Goal: Task Accomplishment & Management: Manage account settings

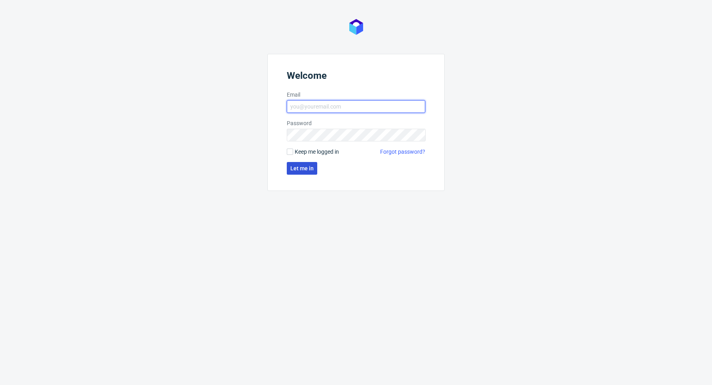
type input "[PERSON_NAME][EMAIL_ADDRESS][PERSON_NAME][DOMAIN_NAME]"
click at [311, 167] on span "Let me in" at bounding box center [301, 168] width 23 height 6
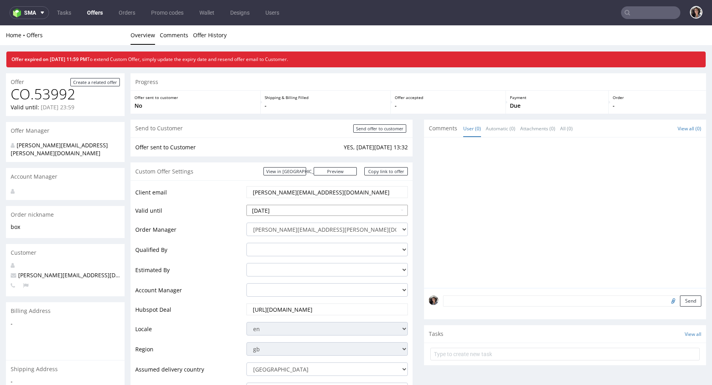
click at [282, 214] on input "2025-01-09" at bounding box center [327, 210] width 161 height 11
click at [99, 12] on link "Offers" at bounding box center [94, 12] width 25 height 13
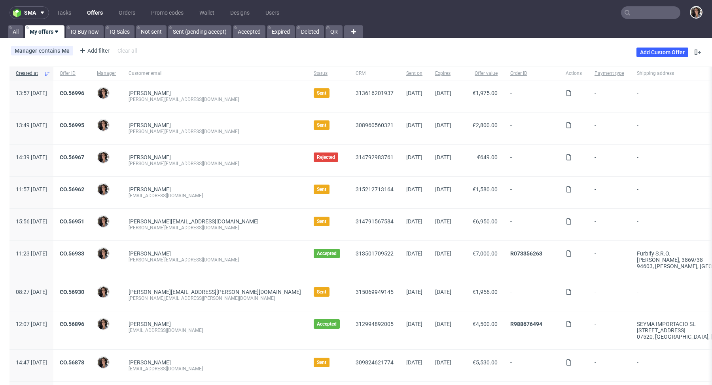
click at [93, 10] on link "Offers" at bounding box center [94, 12] width 25 height 13
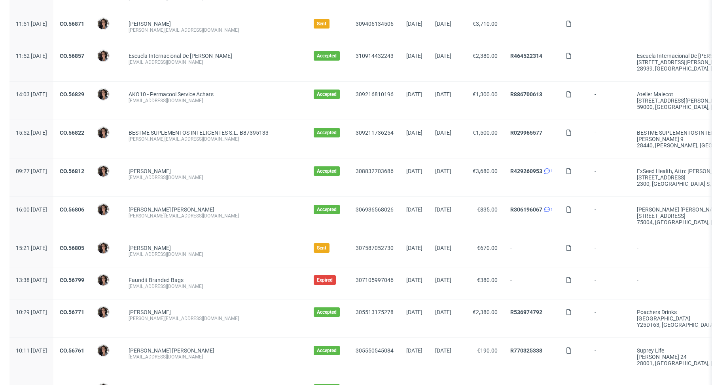
scroll to position [316, 0]
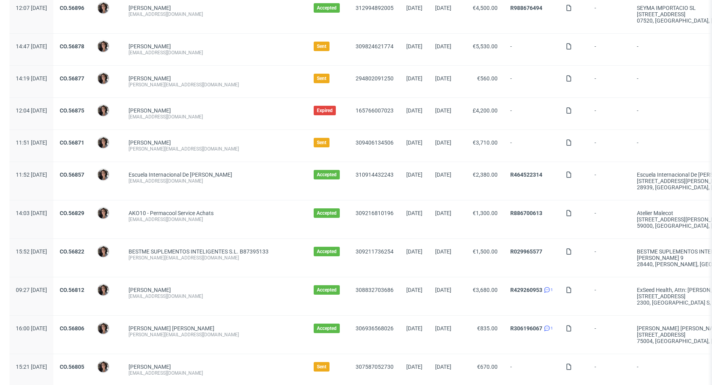
click at [91, 135] on div "CO.56871" at bounding box center [71, 146] width 37 height 32
click at [84, 139] on link "CO.56871" at bounding box center [72, 142] width 25 height 6
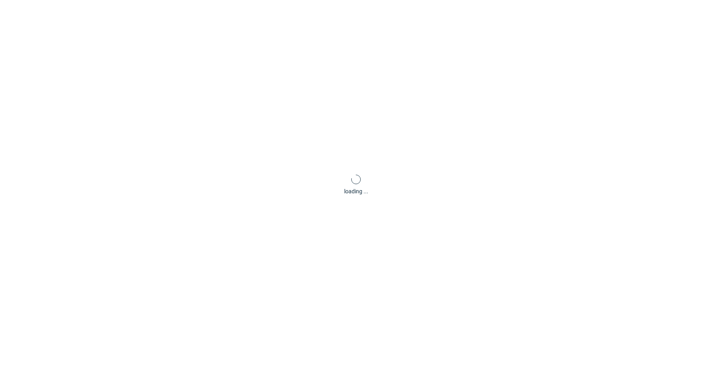
scroll to position [2, 0]
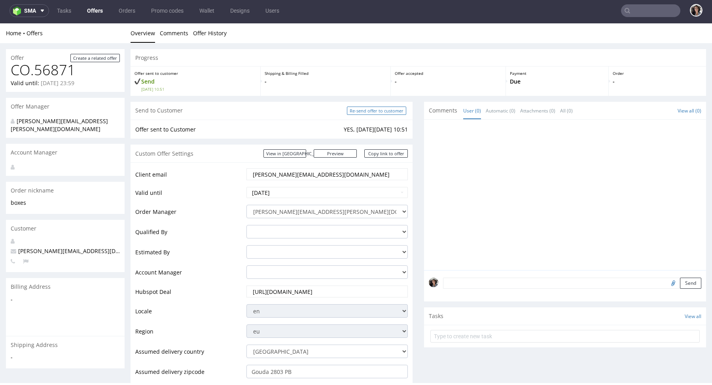
click at [393, 111] on input "Re-send offer to customer" at bounding box center [376, 110] width 59 height 8
type input "In progress..."
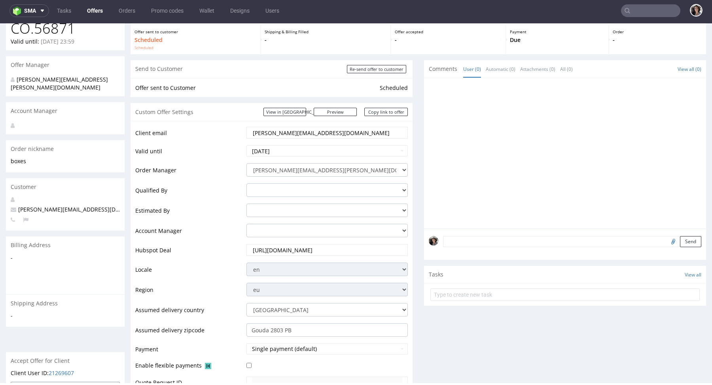
scroll to position [0, 0]
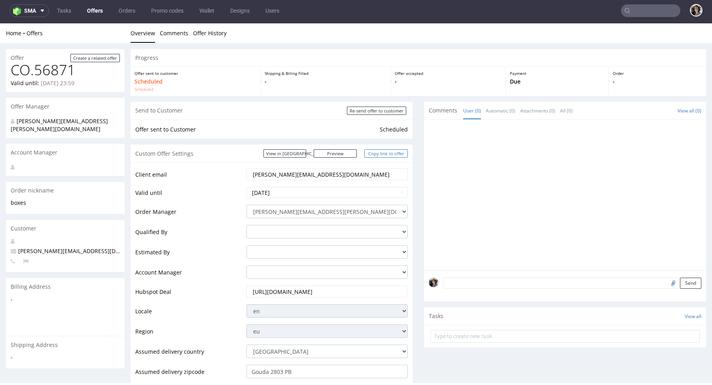
click at [393, 155] on link "Copy link to offer" at bounding box center [386, 153] width 44 height 8
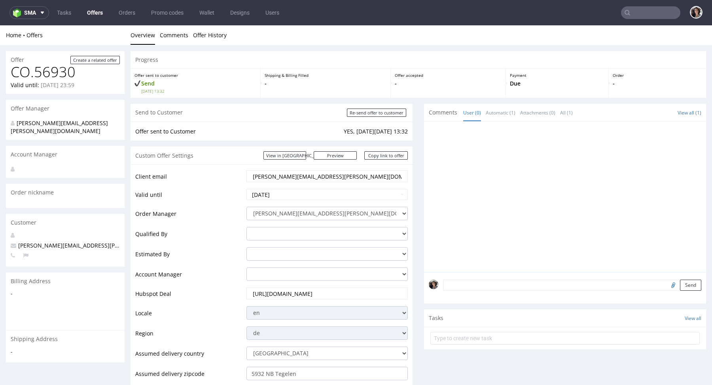
scroll to position [60, 0]
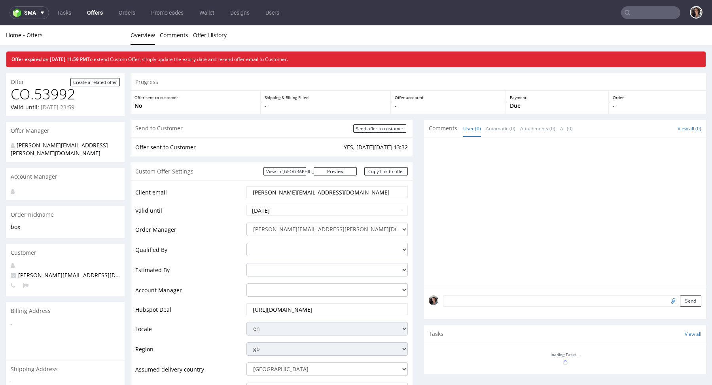
click at [639, 15] on input "text" at bounding box center [650, 12] width 59 height 13
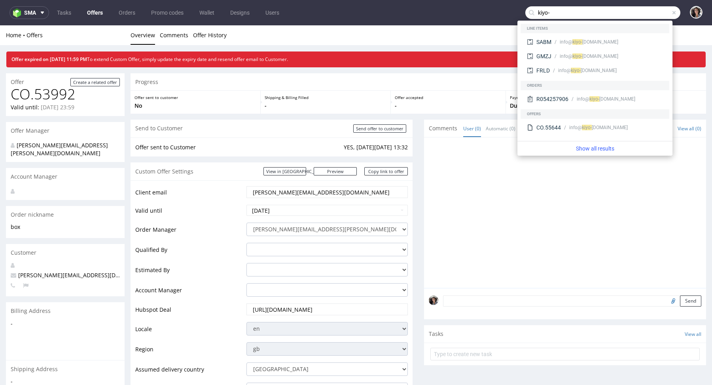
type input "kiyo-"
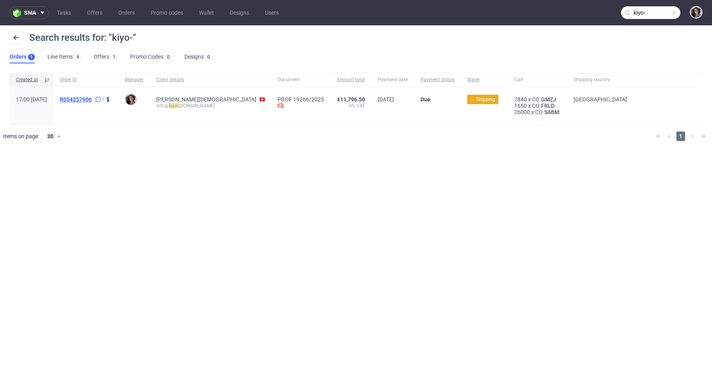
click at [92, 99] on span "R054257906" at bounding box center [76, 99] width 32 height 6
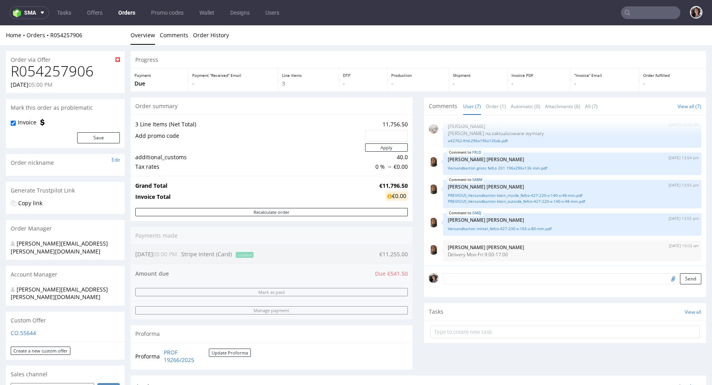
type input "kiyo-"
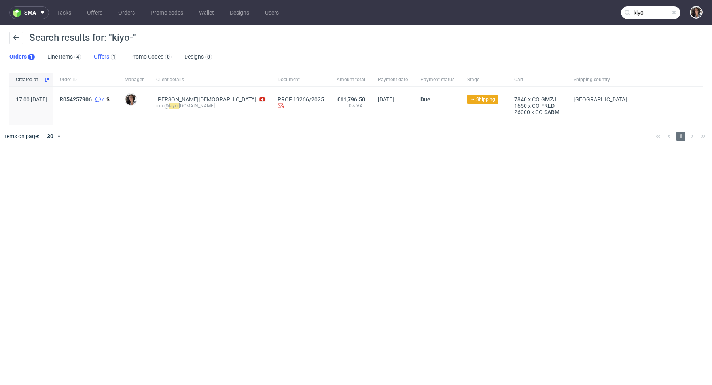
click at [106, 59] on link "Offers 1" at bounding box center [106, 57] width 24 height 13
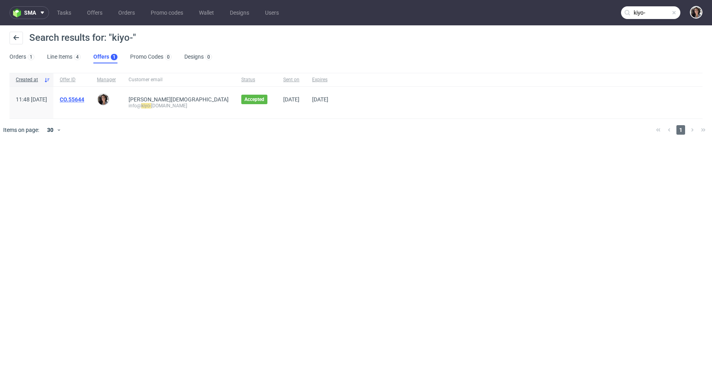
click at [84, 100] on link "CO.55644" at bounding box center [72, 99] width 25 height 6
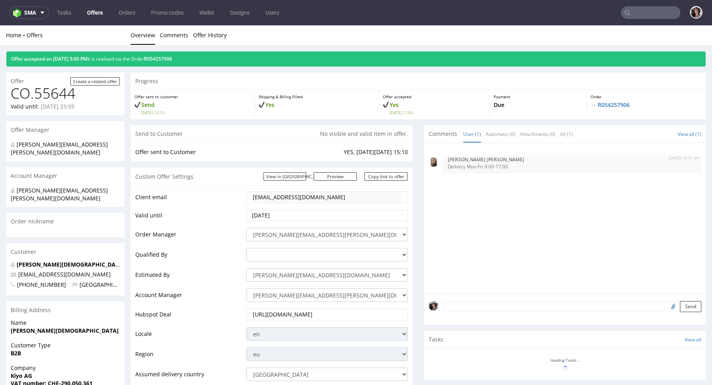
type input "kiyo-"
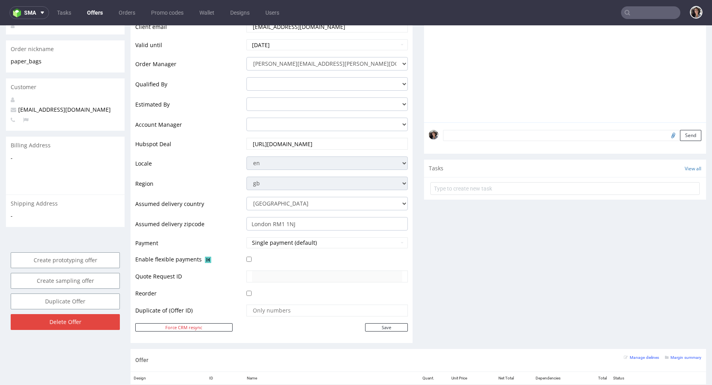
scroll to position [299, 0]
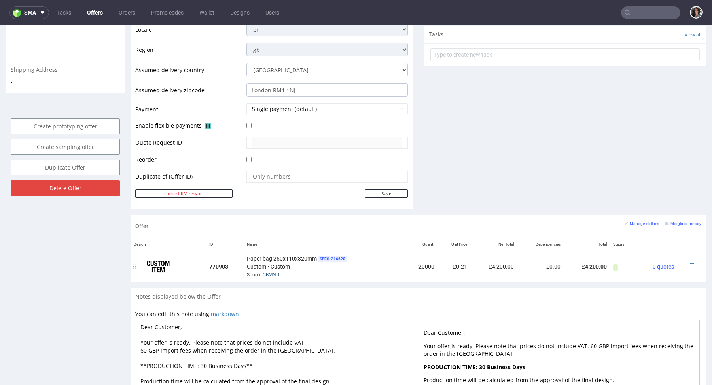
click at [275, 272] on link "CBMN-1" at bounding box center [271, 275] width 17 height 6
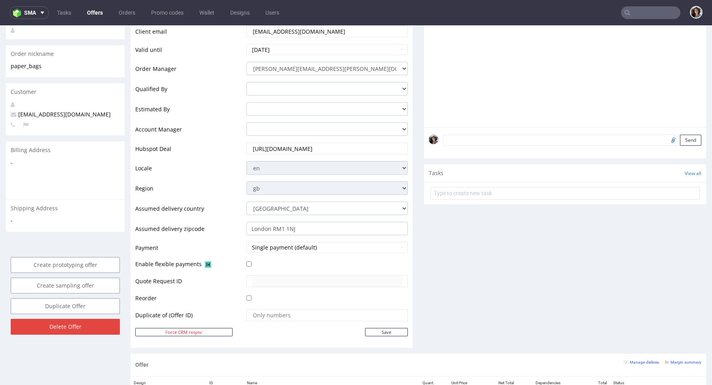
scroll to position [0, 0]
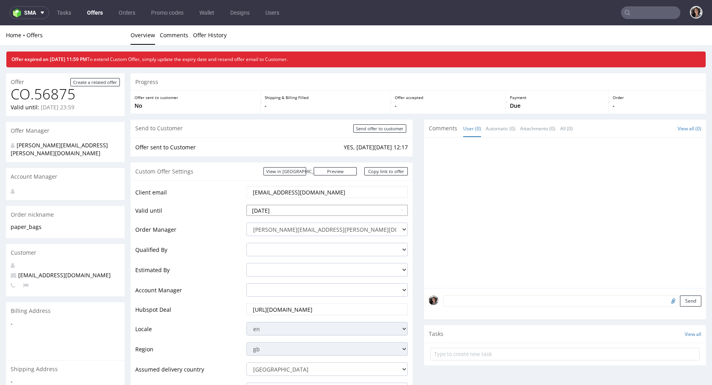
click at [308, 211] on input "2025-09-25" at bounding box center [327, 210] width 161 height 11
click at [278, 186] on td "30" at bounding box center [277, 186] width 12 height 12
type input "[DATE]"
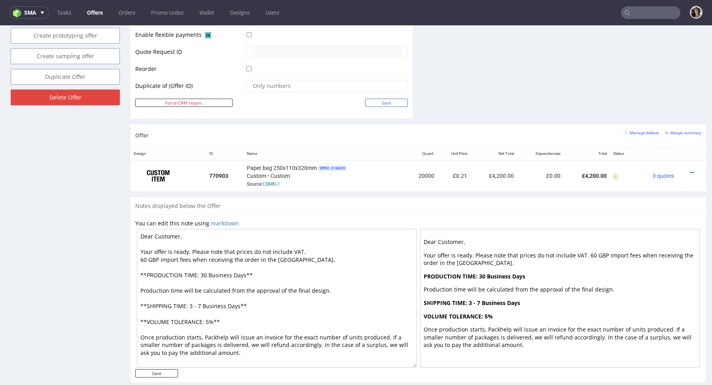
click at [398, 101] on input "Save" at bounding box center [386, 103] width 43 height 8
type input "In progress..."
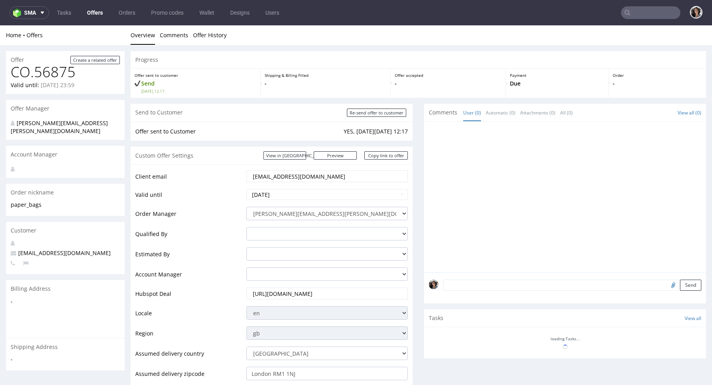
scroll to position [0, 0]
click at [389, 155] on link "Copy link to offer" at bounding box center [386, 155] width 44 height 8
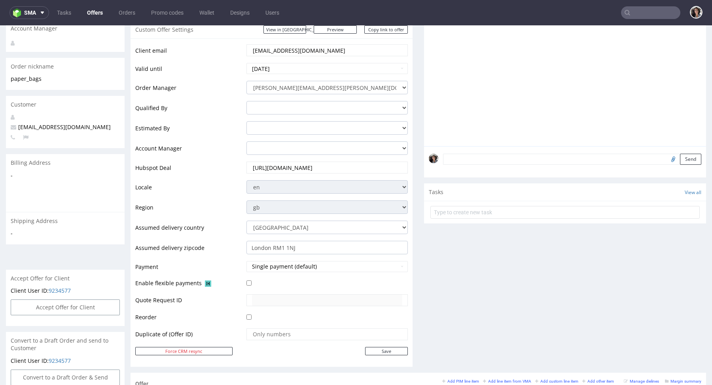
scroll to position [362, 0]
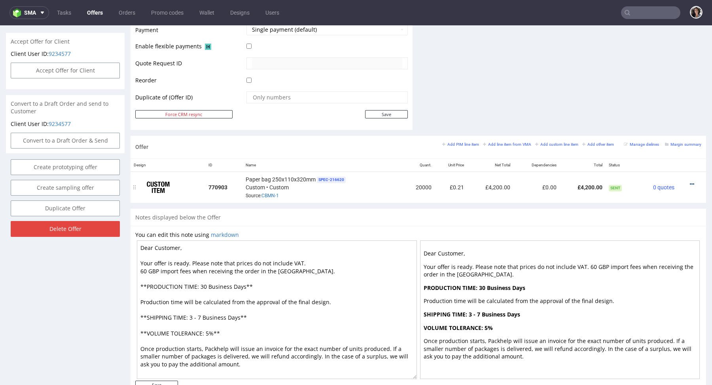
click at [690, 182] on icon at bounding box center [692, 184] width 4 height 6
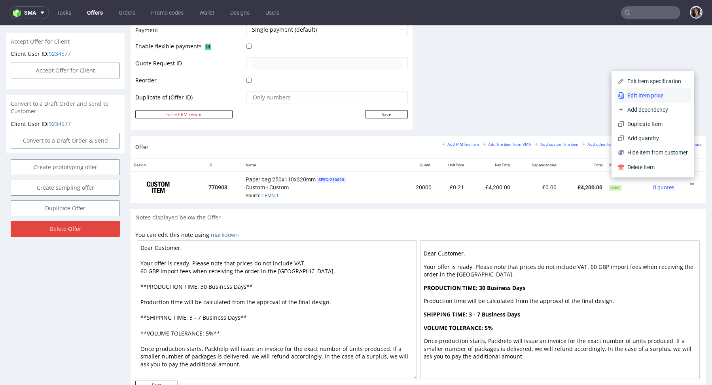
click at [632, 97] on span "Edit item price" at bounding box center [656, 95] width 64 height 8
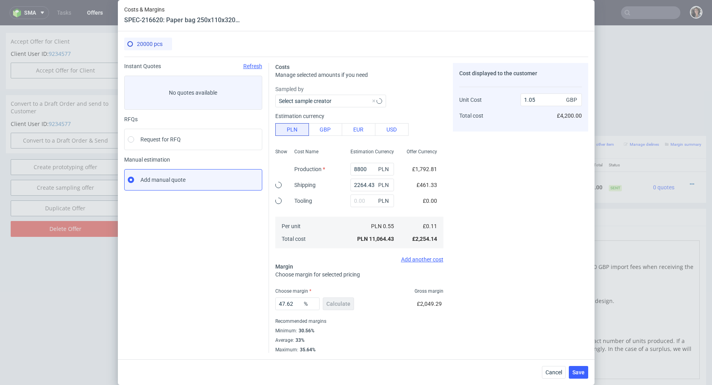
type input "0.21"
click at [552, 370] on span "Cancel" at bounding box center [554, 372] width 17 height 6
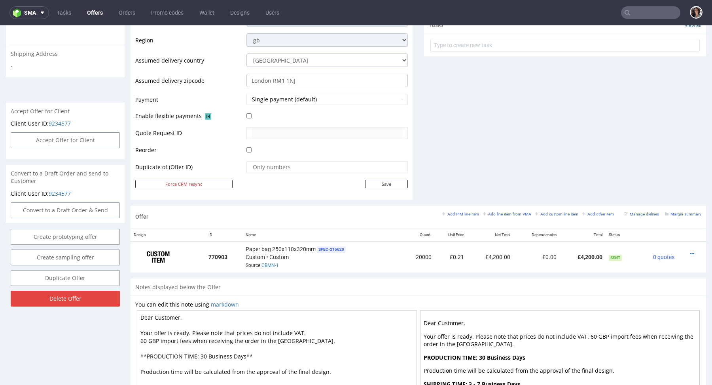
scroll to position [381, 0]
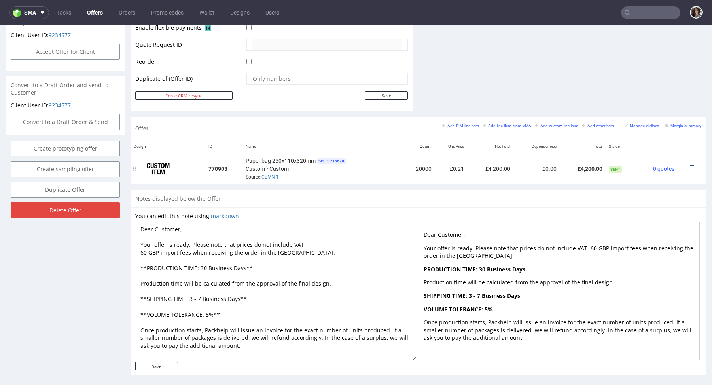
click at [690, 164] on icon at bounding box center [692, 166] width 4 height 6
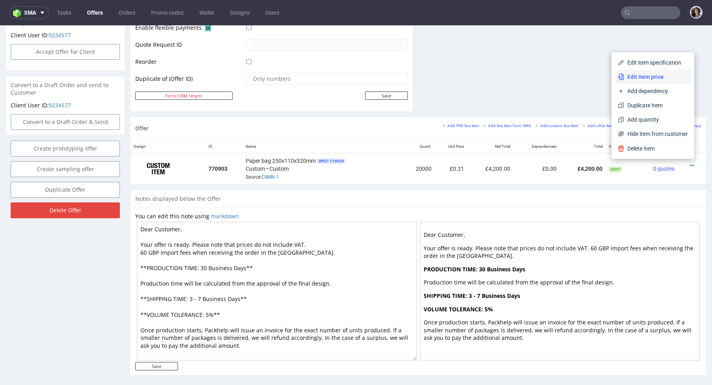
click at [643, 80] on span "Edit item price" at bounding box center [656, 77] width 64 height 8
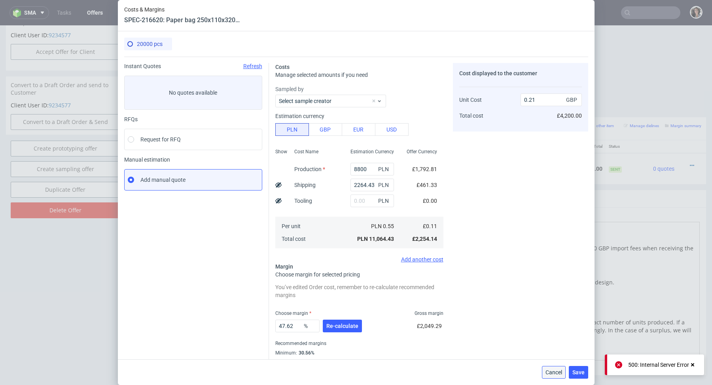
click at [548, 374] on span "Cancel" at bounding box center [554, 372] width 17 height 6
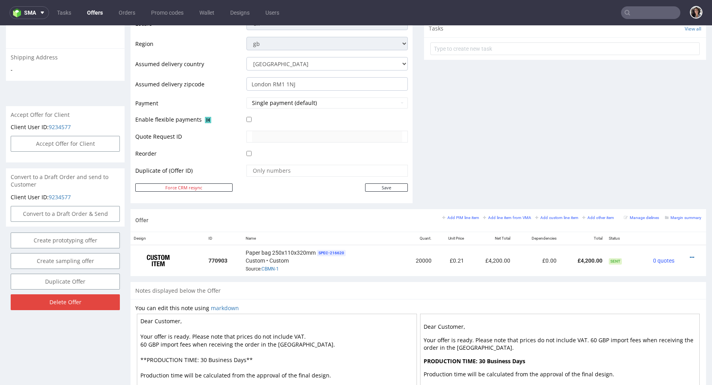
scroll to position [0, 0]
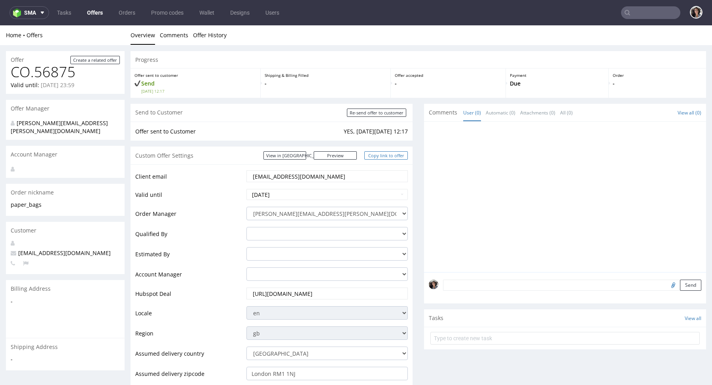
click at [396, 153] on link "Copy link to offer" at bounding box center [386, 155] width 44 height 8
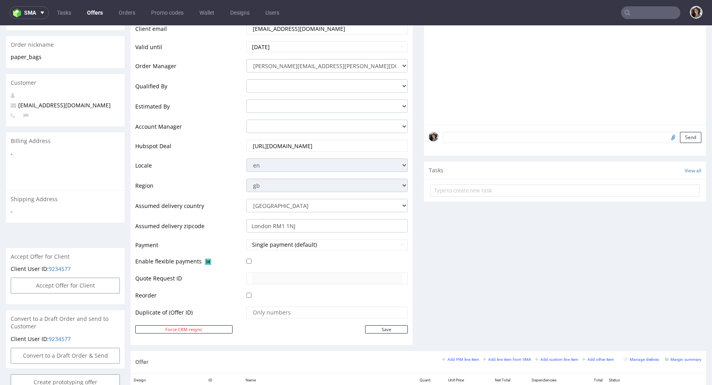
scroll to position [222, 0]
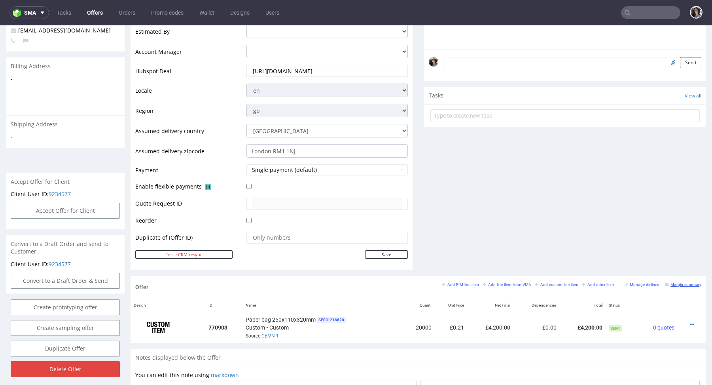
click at [678, 282] on small "Margin summary" at bounding box center [683, 284] width 36 height 4
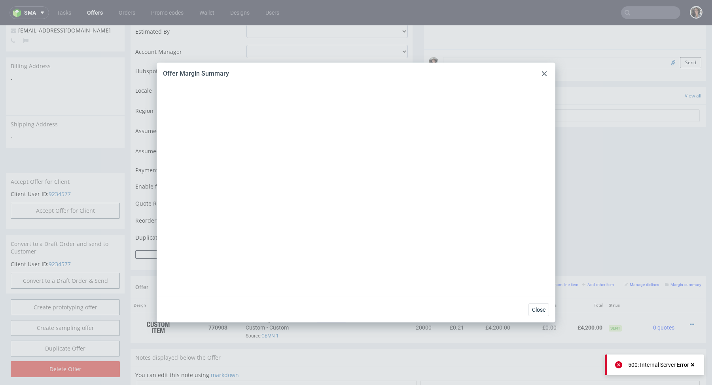
click at [543, 72] on icon at bounding box center [544, 73] width 5 height 5
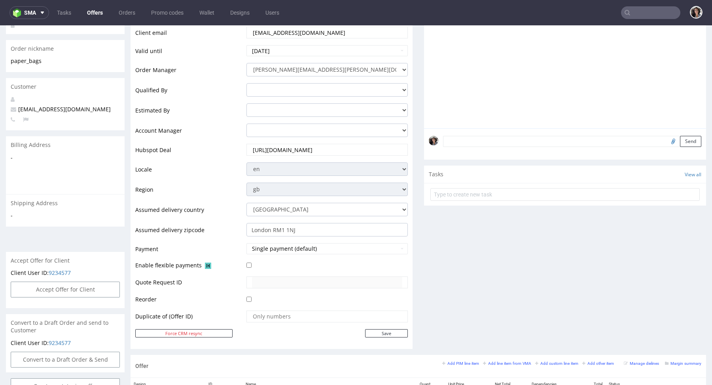
scroll to position [269, 0]
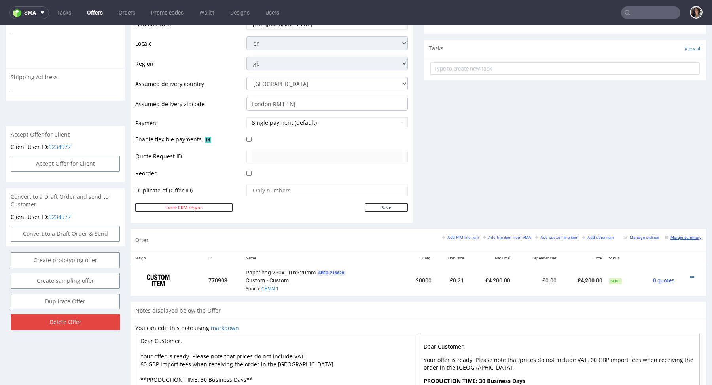
click at [672, 236] on small "Margin summary" at bounding box center [683, 237] width 36 height 4
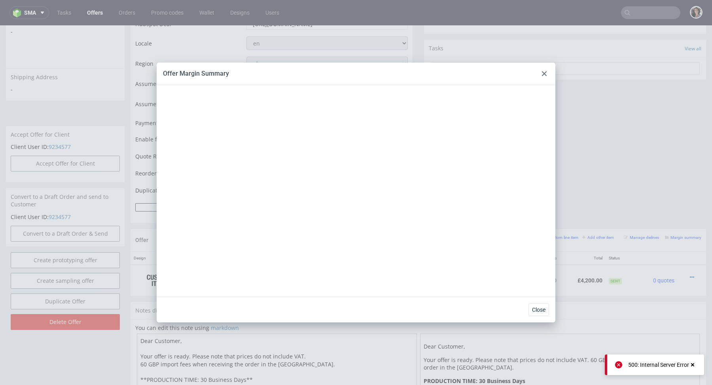
click at [544, 71] on div at bounding box center [544, 73] width 9 height 9
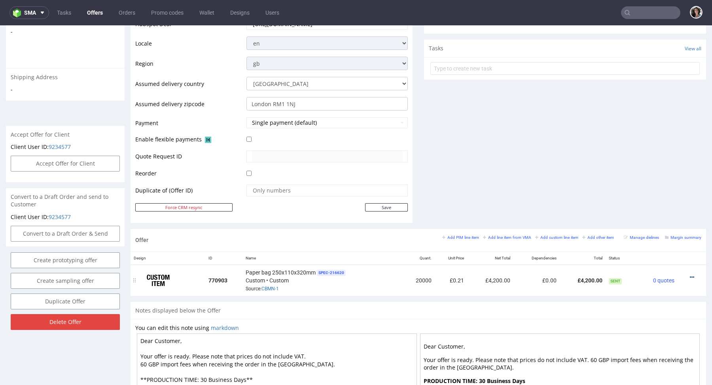
click at [690, 274] on icon at bounding box center [692, 277] width 4 height 6
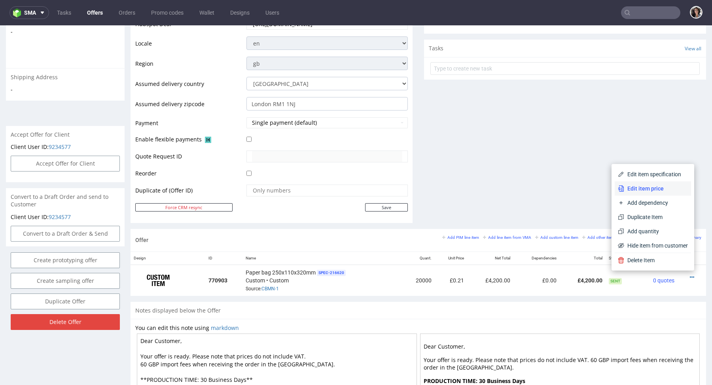
click at [638, 190] on span "Edit item price" at bounding box center [656, 188] width 64 height 8
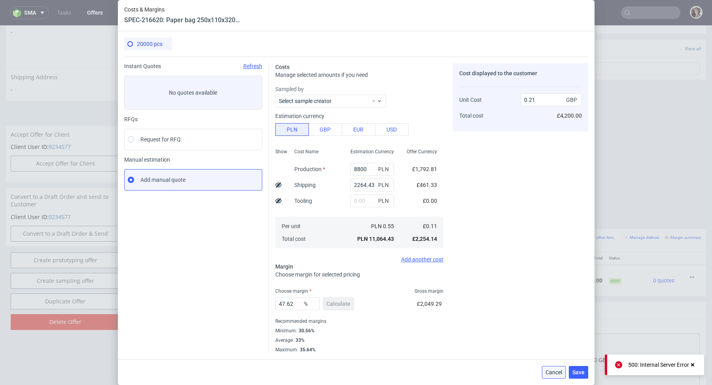
click at [550, 372] on span "Cancel" at bounding box center [554, 372] width 17 height 6
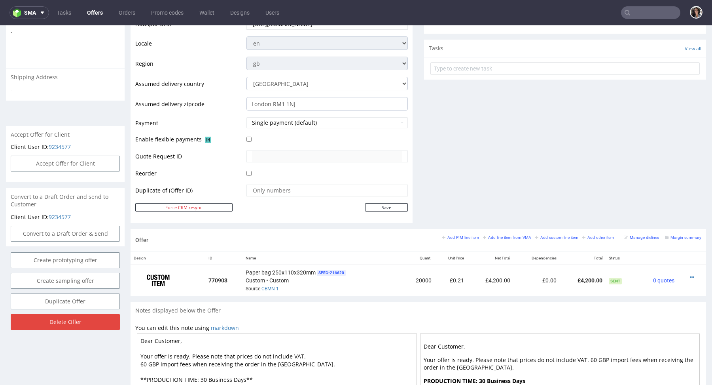
scroll to position [0, 0]
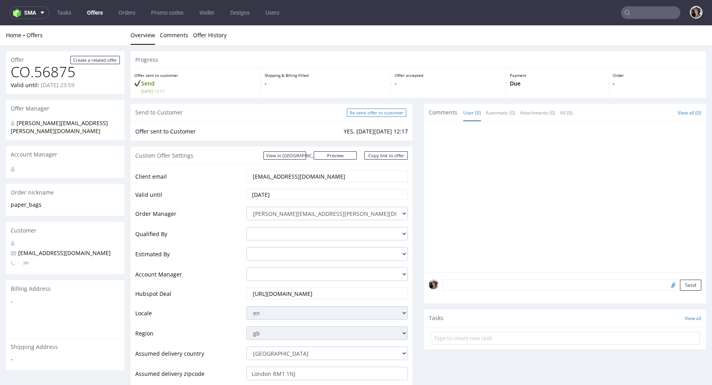
click at [386, 115] on input "Re-send offer to customer" at bounding box center [376, 112] width 59 height 8
type input "In progress..."
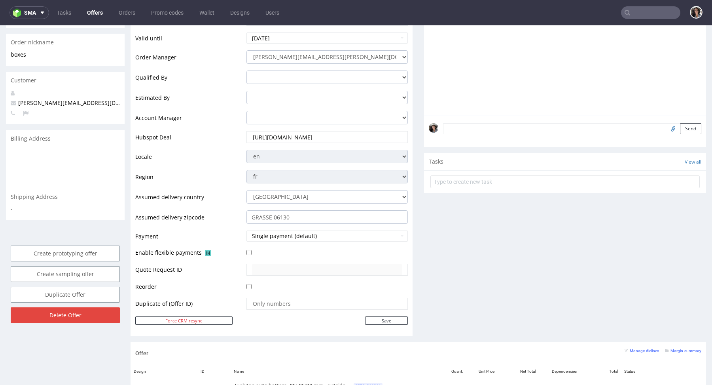
scroll to position [209, 0]
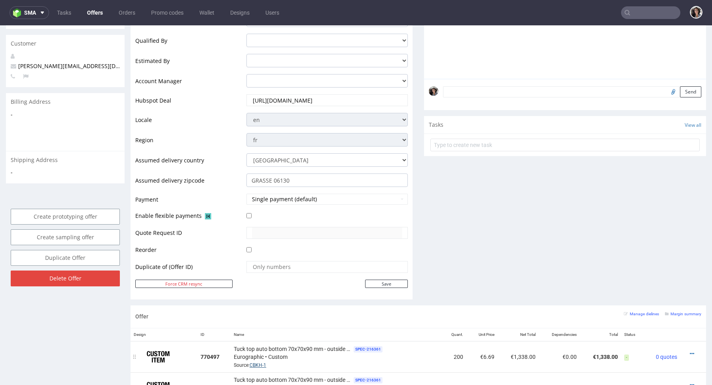
click at [260, 365] on link "CBKH-1" at bounding box center [258, 365] width 17 height 6
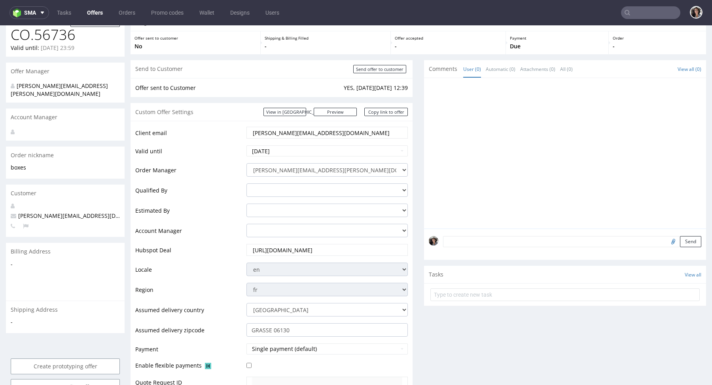
scroll to position [32, 0]
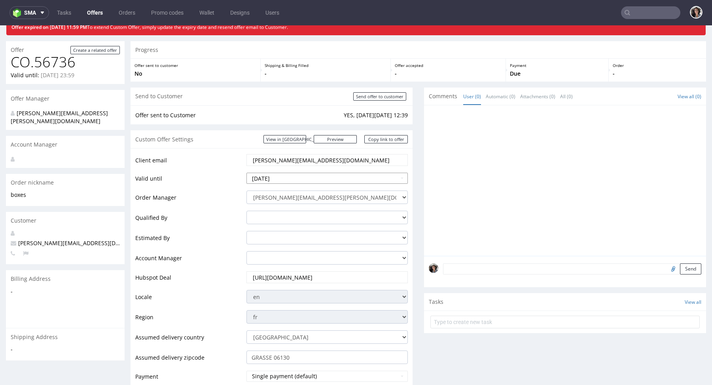
click at [292, 178] on input "[DATE]" at bounding box center [327, 178] width 161 height 11
click at [277, 150] on td "30" at bounding box center [277, 154] width 12 height 12
type input "2025-09-30"
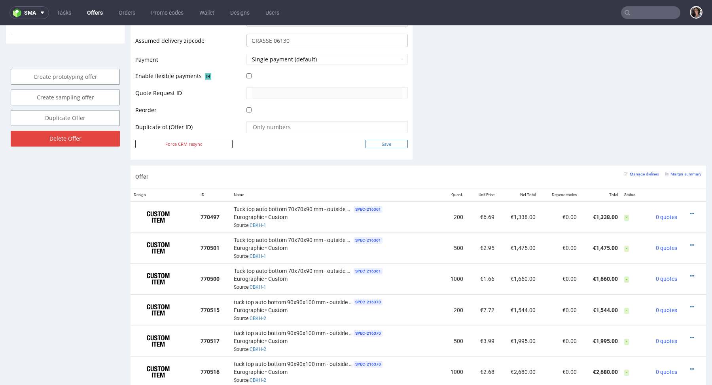
click at [374, 141] on input "Save" at bounding box center [386, 144] width 43 height 8
type input "In progress..."
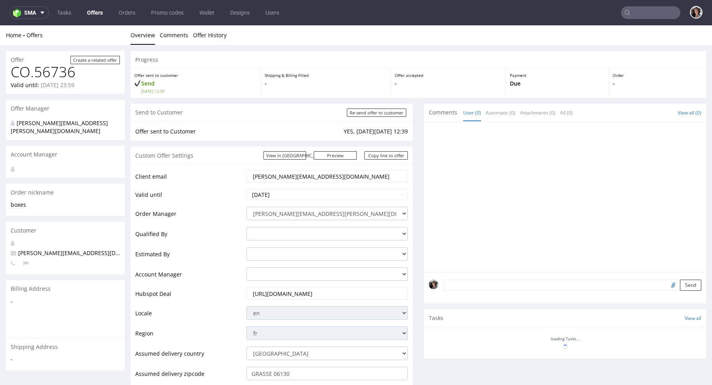
scroll to position [0, 0]
click at [388, 157] on link "Copy link to offer" at bounding box center [386, 155] width 44 height 8
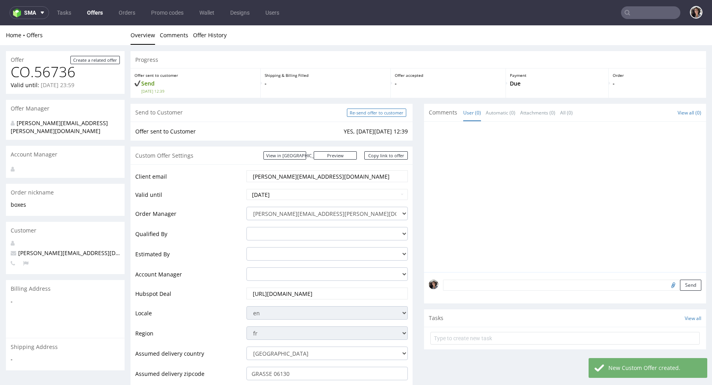
click at [389, 112] on input "Re-send offer to customer" at bounding box center [376, 112] width 59 height 8
type input "In progress..."
click at [395, 153] on link "Copy link to offer" at bounding box center [386, 155] width 44 height 8
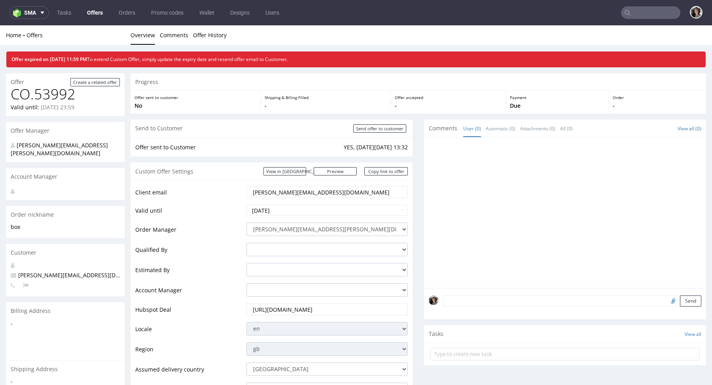
click at [91, 17] on link "Offers" at bounding box center [94, 12] width 25 height 13
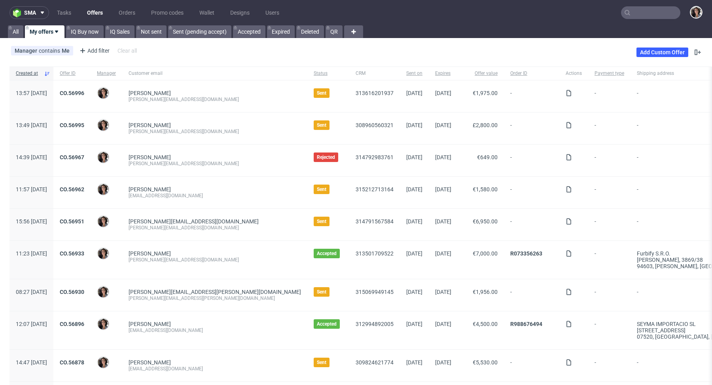
click at [97, 8] on link "Offers" at bounding box center [94, 12] width 25 height 13
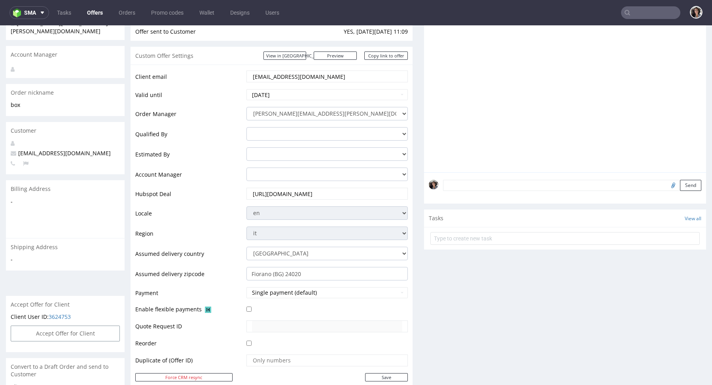
scroll to position [222, 0]
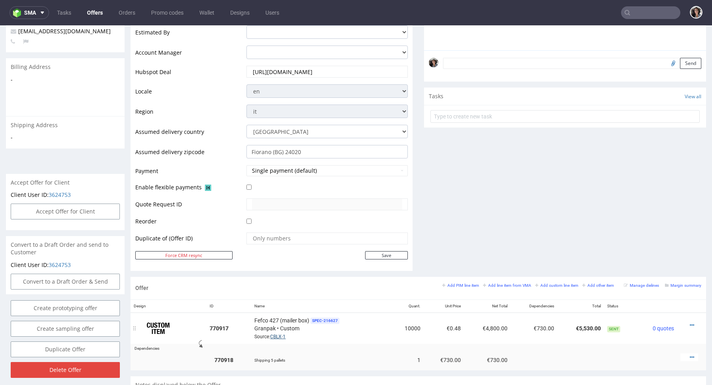
click at [281, 334] on link "CBLX-1" at bounding box center [277, 337] width 15 height 6
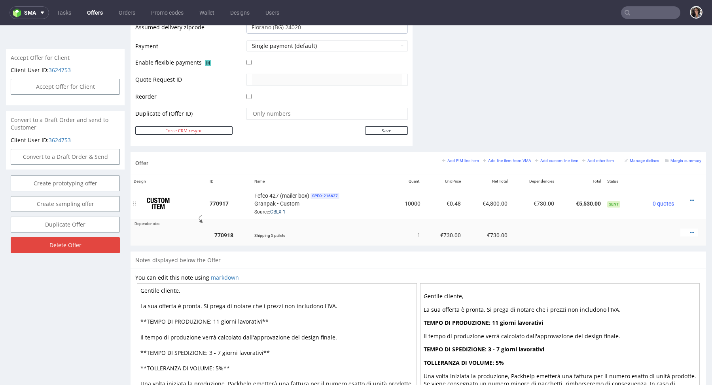
click at [281, 209] on link "CBLX-1" at bounding box center [277, 212] width 15 height 6
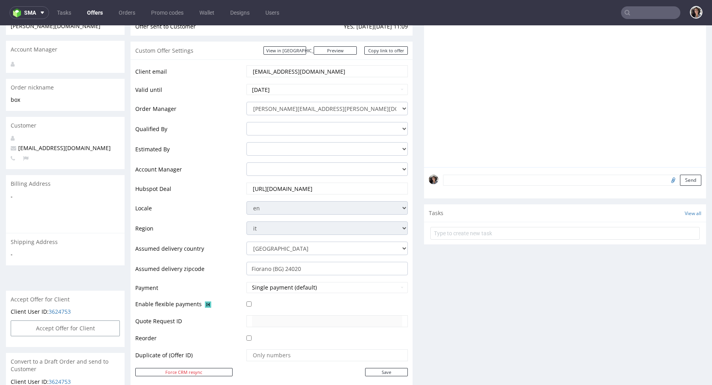
scroll to position [60, 0]
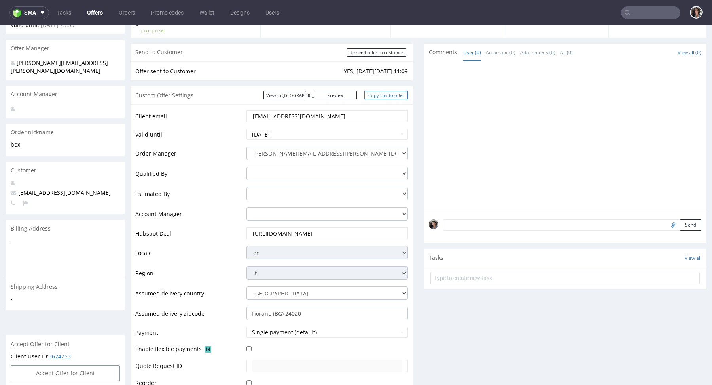
click at [387, 95] on link "Copy link to offer" at bounding box center [386, 95] width 44 height 8
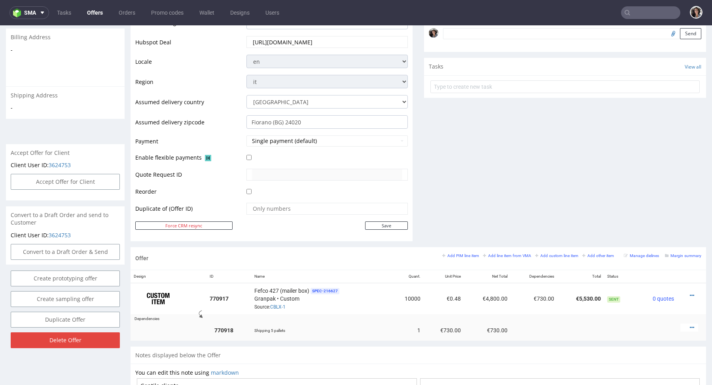
scroll to position [254, 0]
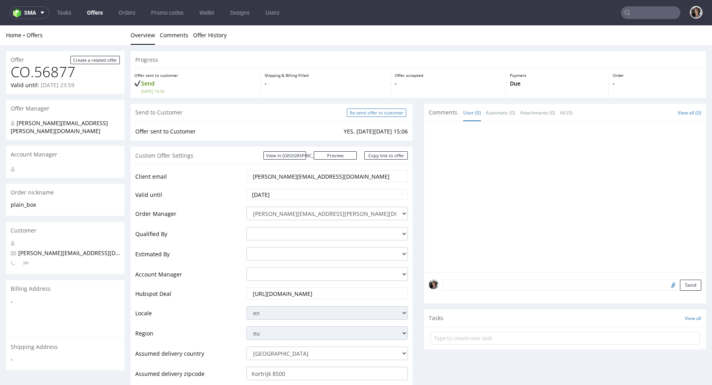
click at [391, 111] on input "Re-send offer to customer" at bounding box center [376, 112] width 59 height 8
type input "In progress..."
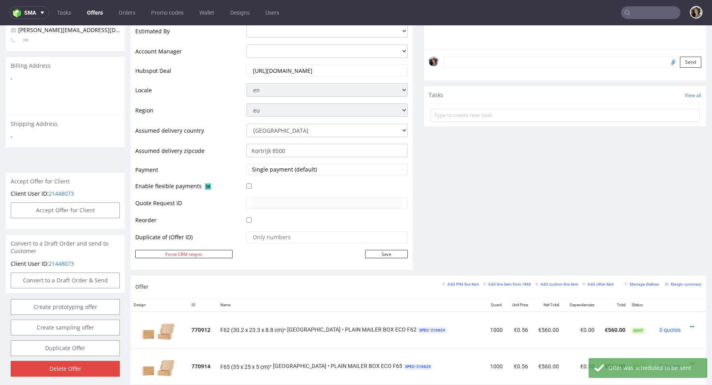
scroll to position [425, 0]
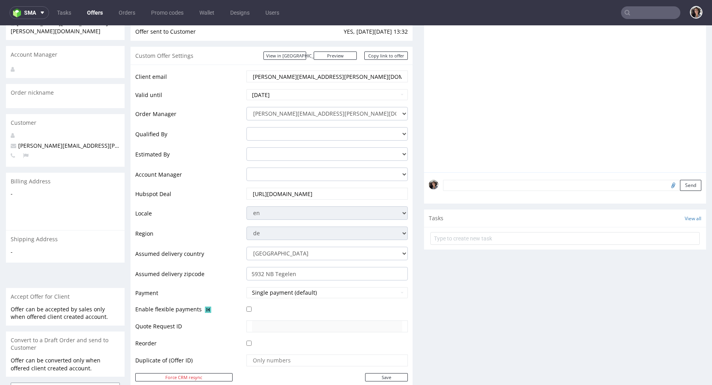
scroll to position [419, 0]
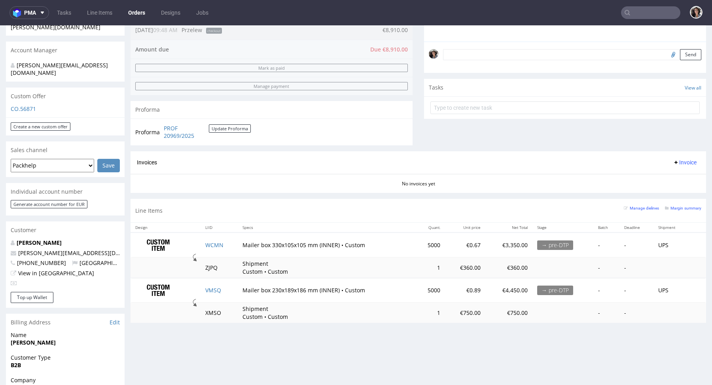
scroll to position [222, 0]
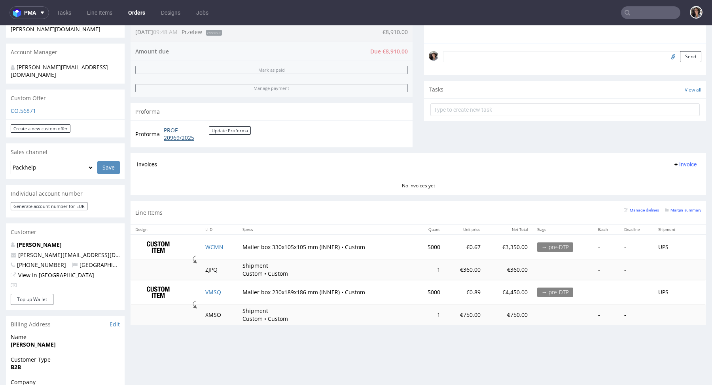
click at [165, 135] on link "PROF 20969/2025" at bounding box center [186, 133] width 45 height 15
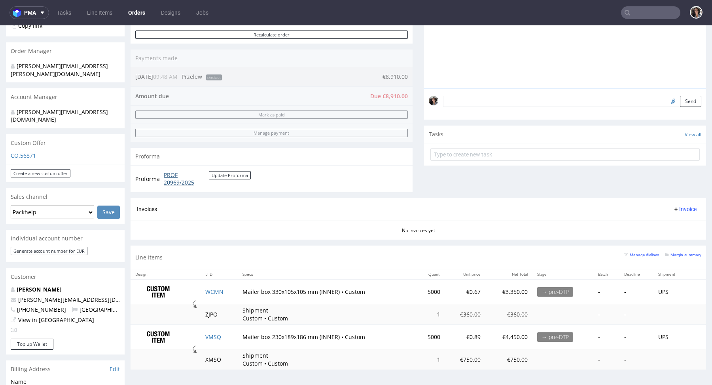
scroll to position [264, 0]
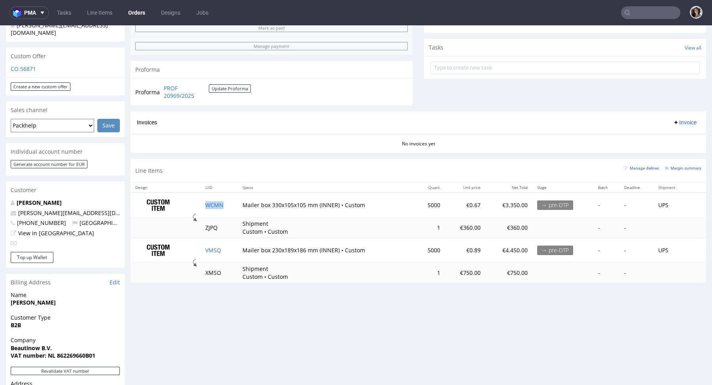
click at [209, 207] on td "WCMN" at bounding box center [219, 204] width 37 height 25
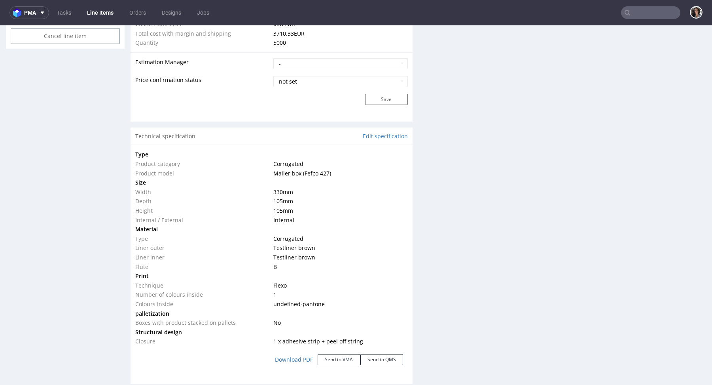
scroll to position [688, 0]
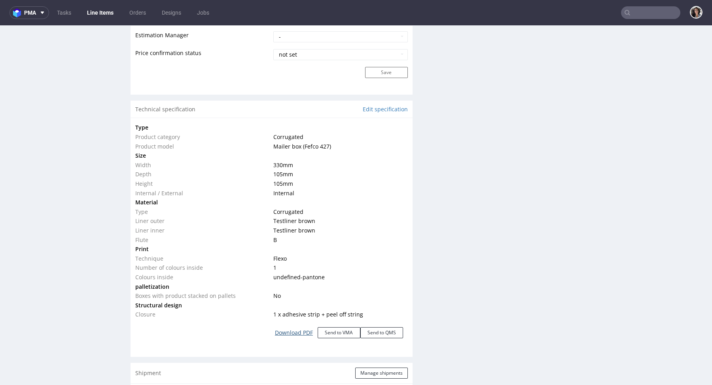
click at [296, 331] on link "Download PDF" at bounding box center [293, 332] width 47 height 17
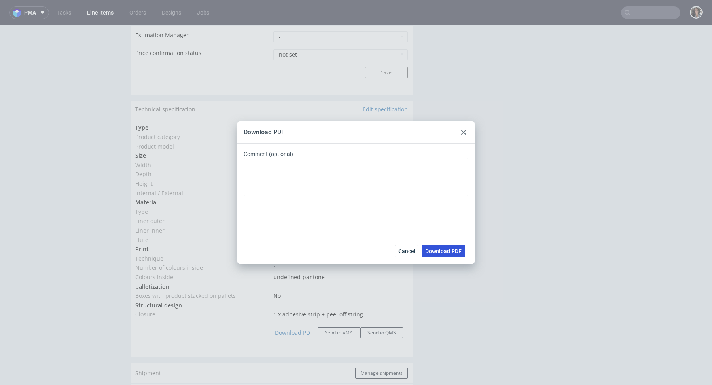
click at [447, 252] on span "Download PDF" at bounding box center [443, 251] width 36 height 6
click at [463, 133] on icon at bounding box center [463, 132] width 5 height 5
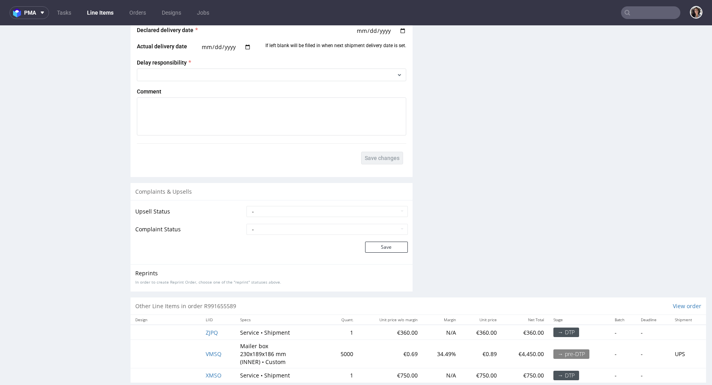
scroll to position [1324, 0]
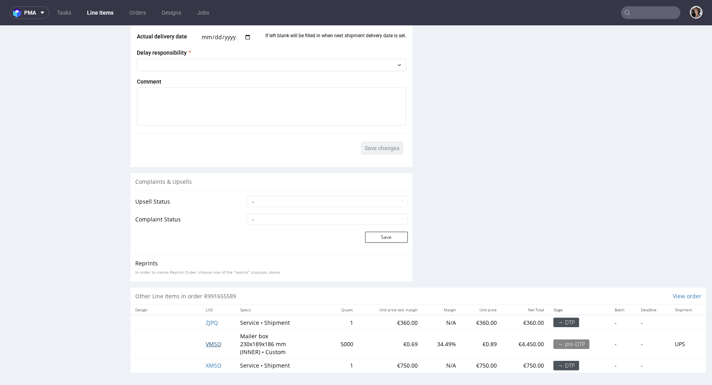
click at [216, 340] on span "VMSQ" at bounding box center [214, 344] width 16 height 8
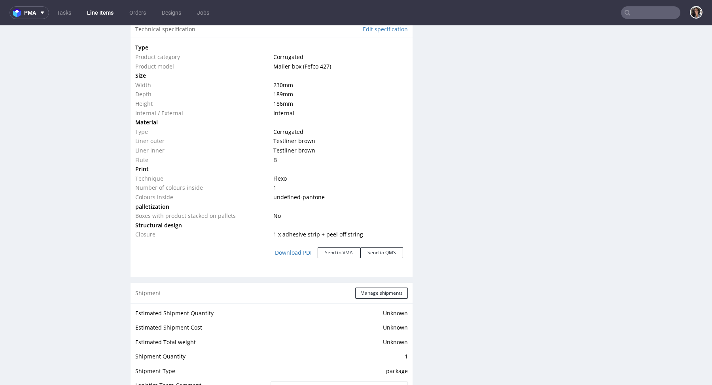
scroll to position [818, 0]
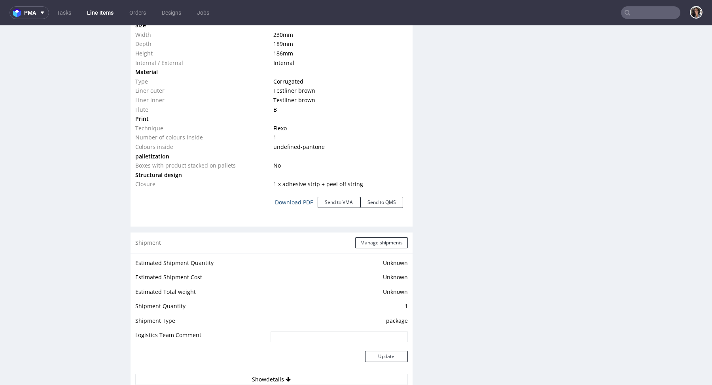
click at [292, 201] on link "Download PDF" at bounding box center [293, 202] width 47 height 17
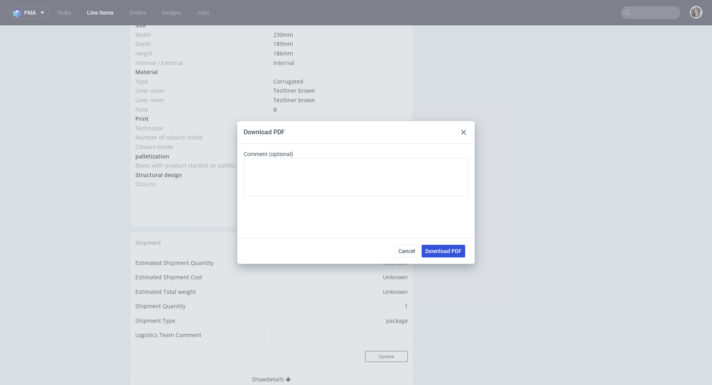
click at [460, 246] on button "Download PDF" at bounding box center [444, 251] width 44 height 13
click at [465, 130] on use at bounding box center [463, 132] width 5 height 5
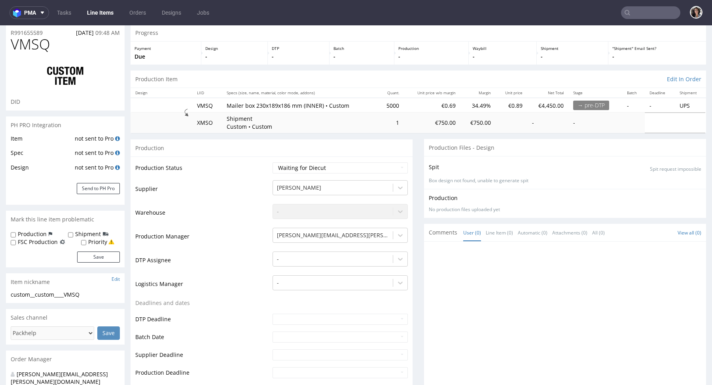
scroll to position [0, 0]
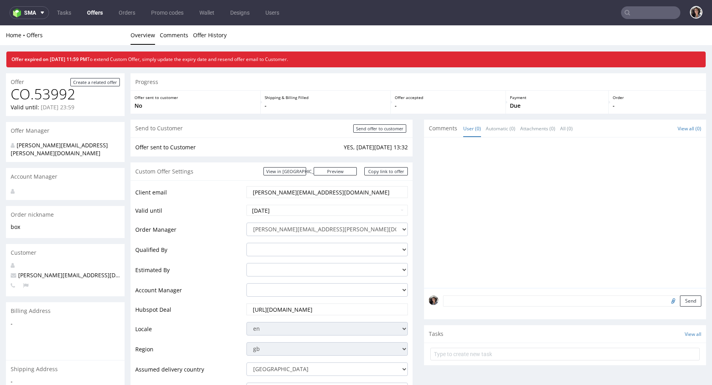
click at [644, 10] on input "text" at bounding box center [650, 12] width 59 height 13
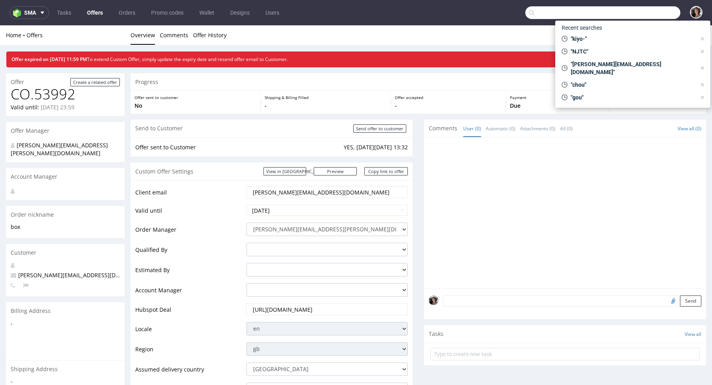
paste input "[EMAIL_ADDRESS][DOMAIN_NAME]"
type input "[EMAIL_ADDRESS][DOMAIN_NAME]"
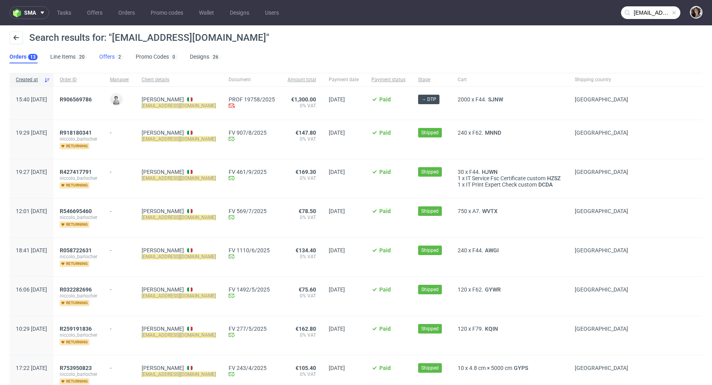
click at [103, 57] on link "Offers 2" at bounding box center [111, 57] width 24 height 13
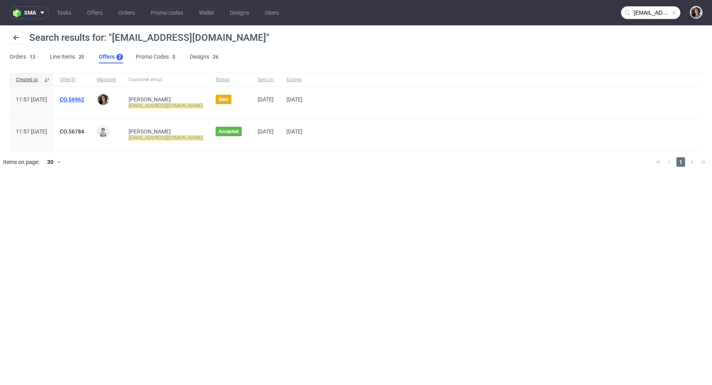
click at [84, 99] on link "CO.56962" at bounding box center [72, 99] width 25 height 6
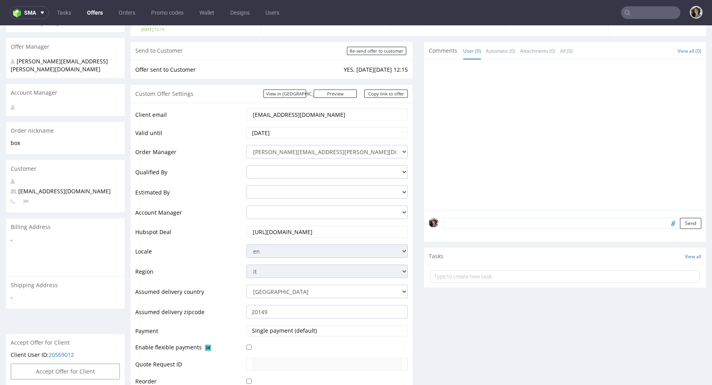
scroll to position [391, 0]
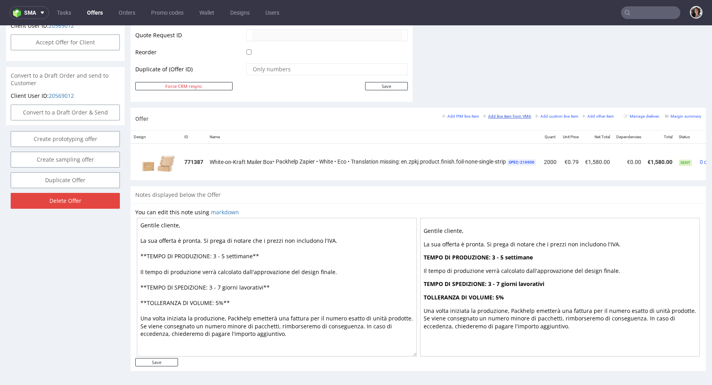
click at [506, 115] on small "Add line item from VMA" at bounding box center [507, 116] width 48 height 4
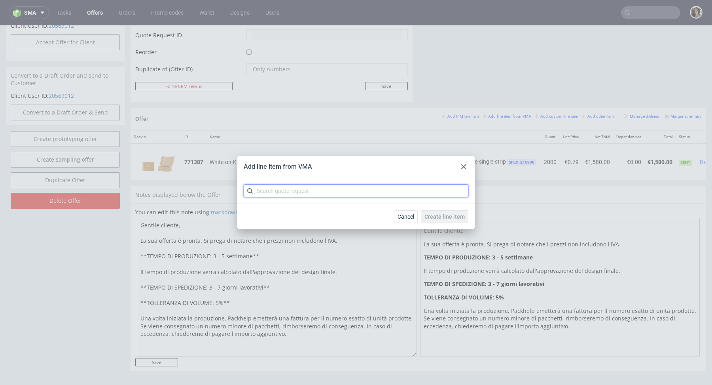
click at [351, 195] on input "text" at bounding box center [356, 190] width 225 height 13
paste input "CBOY"
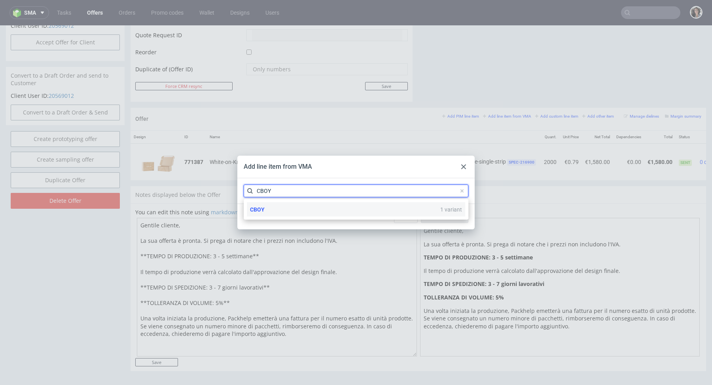
type input "CBOY"
click at [267, 210] on div "CBOY 1 variant" at bounding box center [356, 209] width 218 height 14
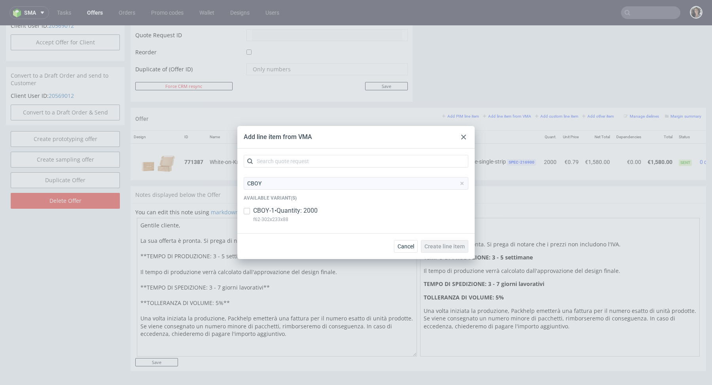
click at [267, 209] on p "CBOY-1 • Quantity: 2000" at bounding box center [285, 210] width 65 height 9
checkbox input "true"
click at [463, 249] on span "Create line item" at bounding box center [445, 246] width 40 height 6
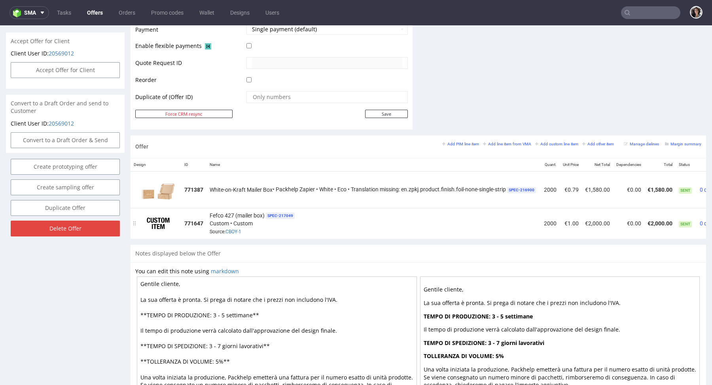
scroll to position [0, 49]
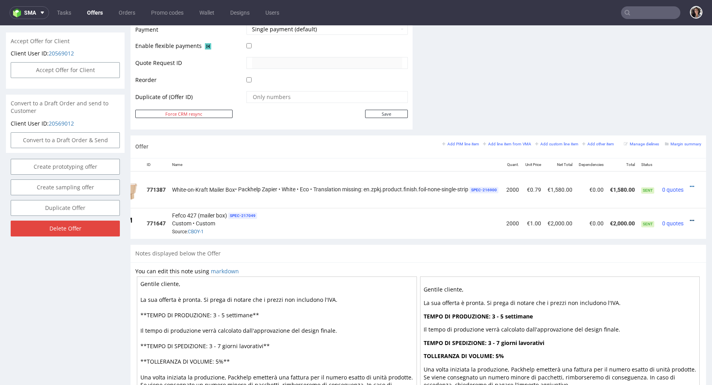
click at [690, 218] on icon at bounding box center [692, 221] width 4 height 6
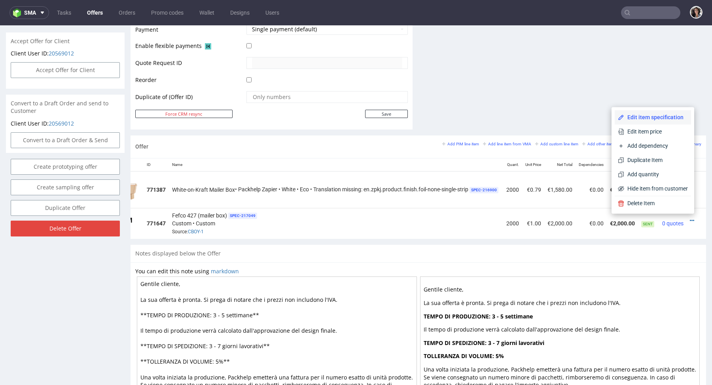
click at [644, 113] on span "Edit item specification" at bounding box center [656, 117] width 64 height 8
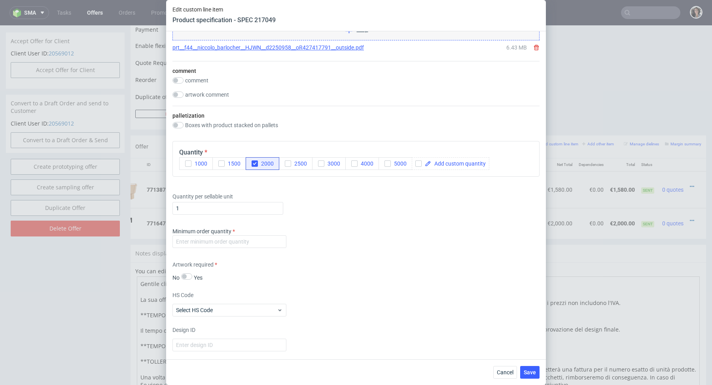
scroll to position [1040, 0]
click at [246, 235] on input "number" at bounding box center [230, 241] width 114 height 13
type input "1"
click at [343, 284] on div "Supplier Custom Custom supplier Custom Technical specification Instant price RF…" at bounding box center [356, 195] width 380 height 328
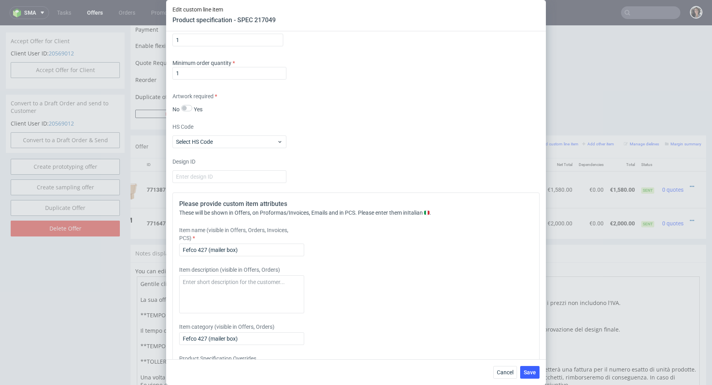
scroll to position [1257, 0]
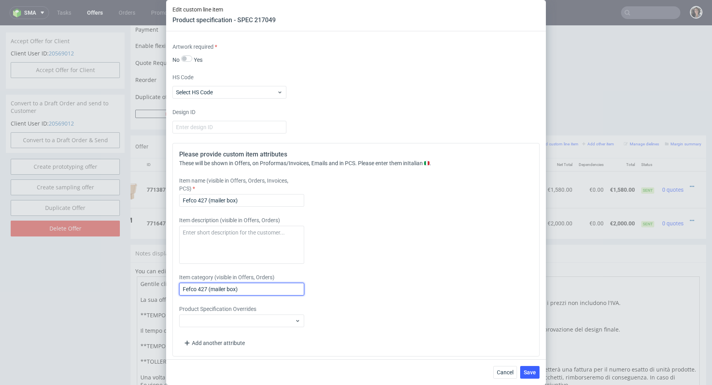
click at [273, 285] on input "Fefco 427 (mailer box)" at bounding box center [241, 289] width 125 height 13
type input "F62 digital"
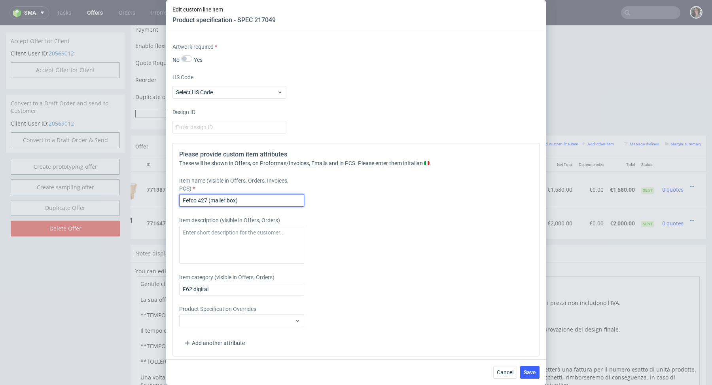
click at [243, 200] on input "Fefco 427 (mailer box)" at bounding box center [241, 200] width 125 height 13
type input "F62 digital"
click at [332, 239] on div "Item description (visible in Offers, Orders)" at bounding box center [310, 239] width 263 height 47
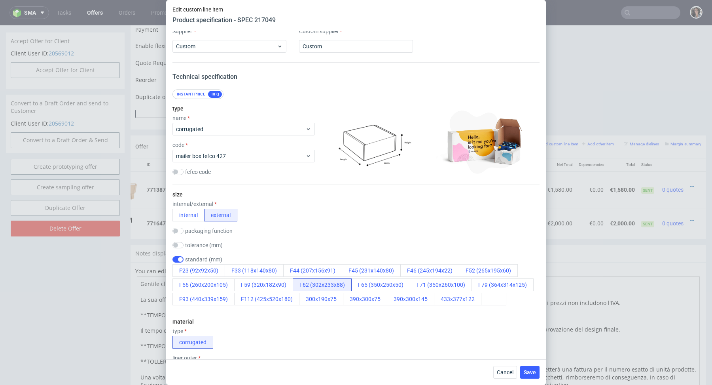
scroll to position [0, 0]
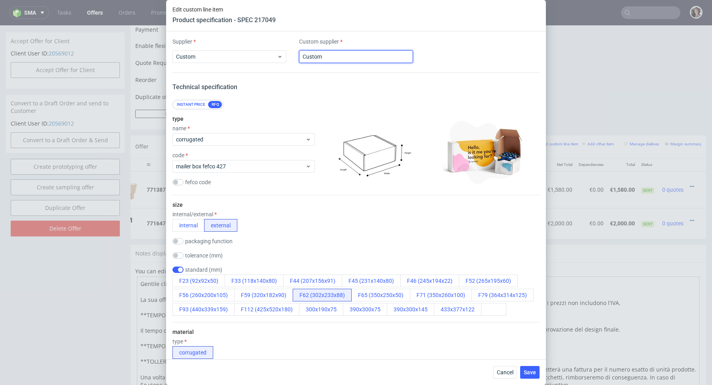
click at [340, 58] on input "Custom" at bounding box center [356, 56] width 114 height 13
click at [385, 53] on input "text" at bounding box center [356, 56] width 114 height 13
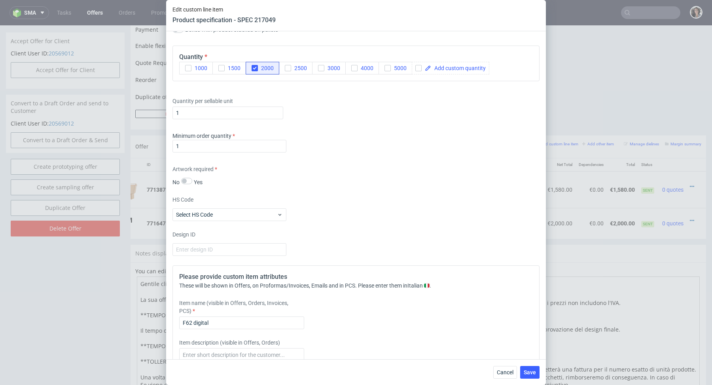
scroll to position [1257, 0]
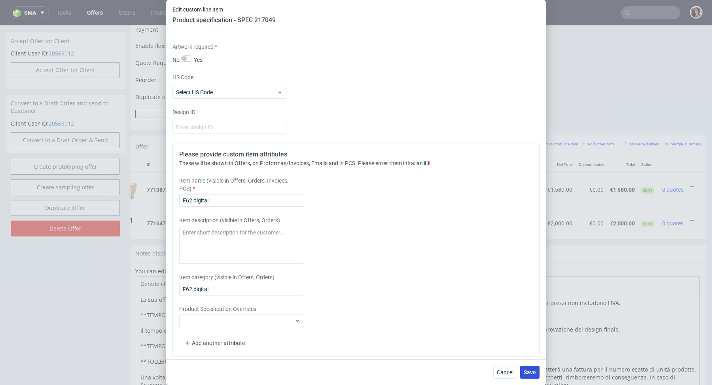
type input "custom"
click at [524, 372] on button "Save" at bounding box center [529, 372] width 19 height 13
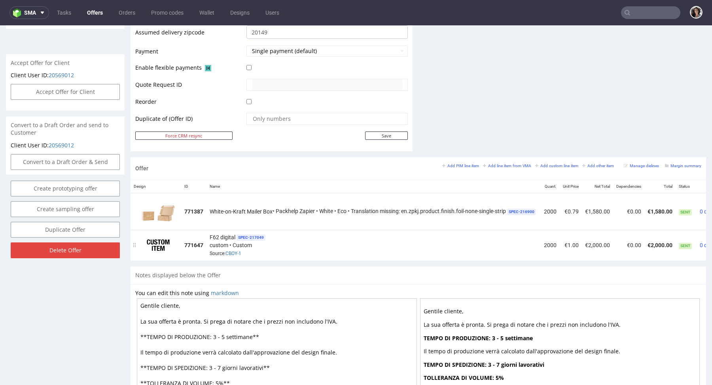
scroll to position [0, 49]
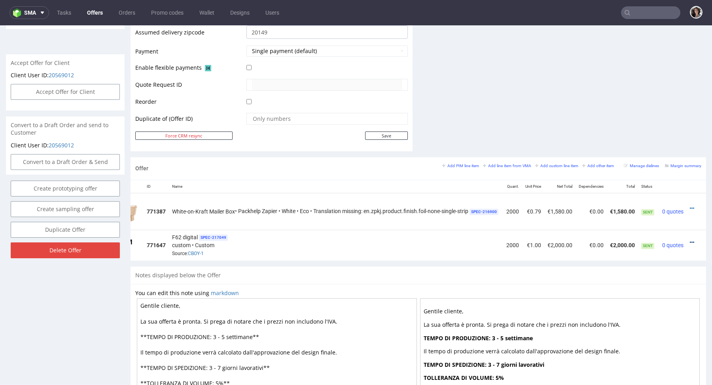
click at [690, 240] on icon at bounding box center [692, 242] width 4 height 6
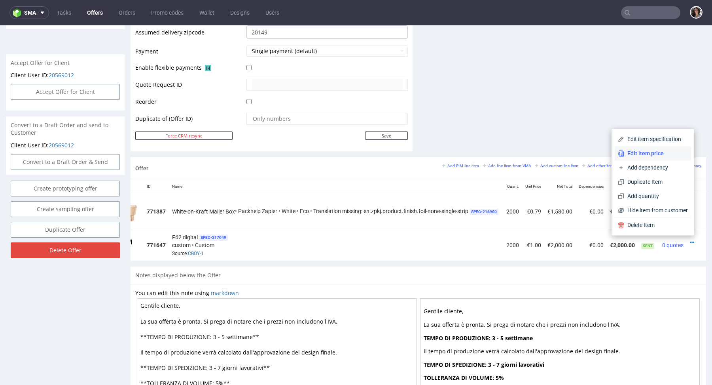
click at [645, 152] on span "Edit item price" at bounding box center [656, 153] width 64 height 8
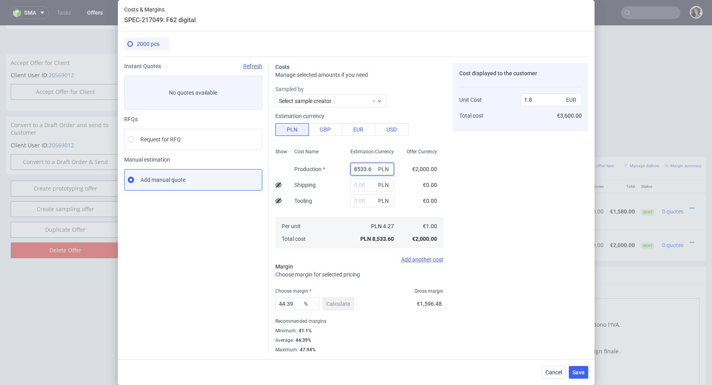
click at [372, 166] on input "8533.6" at bounding box center [373, 169] width 44 height 13
type input "12"
type input "0"
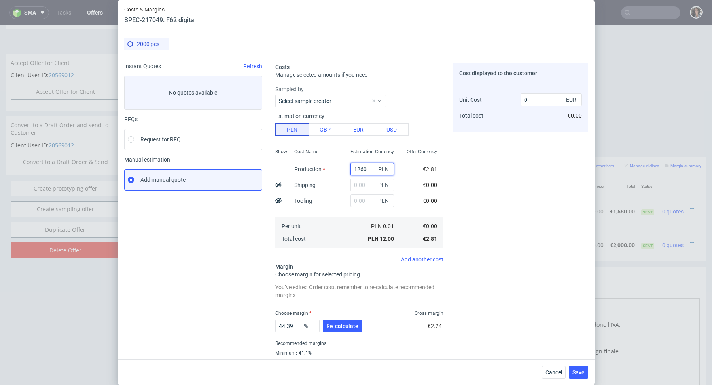
type input "12600"
type input "2.66"
type input "12600"
click at [409, 199] on div "Offer Currency €2,953.03 €0.00 €0.00 €1.48 €2,953.03" at bounding box center [421, 197] width 43 height 104
click at [361, 201] on input "text" at bounding box center [373, 200] width 44 height 13
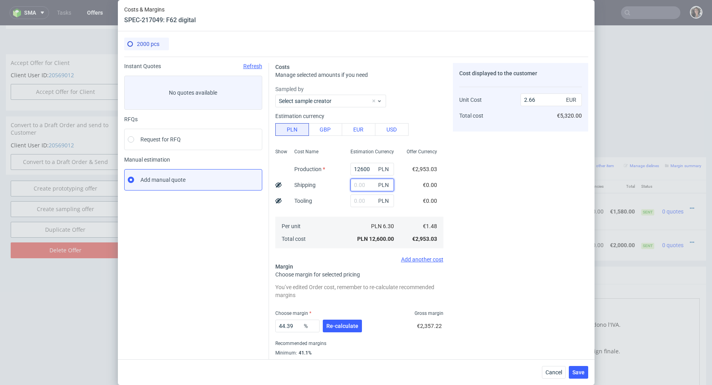
click at [364, 186] on input "text" at bounding box center [373, 184] width 44 height 13
click at [334, 325] on span "Re-calculate" at bounding box center [342, 326] width 32 height 6
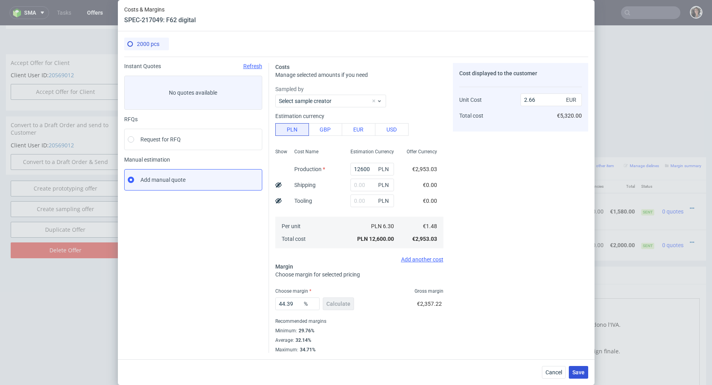
click at [574, 371] on span "Save" at bounding box center [579, 372] width 12 height 6
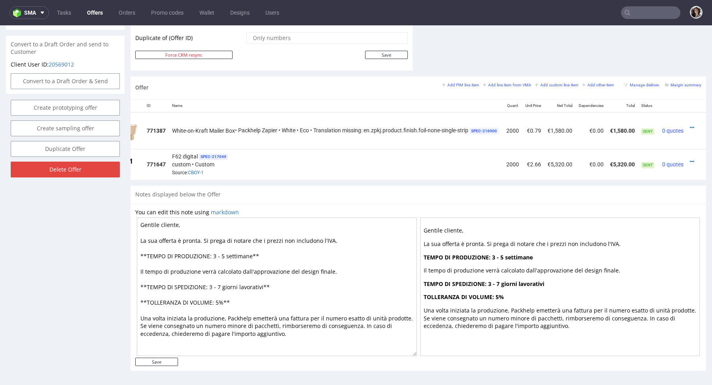
scroll to position [421, 0]
click at [690, 159] on icon at bounding box center [692, 162] width 4 height 6
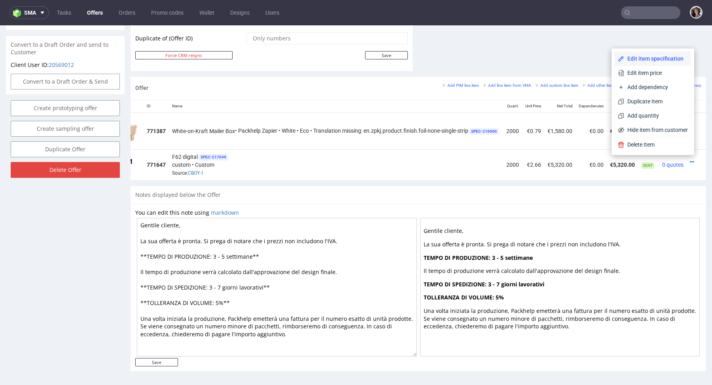
click at [641, 57] on span "Edit item specification" at bounding box center [656, 59] width 64 height 8
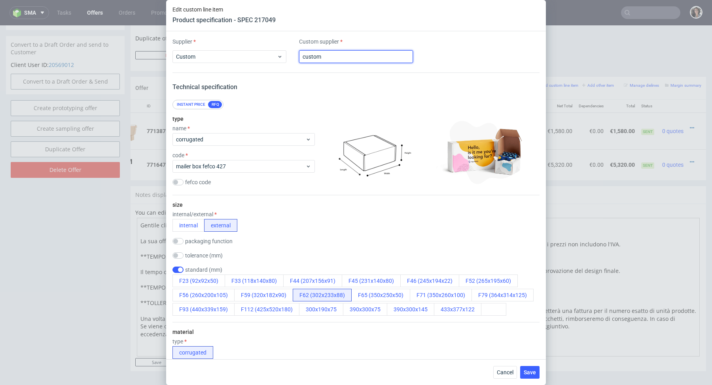
click at [368, 58] on input "custom" at bounding box center [356, 56] width 114 height 13
paste input "Partners"
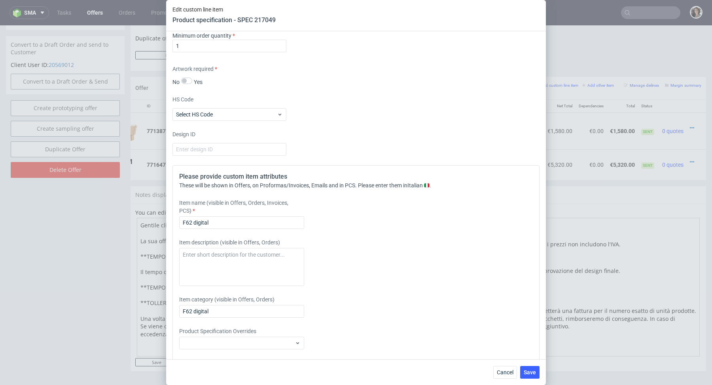
scroll to position [1257, 0]
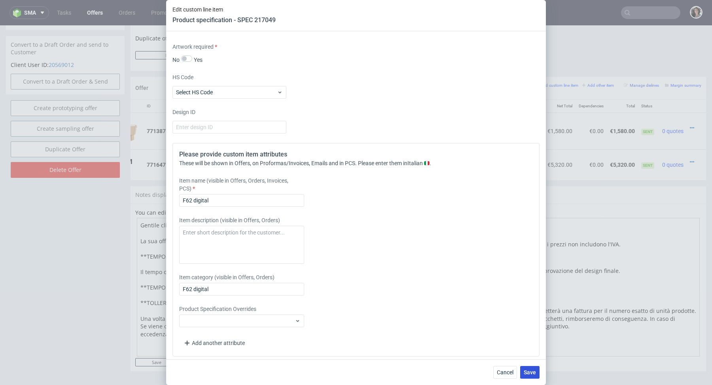
type input "Partners"
click at [533, 368] on button "Save" at bounding box center [529, 372] width 19 height 13
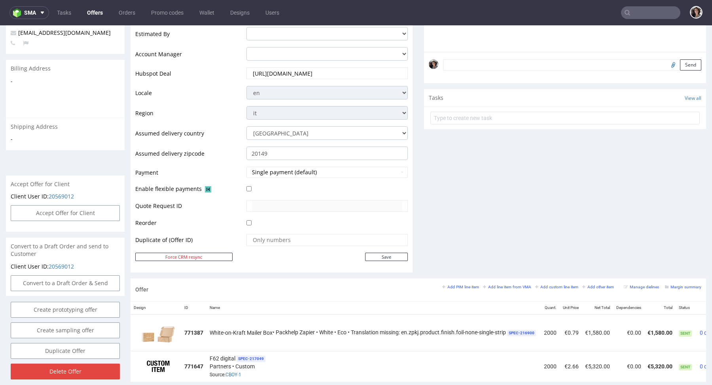
scroll to position [255, 0]
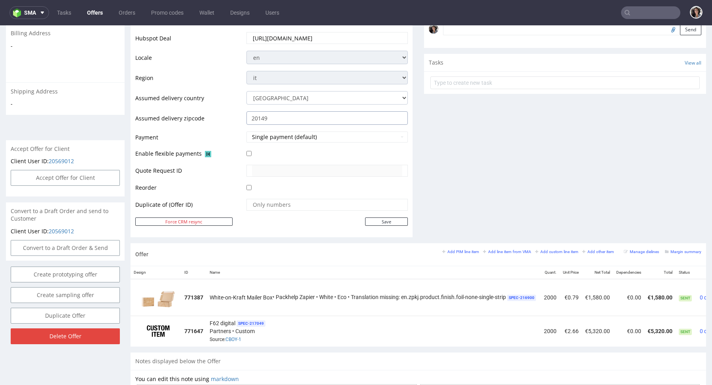
click at [289, 111] on input "20149" at bounding box center [327, 117] width 161 height 13
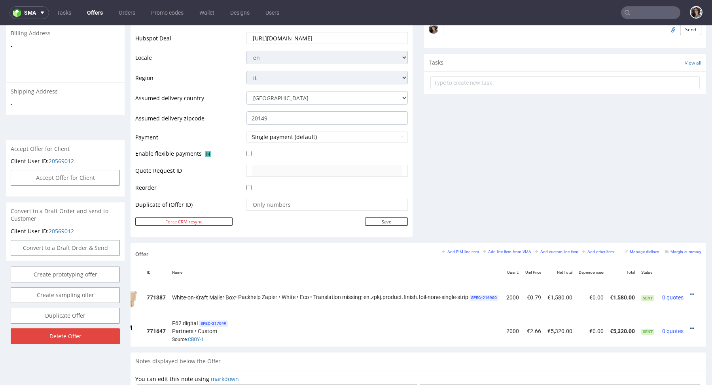
click at [690, 326] on icon at bounding box center [692, 328] width 4 height 6
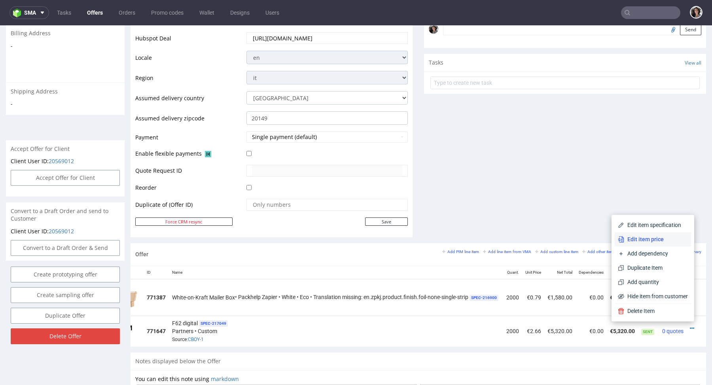
click at [629, 240] on span "Edit item price" at bounding box center [656, 239] width 64 height 8
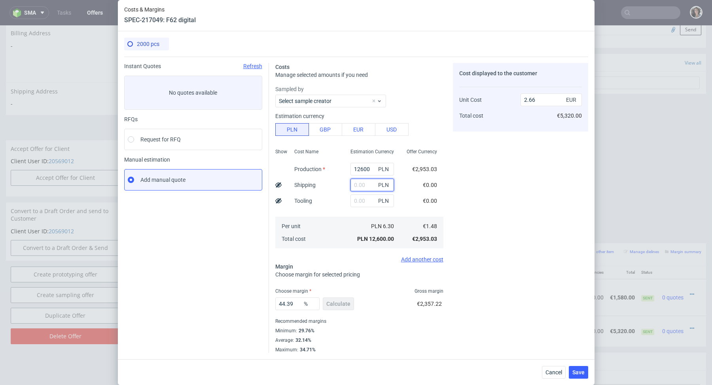
click at [364, 187] on input "text" at bounding box center [373, 184] width 44 height 13
paste input "1 221,22"
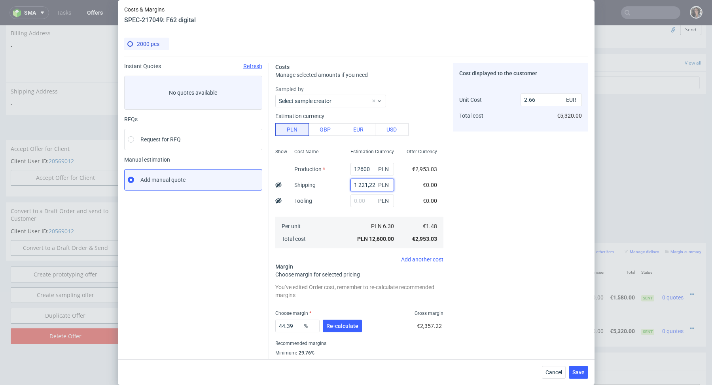
click at [359, 185] on input "1 221,22" at bounding box center [373, 184] width 44 height 13
type input "1221.22"
type input "2.91"
type input "1221.22"
click at [349, 217] on div "PLN 6.91 PLN 13,821.22" at bounding box center [372, 232] width 56 height 32
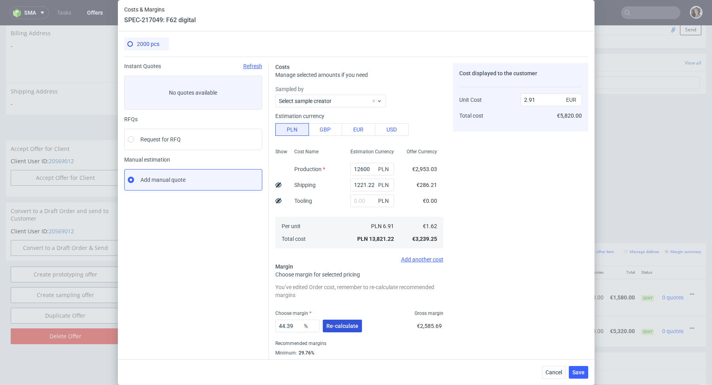
click at [337, 326] on span "Re-calculate" at bounding box center [342, 326] width 32 height 6
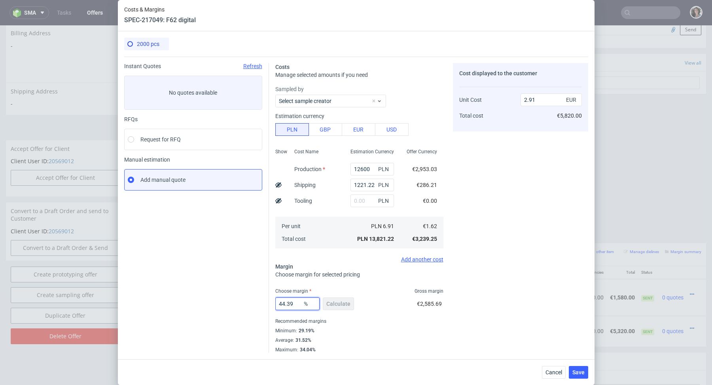
drag, startPoint x: 298, startPoint y: 304, endPoint x: 254, endPoint y: 304, distance: 43.9
click at [254, 304] on div "Instant Quotes Refresh No quotes available RFQs Request for RFQ Manual estimati…" at bounding box center [356, 205] width 464 height 296
type input "31"
type input "2.34"
type input "31.52"
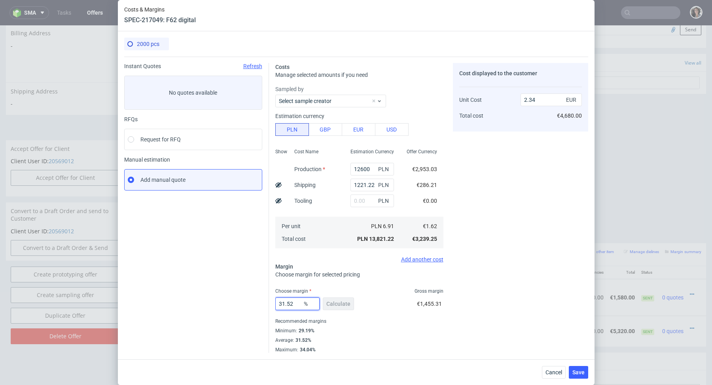
type input "2.36"
click at [336, 332] on div "Minimum : 29.19%" at bounding box center [359, 330] width 168 height 9
click at [295, 307] on input "31.52" at bounding box center [297, 303] width 44 height 13
type input "31.7"
type input "2.37"
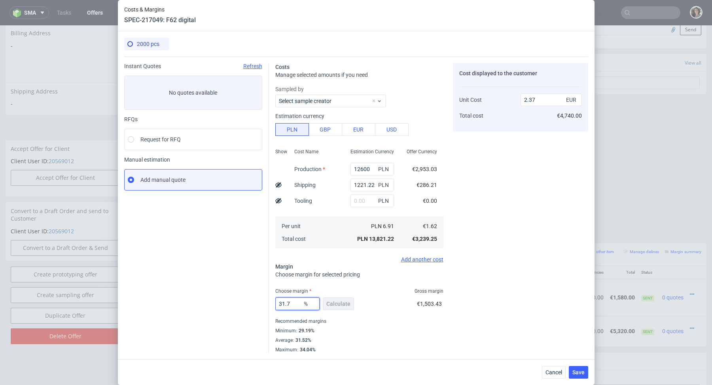
type input "31.7"
click at [385, 324] on div "Recommended margins" at bounding box center [359, 320] width 168 height 9
click at [584, 371] on span "Save" at bounding box center [579, 372] width 12 height 6
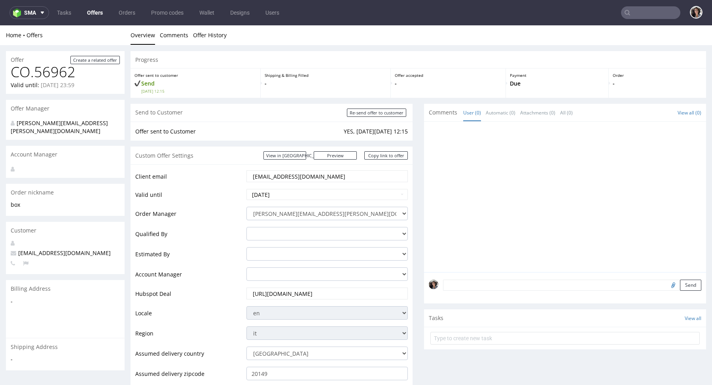
scroll to position [49, 0]
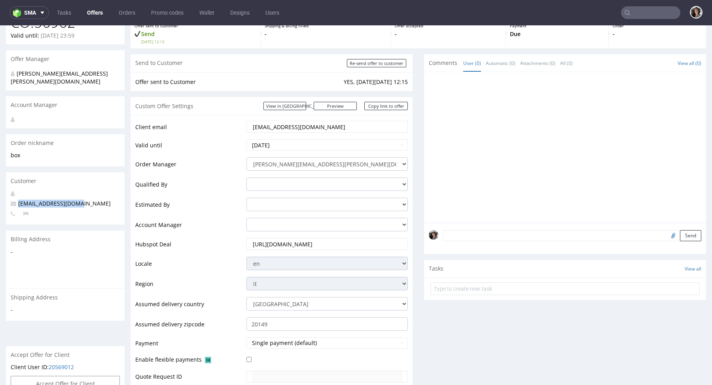
copy span "nbarlocher@gmail.com"
drag, startPoint x: 85, startPoint y: 198, endPoint x: 15, endPoint y: 197, distance: 69.7
click at [15, 199] on p "nbarlocher@gmail.com" at bounding box center [65, 203] width 109 height 8
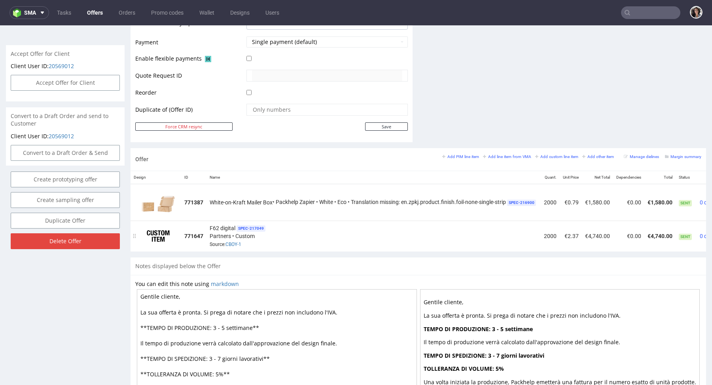
scroll to position [0, 49]
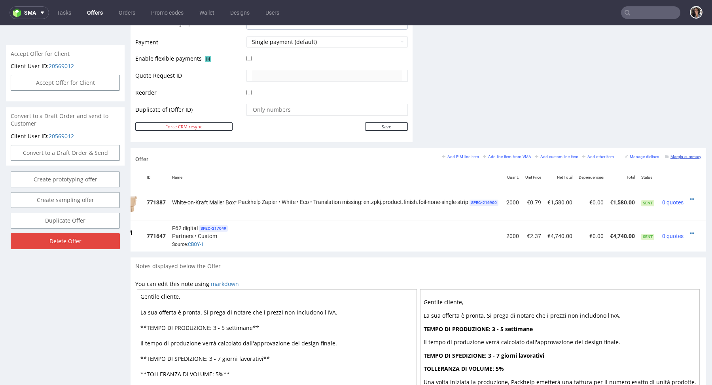
click at [680, 154] on small "Margin summary" at bounding box center [683, 156] width 36 height 4
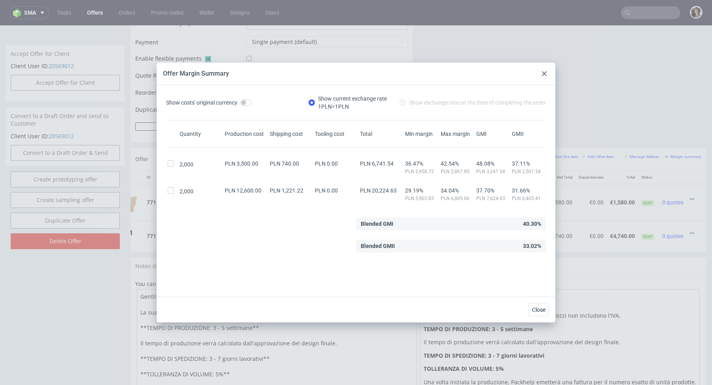
click at [542, 70] on div at bounding box center [544, 73] width 9 height 9
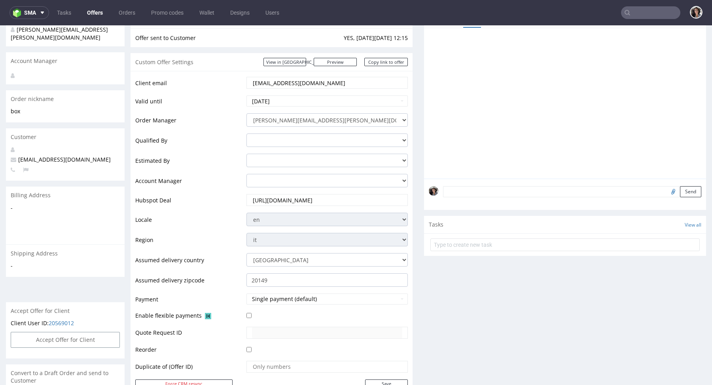
scroll to position [258, 0]
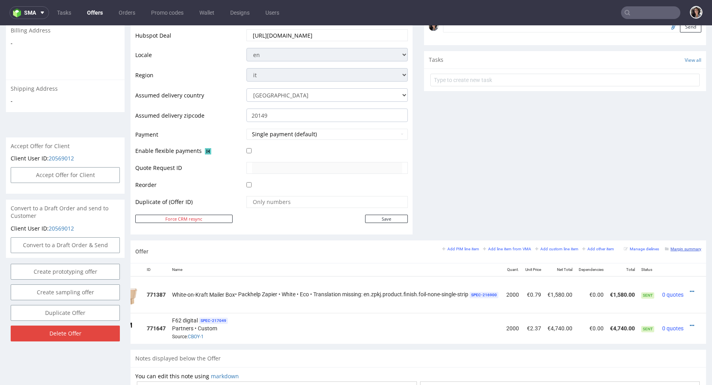
click at [684, 248] on small "Margin summary" at bounding box center [683, 249] width 36 height 4
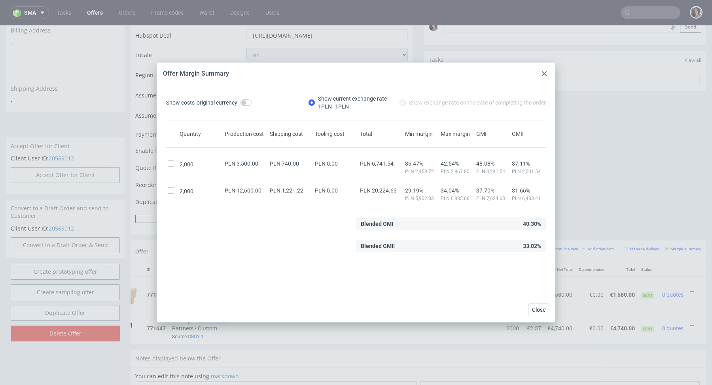
click at [546, 71] on div at bounding box center [544, 73] width 9 height 9
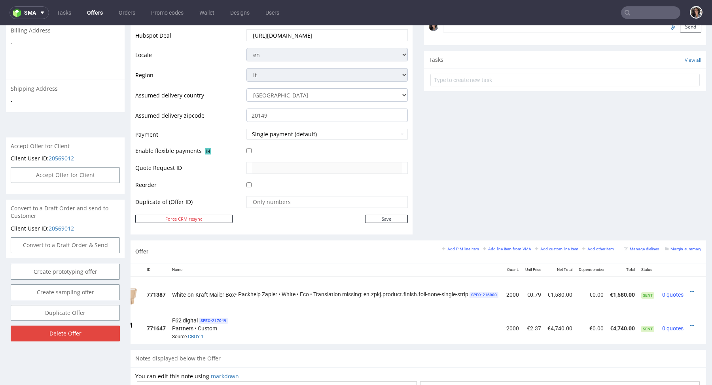
scroll to position [0, 0]
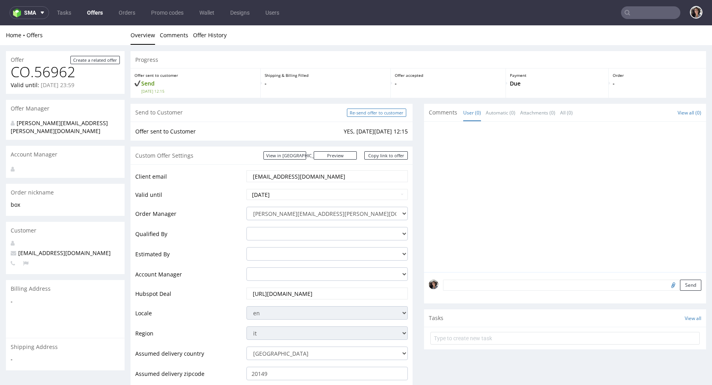
click at [390, 113] on input "Re-send offer to customer" at bounding box center [376, 112] width 59 height 8
type input "In progress..."
click at [388, 152] on link "Copy link to offer" at bounding box center [386, 155] width 44 height 8
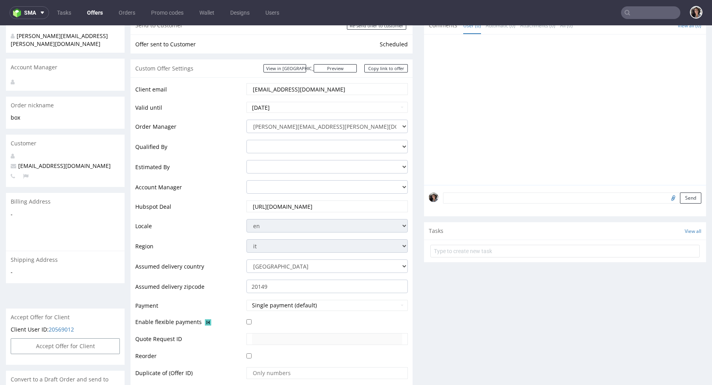
scroll to position [134, 0]
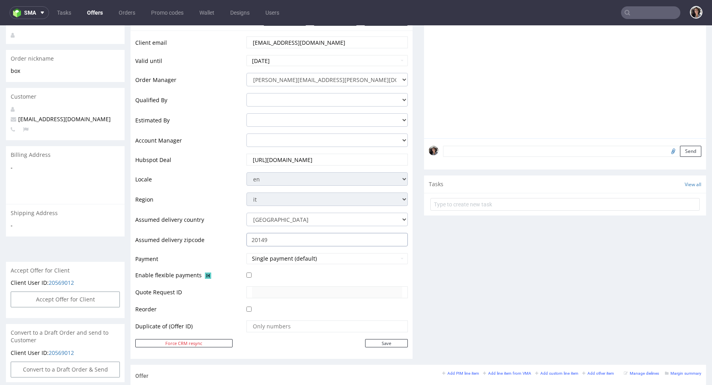
click at [285, 233] on input "20149" at bounding box center [327, 239] width 161 height 13
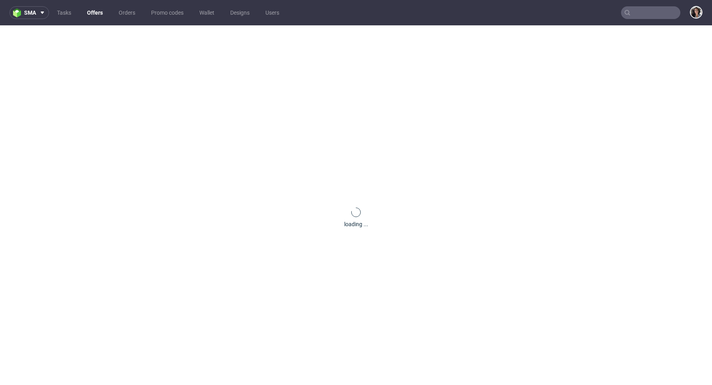
click at [656, 19] on input "text" at bounding box center [650, 12] width 59 height 13
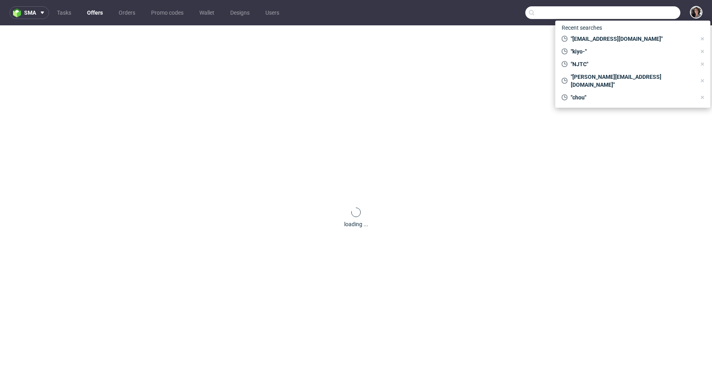
paste input "nbarlocher@gmail.com"
type input "nbarlocher@gmail.com"
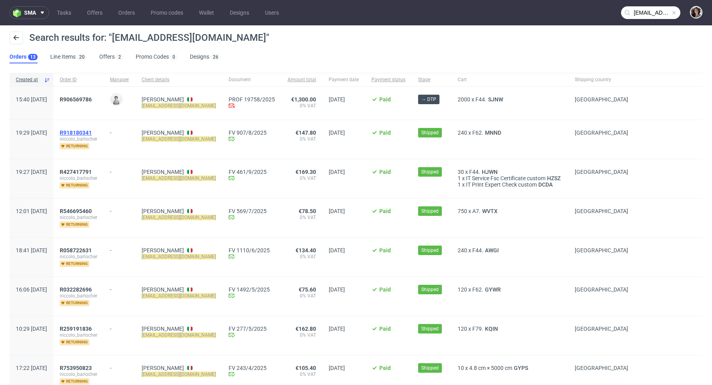
click at [92, 129] on span "R918180341" at bounding box center [76, 132] width 32 height 6
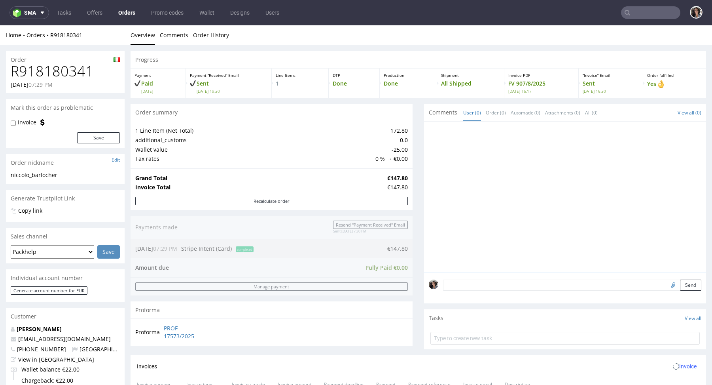
scroll to position [268, 0]
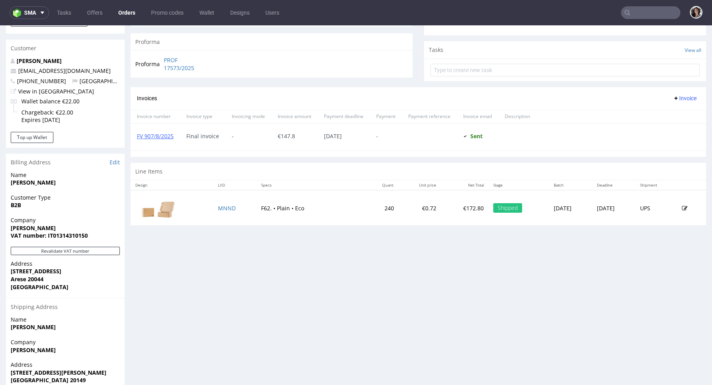
type input "[EMAIL_ADDRESS][DOMAIN_NAME]"
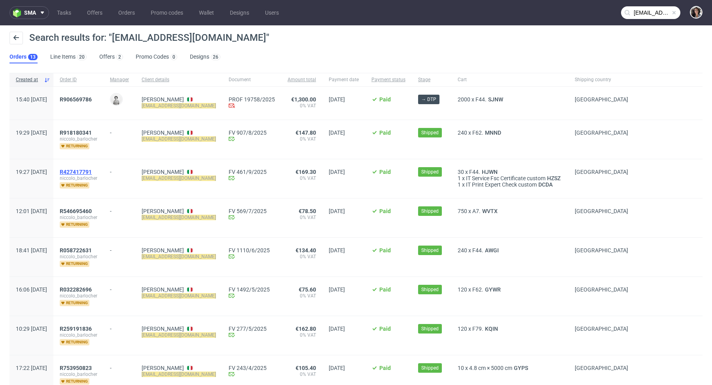
click at [92, 169] on span "R427417791" at bounding box center [76, 172] width 32 height 6
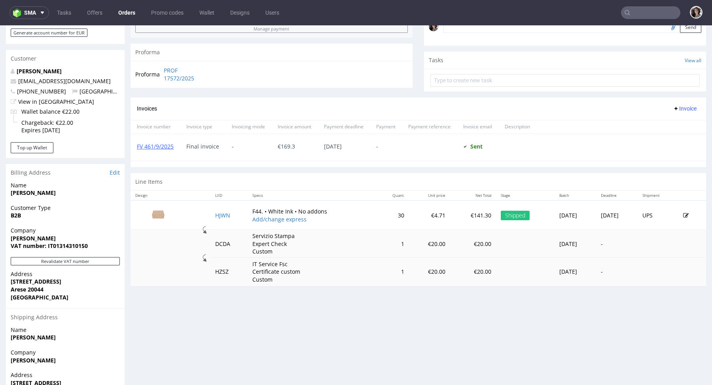
scroll to position [292, 0]
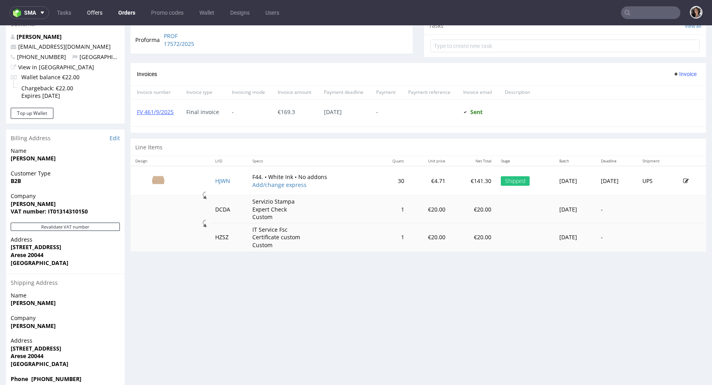
type input "nbarlocher@gmail.com"
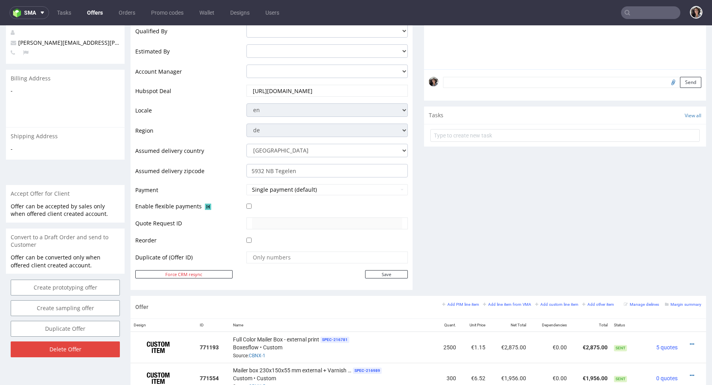
scroll to position [125, 0]
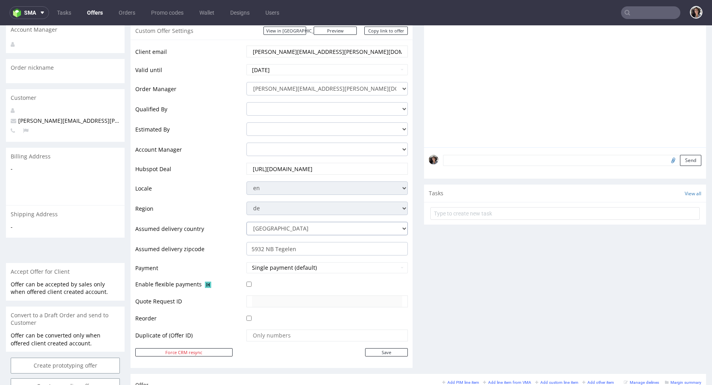
click at [314, 231] on select "Andorra Afghanistan Anguilla Albania Armenia Antarctica Argentina American Samo…" at bounding box center [327, 228] width 161 height 13
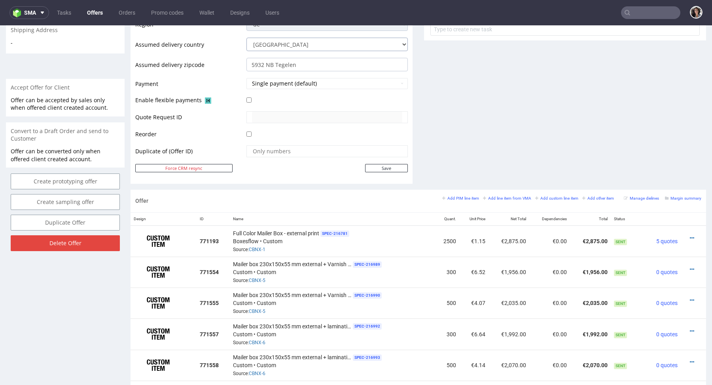
scroll to position [369, 0]
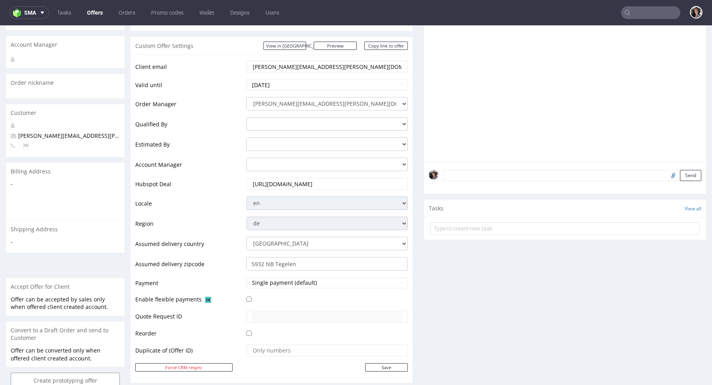
scroll to position [108, 0]
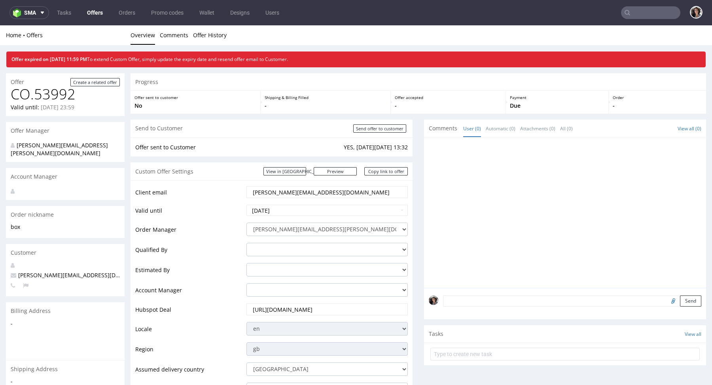
click at [649, 13] on input "text" at bounding box center [650, 12] width 59 height 13
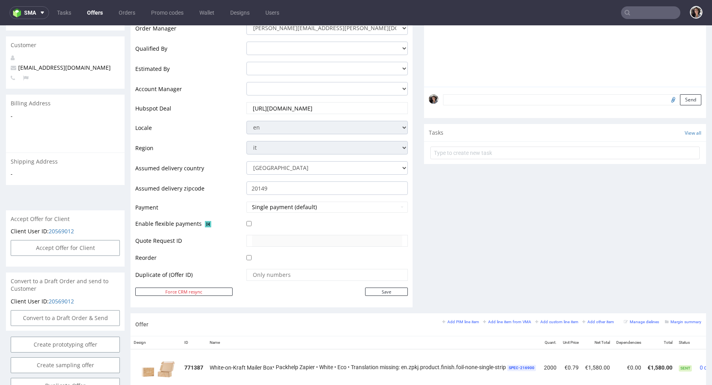
scroll to position [363, 0]
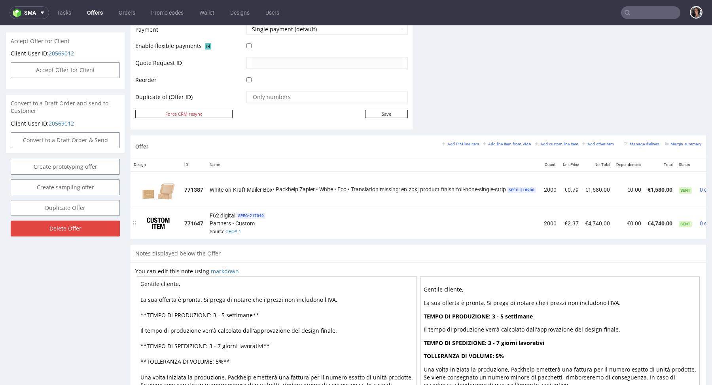
click at [620, 222] on td "€0.00" at bounding box center [628, 223] width 31 height 31
drag, startPoint x: 676, startPoint y: 219, endPoint x: 651, endPoint y: 219, distance: 25.3
click at [651, 219] on td "€4,740.00" at bounding box center [660, 223] width 31 height 31
copy td "€4,740.00"
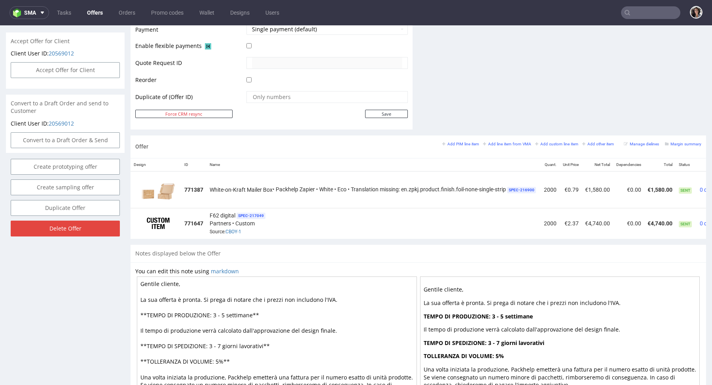
drag, startPoint x: 260, startPoint y: 345, endPoint x: 222, endPoint y: 343, distance: 38.0
click at [222, 343] on textarea "Gentile cliente, La sua offerta è pronta. Si prega di notare che i prezzi non i…" at bounding box center [277, 345] width 280 height 139
drag, startPoint x: 250, startPoint y: 314, endPoint x: 212, endPoint y: 312, distance: 38.4
click at [212, 312] on textarea "Gentile cliente, La sua offerta è pronta. Si prega di notare che i prezzi non i…" at bounding box center [277, 345] width 280 height 139
paste textarea "giorni lavorativi"
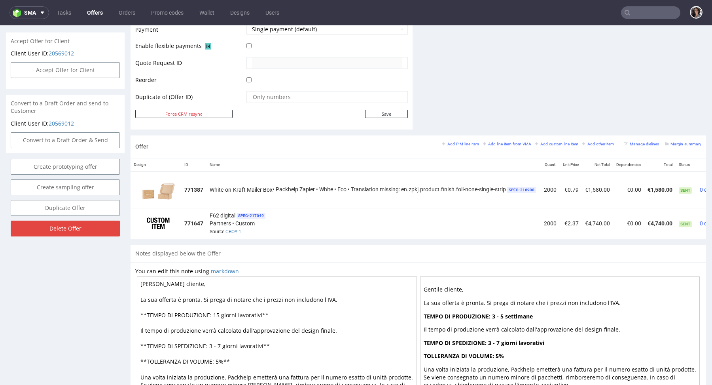
scroll to position [422, 0]
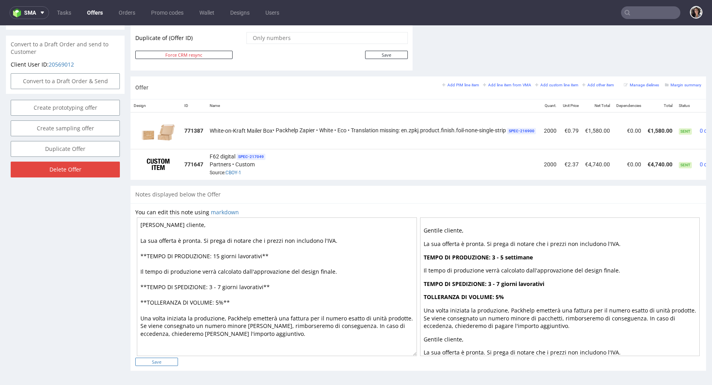
type textarea "[PERSON_NAME] cliente, La sua offerta è pronta. Si prega di notare che i prezzi…"
click at [173, 359] on input "Save" at bounding box center [156, 361] width 43 height 8
type input "In progress..."
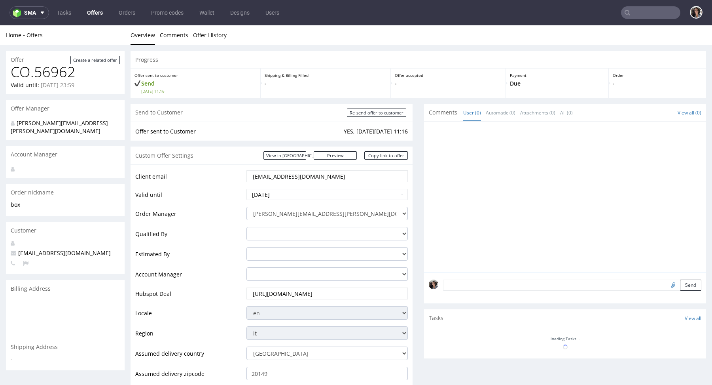
scroll to position [0, 0]
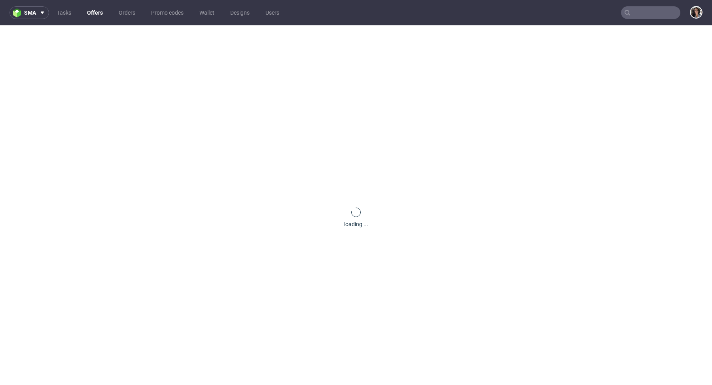
click at [636, 9] on input "text" at bounding box center [650, 12] width 59 height 13
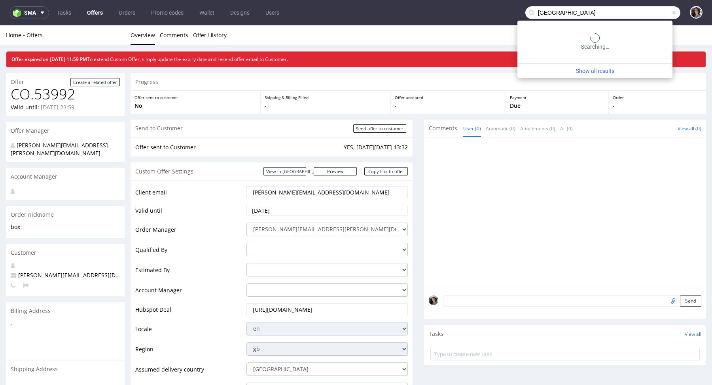
type input "[GEOGRAPHIC_DATA]"
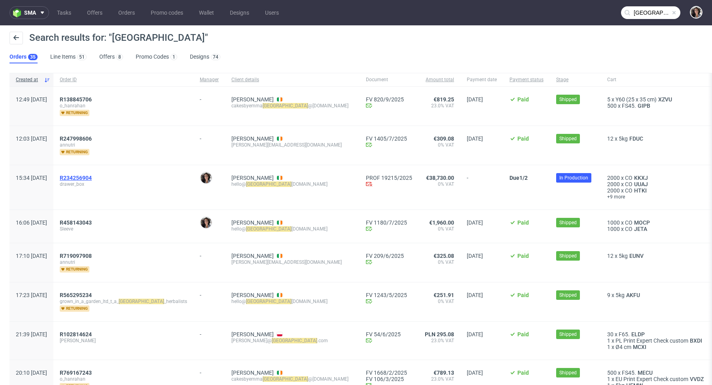
click at [92, 175] on span "R234256904" at bounding box center [76, 178] width 32 height 6
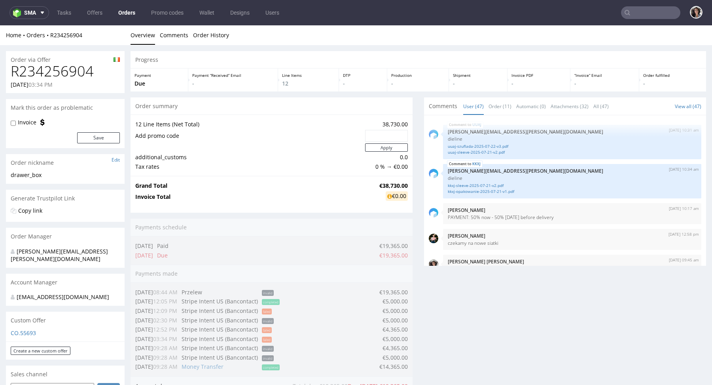
scroll to position [1533, 0]
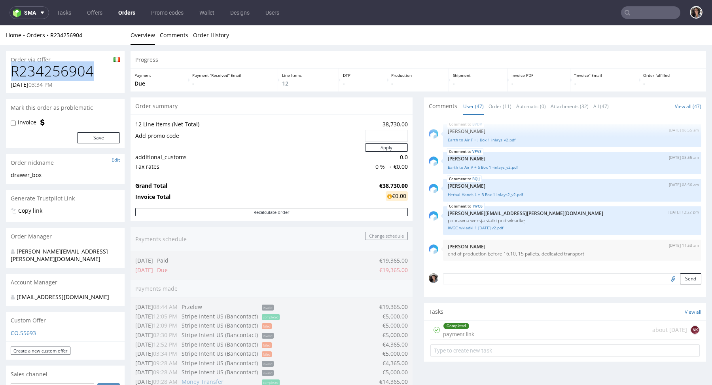
copy h1 "R234256904"
drag, startPoint x: 102, startPoint y: 71, endPoint x: 10, endPoint y: 71, distance: 92.6
click at [10, 71] on div "R234256904 18.07.2025 03:34 PM" at bounding box center [65, 78] width 119 height 30
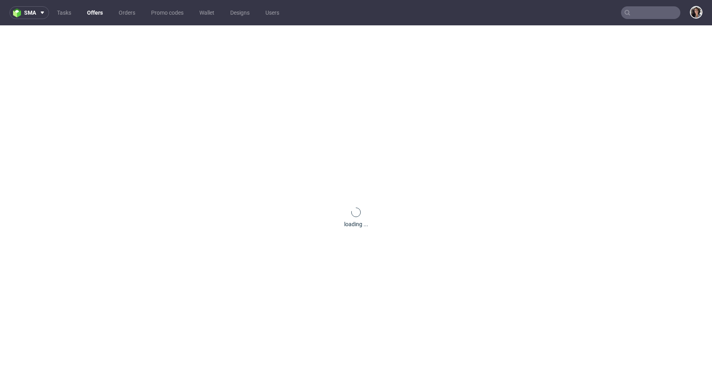
click at [647, 19] on nav "sma Tasks Offers Orders Promo codes Wallet Designs Users" at bounding box center [356, 12] width 712 height 25
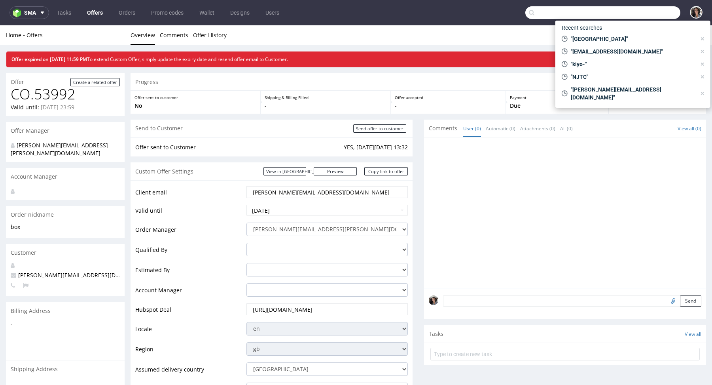
click at [622, 16] on input "text" at bounding box center [603, 12] width 155 height 13
paste input "nbarlocher@gmail.com"
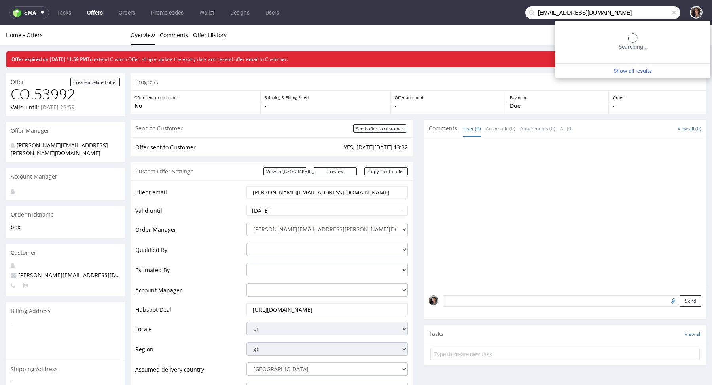
type input "nbarlocher@gmail.com"
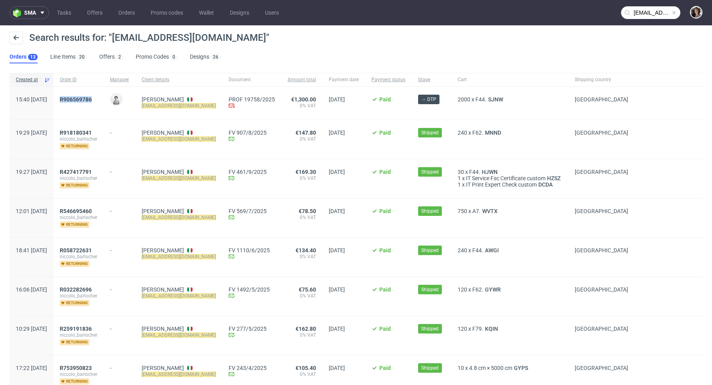
copy span "R906569786"
drag, startPoint x: 126, startPoint y: 97, endPoint x: 81, endPoint y: 98, distance: 44.7
click at [81, 98] on div "R906569786" at bounding box center [78, 103] width 50 height 33
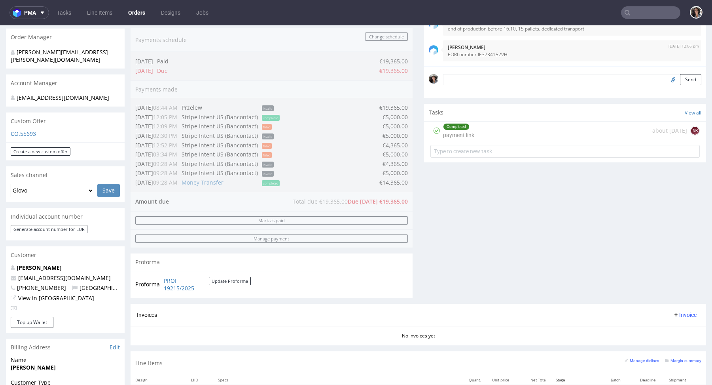
scroll to position [380, 0]
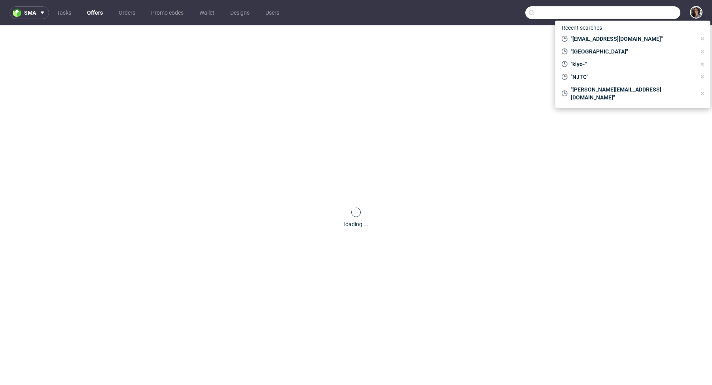
paste input "dominic.bohnen@naskorsports.com"
click at [646, 15] on input "text" at bounding box center [603, 12] width 155 height 13
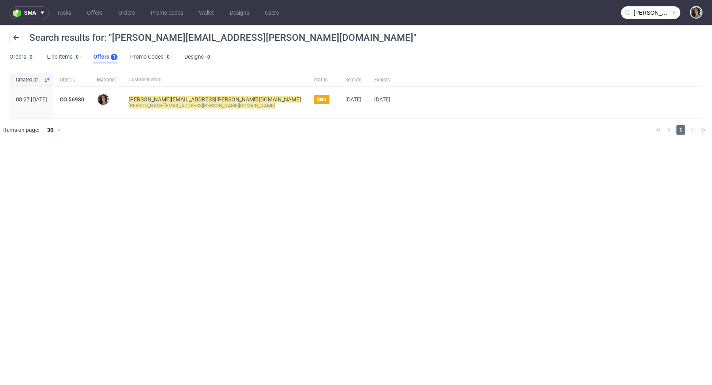
click at [643, 14] on input "dominic.bohnen@naskorsports.com" at bounding box center [650, 12] width 59 height 13
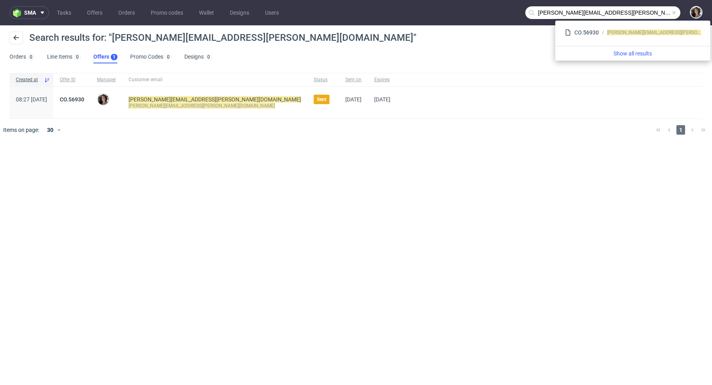
drag, startPoint x: 577, startPoint y: 11, endPoint x: 523, endPoint y: 11, distance: 54.6
click at [523, 11] on nav "sma Tasks Offers Orders Promo codes Wallet Designs Users dominic.bohnen@naskors…" at bounding box center [356, 12] width 712 height 25
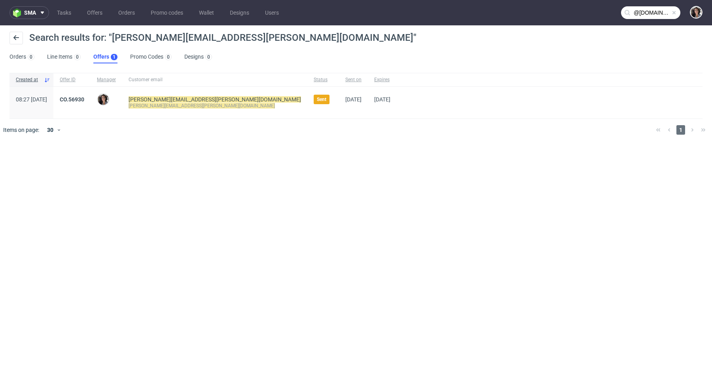
type input "@naskorsports.com"
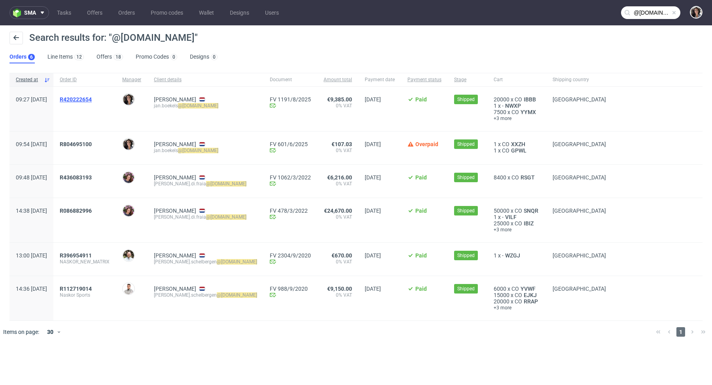
click at [92, 100] on span "R420222654" at bounding box center [76, 99] width 32 height 6
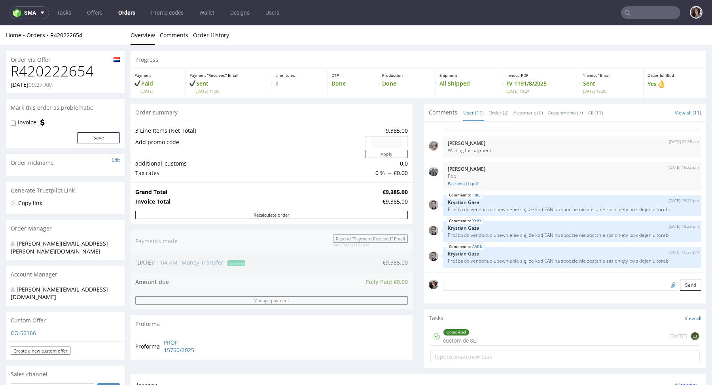
type input "@naskorsports.com"
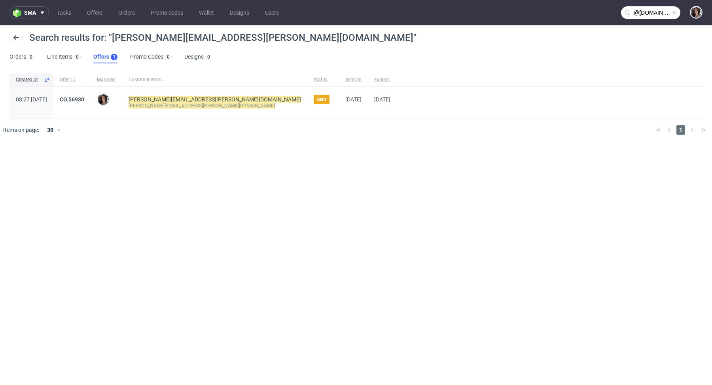
click at [651, 11] on input "@naskorsports.com" at bounding box center [650, 12] width 59 height 13
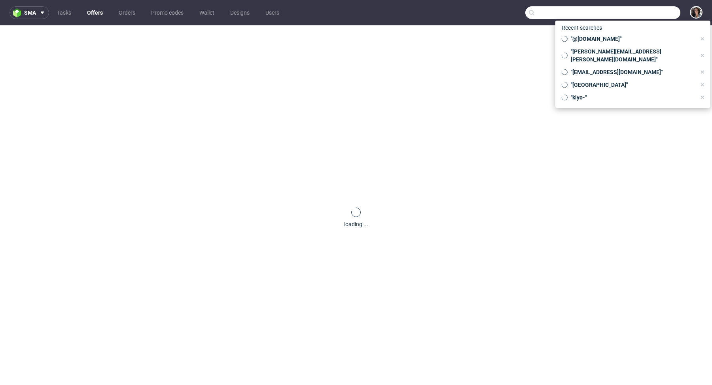
click at [638, 15] on input "text" at bounding box center [603, 12] width 155 height 13
paste input "[EMAIL_ADDRESS][DOMAIN_NAME]"
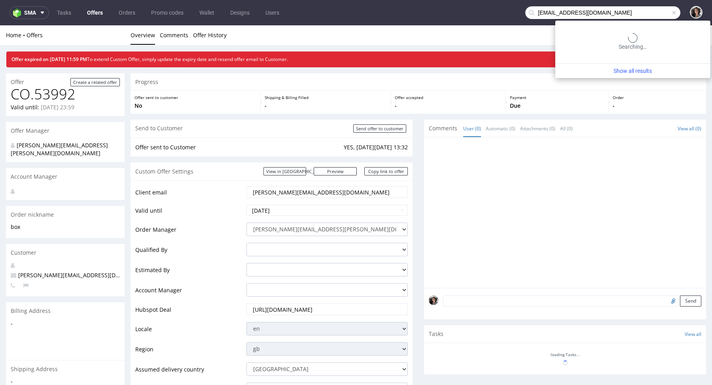
type input "[EMAIL_ADDRESS][DOMAIN_NAME]"
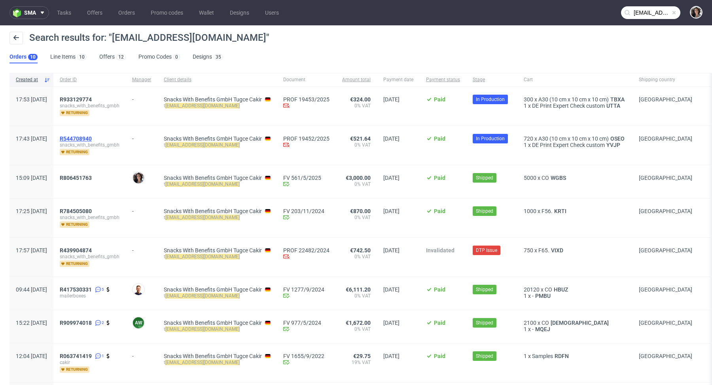
click at [92, 136] on span "R544708940" at bounding box center [76, 138] width 32 height 6
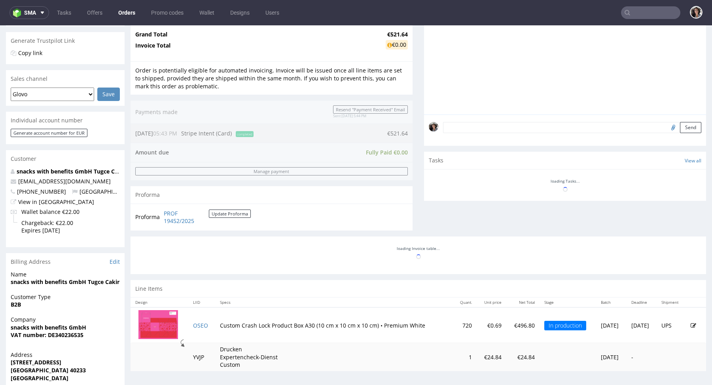
scroll to position [274, 0]
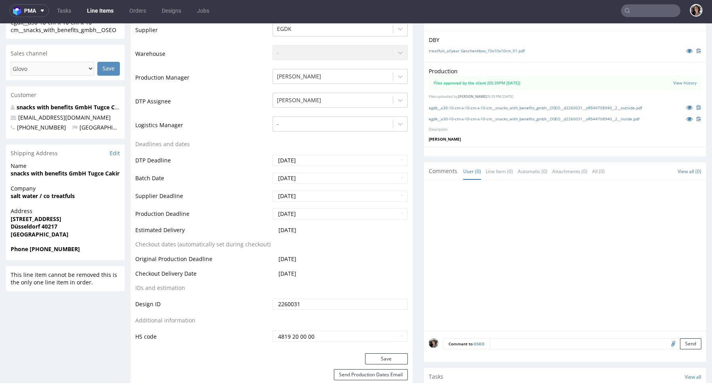
scroll to position [220, 0]
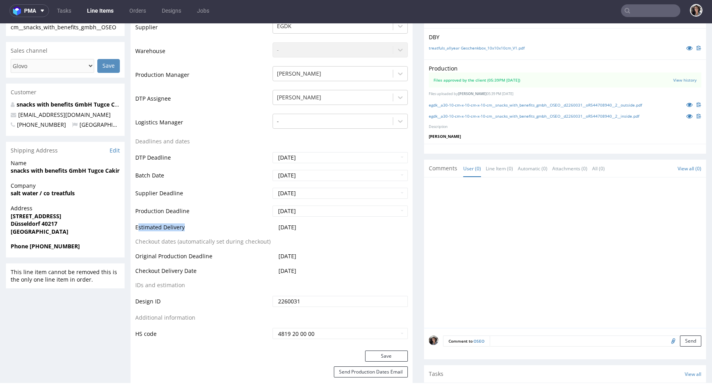
drag, startPoint x: 137, startPoint y: 226, endPoint x: 190, endPoint y: 226, distance: 52.6
click at [190, 226] on td "Estimated Delivery" at bounding box center [202, 229] width 135 height 15
drag, startPoint x: 135, startPoint y: 192, endPoint x: 187, endPoint y: 192, distance: 51.4
click at [187, 192] on td "Supplier Deadline" at bounding box center [202, 196] width 135 height 18
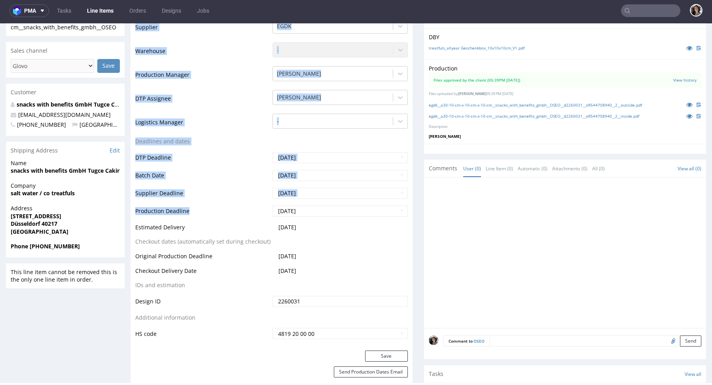
drag, startPoint x: 138, startPoint y: 208, endPoint x: 195, endPoint y: 208, distance: 57.4
click at [195, 208] on div "Production Status Waiting for Artwork Waiting for Diecut Waiting for Mockup Wai…" at bounding box center [272, 172] width 282 height 355
click at [195, 208] on td "Production Deadline" at bounding box center [202, 214] width 135 height 18
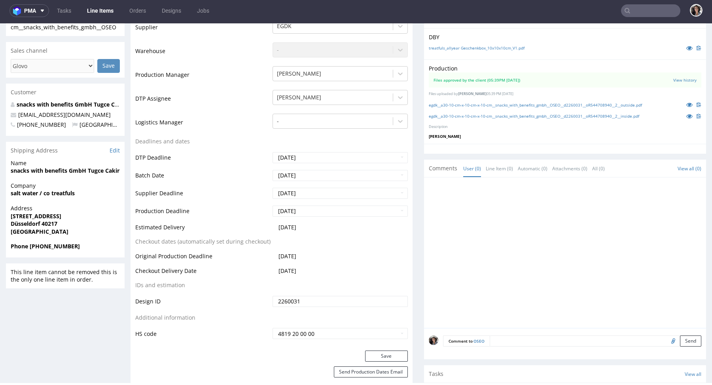
drag, startPoint x: 300, startPoint y: 226, endPoint x: 309, endPoint y: 226, distance: 8.7
click at [309, 227] on td "[DATE]" at bounding box center [339, 229] width 137 height 15
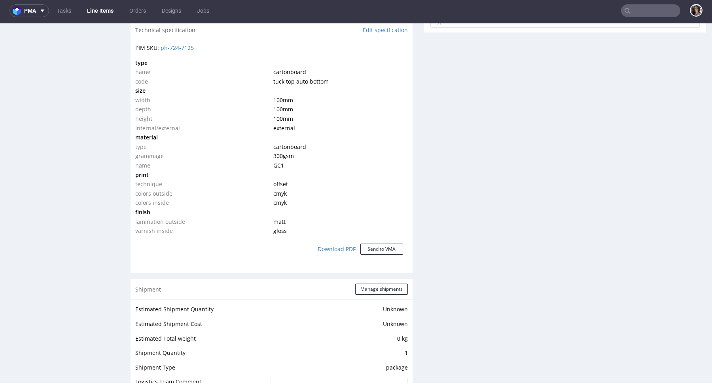
scroll to position [0, 0]
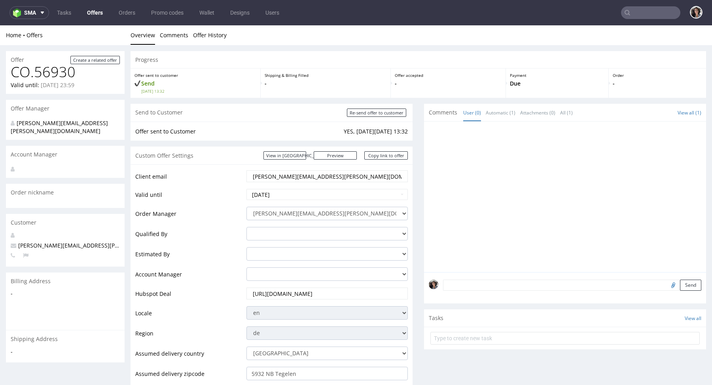
scroll to position [352, 0]
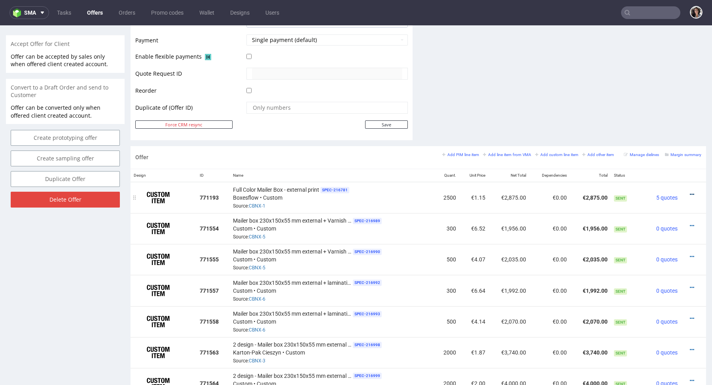
click at [690, 192] on icon at bounding box center [692, 195] width 4 height 6
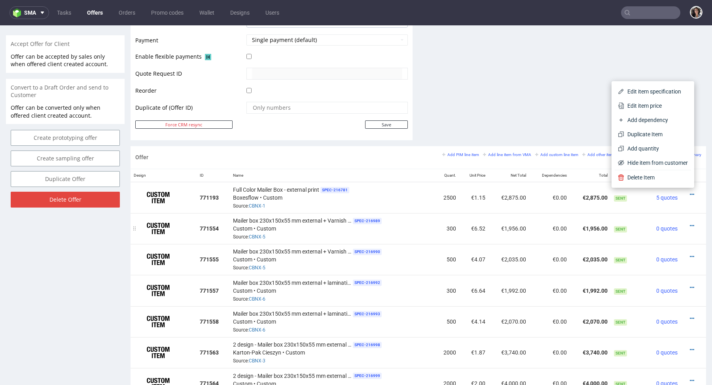
click at [681, 235] on td at bounding box center [693, 228] width 25 height 31
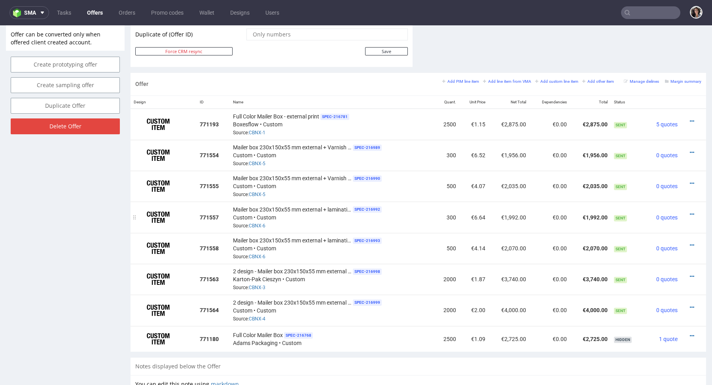
scroll to position [435, 0]
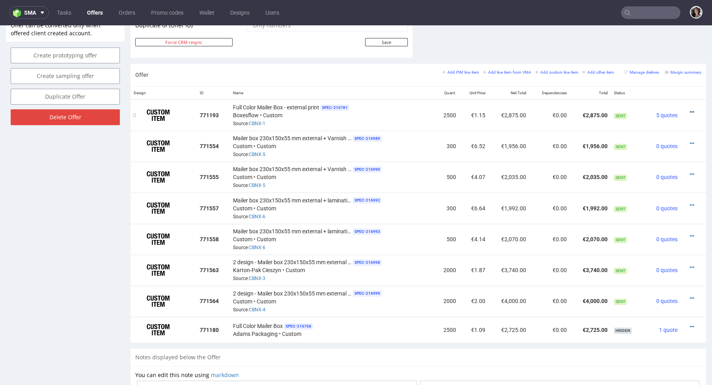
click at [690, 111] on icon at bounding box center [692, 112] width 4 height 6
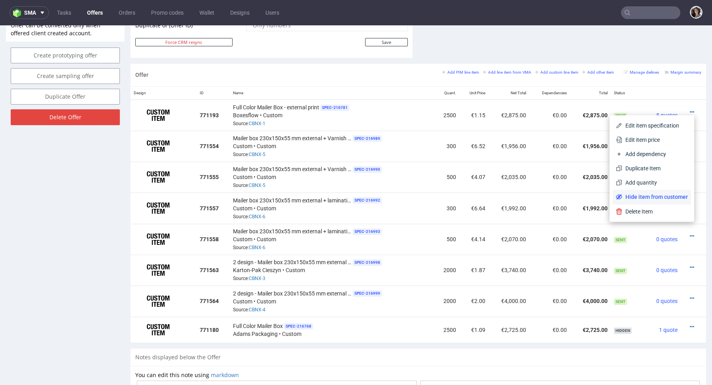
click at [653, 193] on span "Hide item from customer" at bounding box center [655, 197] width 66 height 8
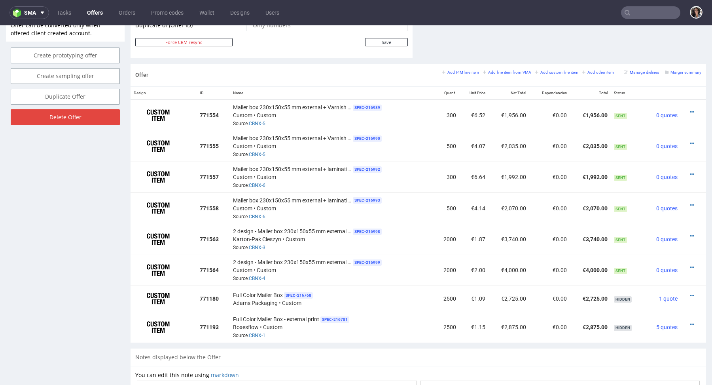
scroll to position [431, 0]
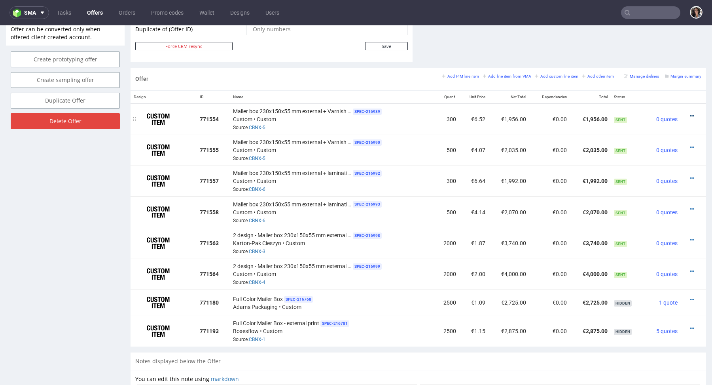
click at [690, 115] on icon at bounding box center [692, 116] width 4 height 6
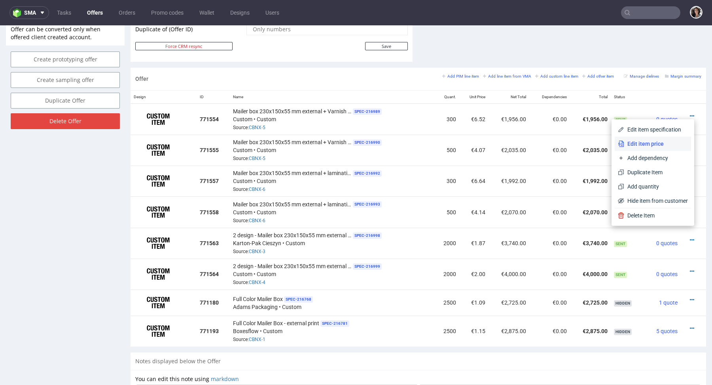
click at [647, 146] on span "Edit item price" at bounding box center [656, 144] width 64 height 8
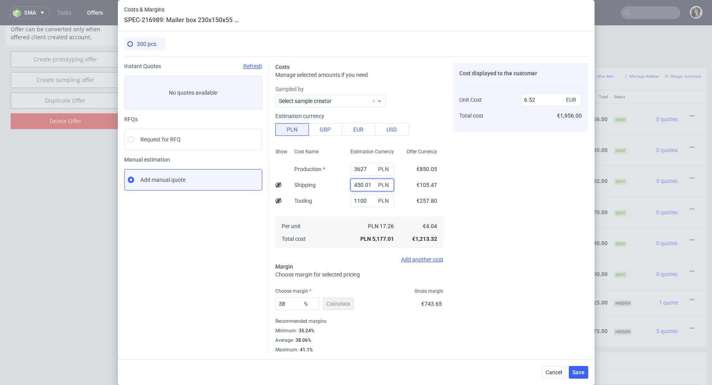
drag, startPoint x: 372, startPoint y: 184, endPoint x: 325, endPoint y: 182, distance: 46.7
click at [325, 182] on div "Show Cost Name Production Shipping Tooling Per unit Total cost Estimation Curre…" at bounding box center [359, 197] width 168 height 104
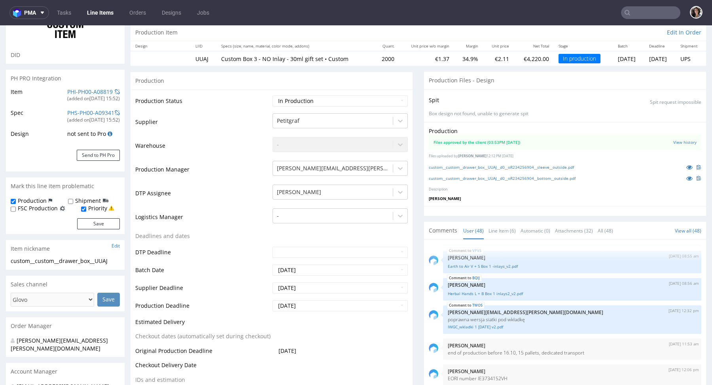
scroll to position [126, 0]
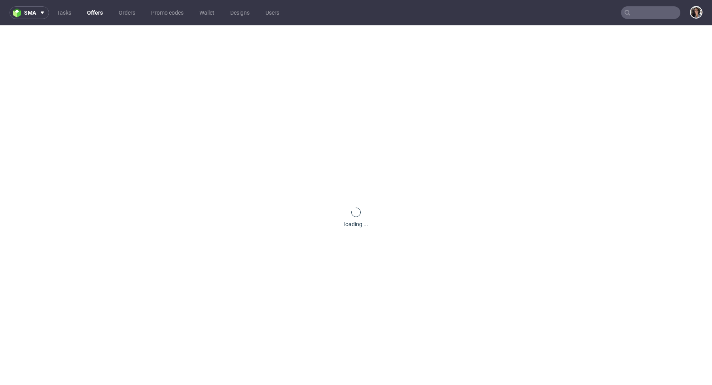
click at [634, 7] on input "text" at bounding box center [650, 12] width 59 height 13
paste input "[EMAIL_ADDRESS][DOMAIN_NAME]"
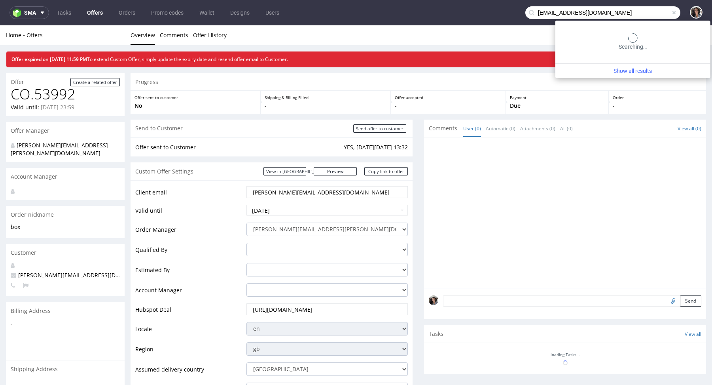
type input "[EMAIL_ADDRESS][DOMAIN_NAME]"
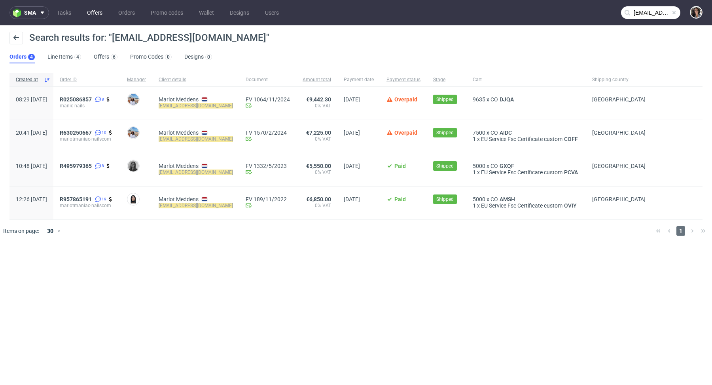
click at [94, 12] on link "Offers" at bounding box center [94, 12] width 25 height 13
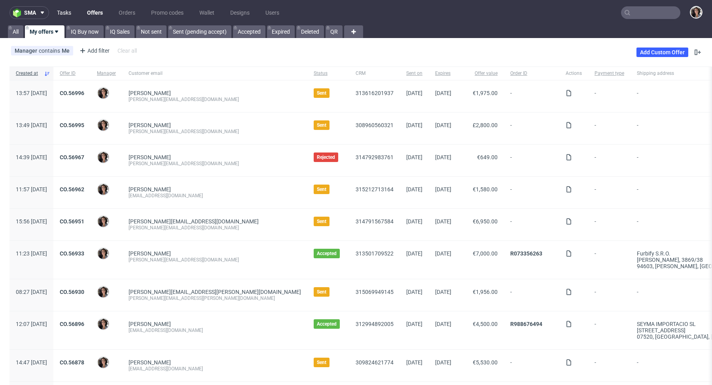
click at [63, 15] on link "Tasks" at bounding box center [64, 12] width 24 height 13
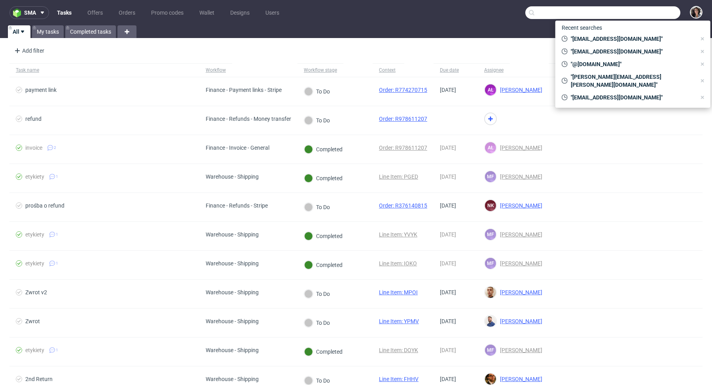
click at [653, 17] on input "text" at bounding box center [603, 12] width 155 height 13
paste input "[EMAIL_ADDRESS][DOMAIN_NAME]"
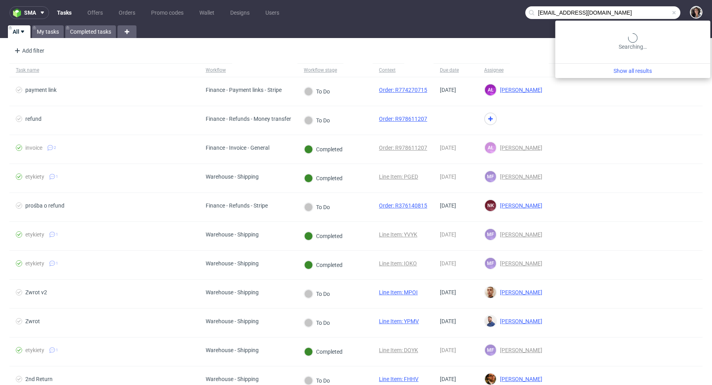
type input "[EMAIL_ADDRESS][DOMAIN_NAME]"
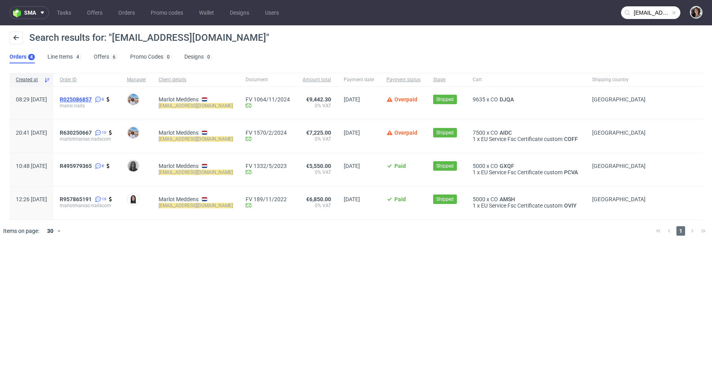
click at [92, 96] on span "R025086857" at bounding box center [76, 99] width 32 height 6
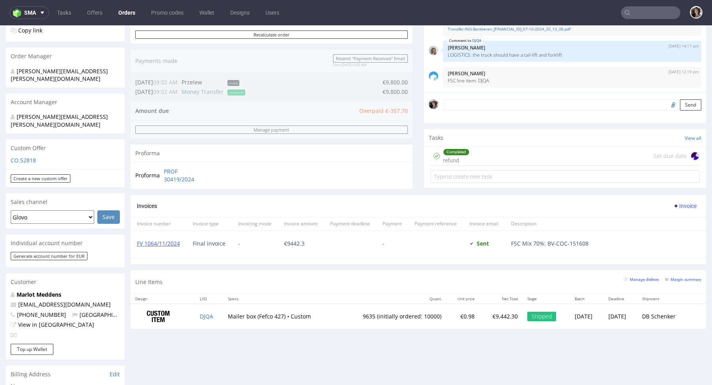
scroll to position [415, 0]
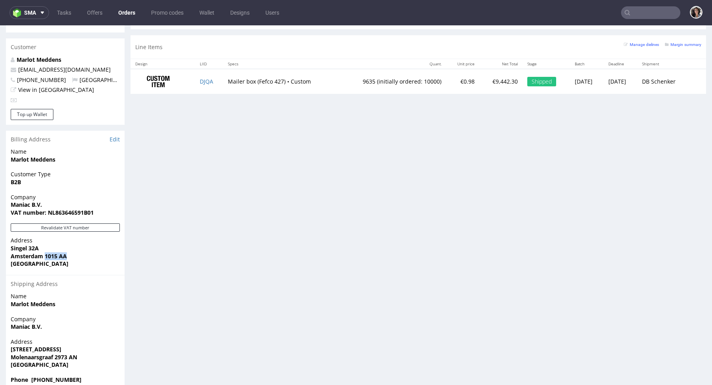
drag, startPoint x: 69, startPoint y: 243, endPoint x: 44, endPoint y: 240, distance: 25.1
click at [44, 252] on span "Amsterdam 1015 AA" at bounding box center [65, 256] width 109 height 8
copy strong "1015 AA"
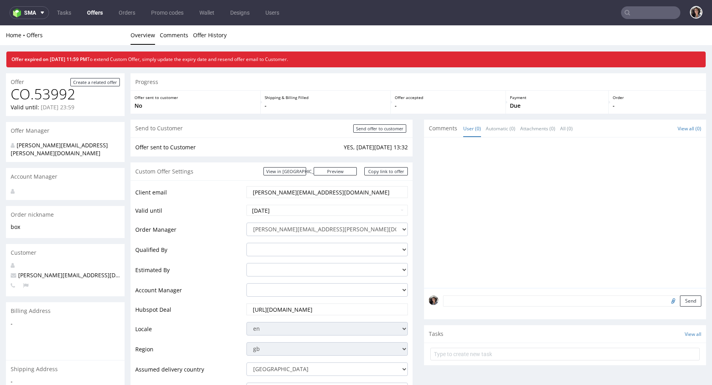
click at [104, 17] on link "Offers" at bounding box center [94, 12] width 25 height 13
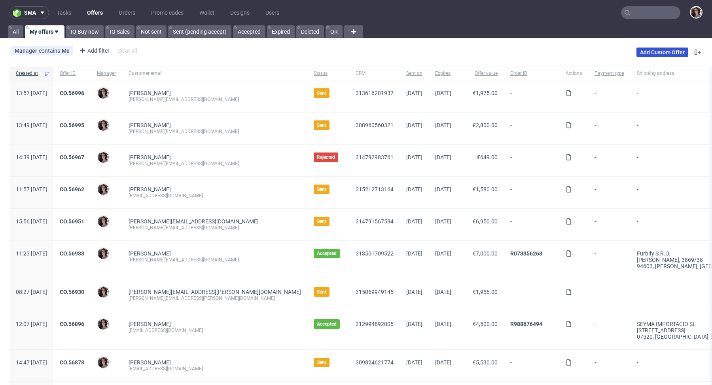
click at [660, 51] on link "Add Custom Offer" at bounding box center [663, 51] width 52 height 9
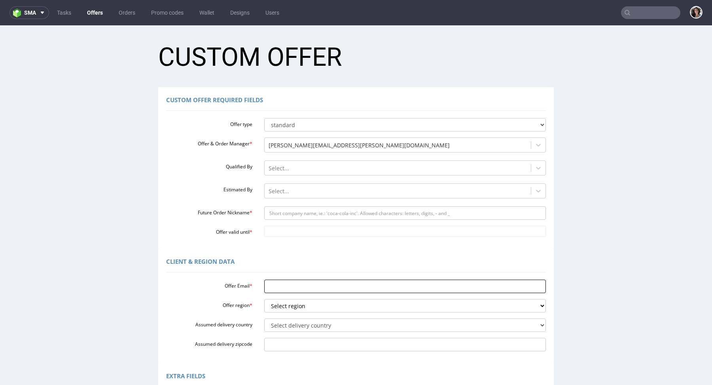
click at [275, 281] on input "Offer Email *" at bounding box center [405, 285] width 282 height 13
paste input "[EMAIL_ADDRESS][DOMAIN_NAME]"
type input "[EMAIL_ADDRESS][DOMAIN_NAME]"
click at [296, 303] on select "Select region eu gb de pl fr it es" at bounding box center [405, 305] width 282 height 13
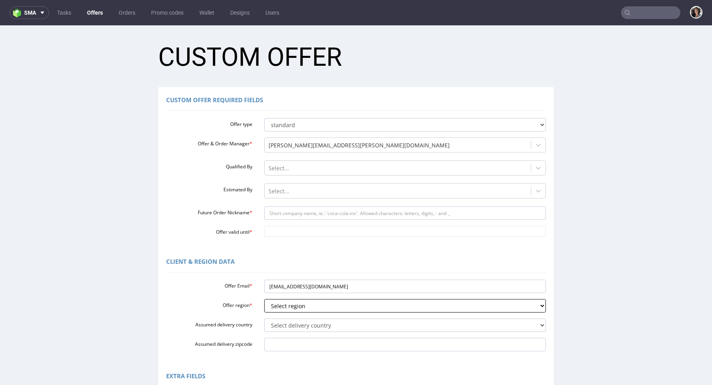
type input "Please wait..."
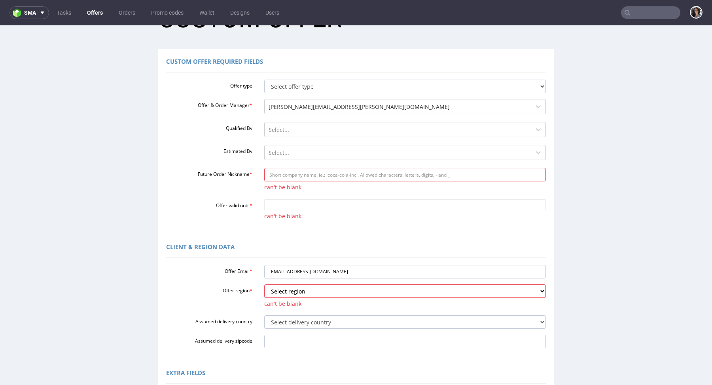
scroll to position [61, 0]
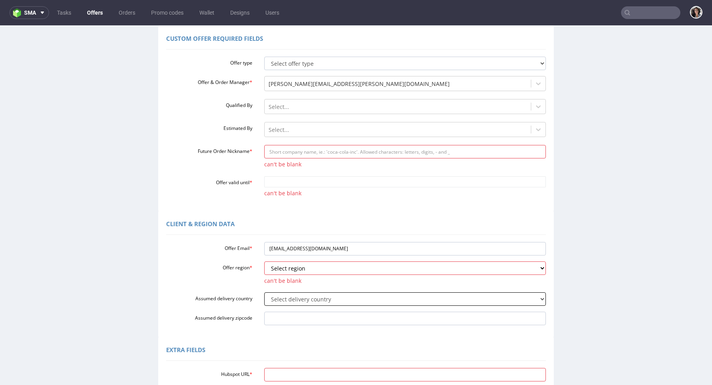
click at [283, 300] on select "Select delivery country [GEOGRAPHIC_DATA] [GEOGRAPHIC_DATA] [GEOGRAPHIC_DATA] […" at bounding box center [405, 298] width 282 height 13
paste select "166"
click at [282, 301] on select "Select delivery country [GEOGRAPHIC_DATA] [GEOGRAPHIC_DATA] [GEOGRAPHIC_DATA] […" at bounding box center [405, 298] width 282 height 13
select select "166"
click at [277, 319] on input "Assumed delivery zipcode" at bounding box center [405, 317] width 282 height 13
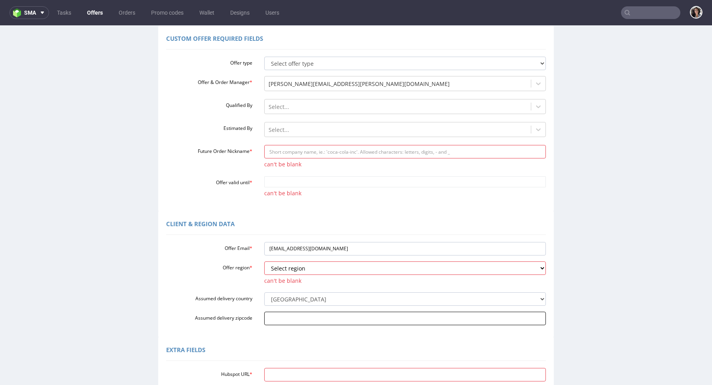
paste input "2973 AN"
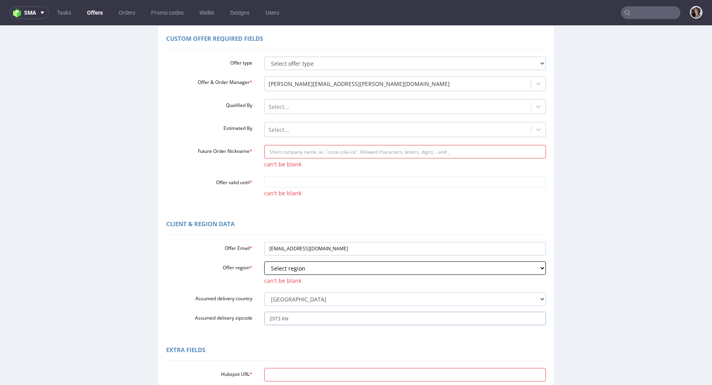
type input "2973 AN"
click at [292, 262] on select "Select region eu gb de pl fr it es" at bounding box center [405, 267] width 282 height 13
select select "eu"
click at [280, 269] on select "Select region eu gb de pl fr it es" at bounding box center [405, 267] width 282 height 13
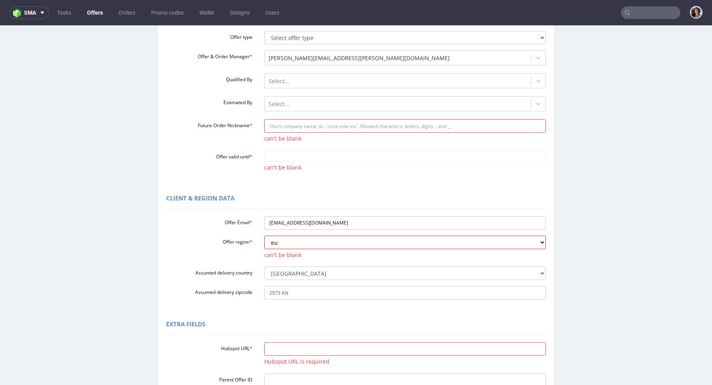
scroll to position [111, 0]
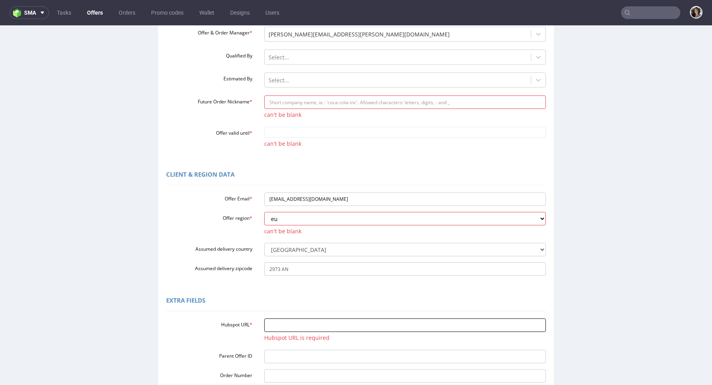
click at [293, 324] on input "Hubspot URL *" at bounding box center [405, 324] width 282 height 13
paste input "[URL][DOMAIN_NAME]"
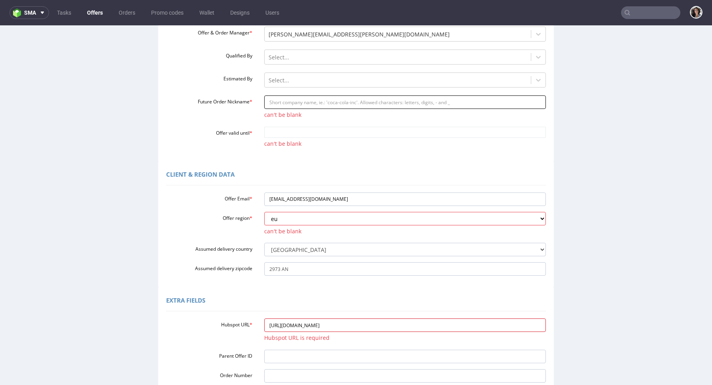
type input "[URL][DOMAIN_NAME]"
click at [288, 102] on input "Future Order Nickname *" at bounding box center [405, 101] width 282 height 13
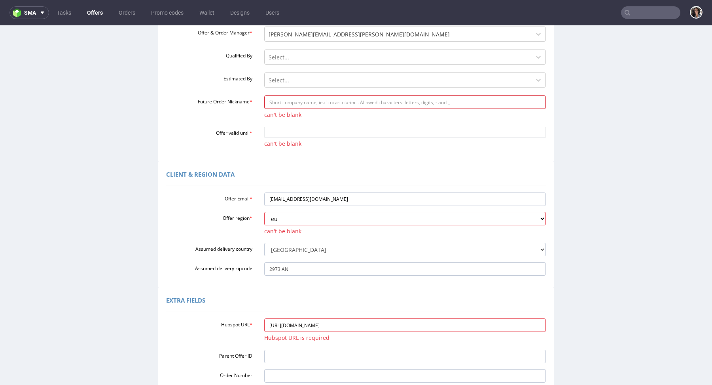
type input "box"
click at [303, 127] on body "Production Shipped DTP Orders Offers Shipments Designs Promotions Users Jobs Ad…" at bounding box center [356, 207] width 712 height 584
click at [270, 116] on td "5" at bounding box center [269, 121] width 12 height 12
type input "[DATE]"
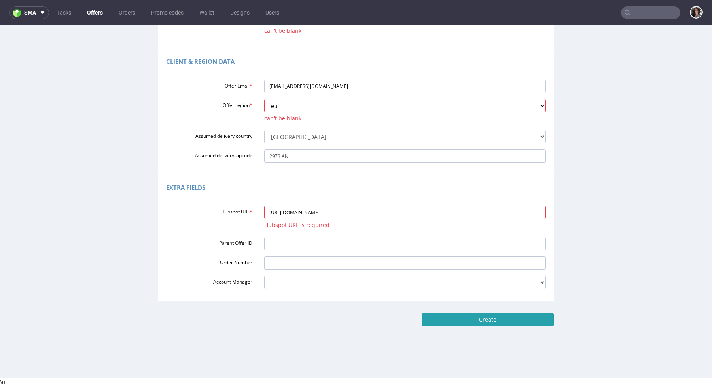
click at [492, 321] on input "Create" at bounding box center [488, 319] width 132 height 13
type input "Please wait..."
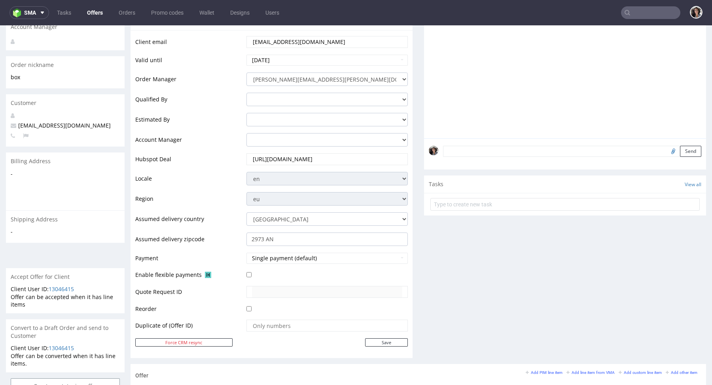
scroll to position [248, 0]
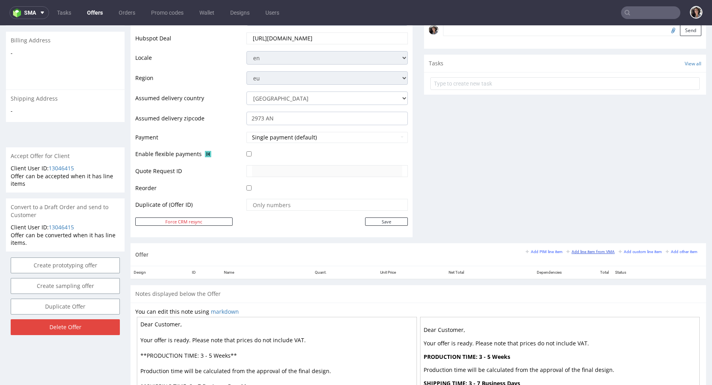
click at [578, 251] on small "Add line item from VMA" at bounding box center [591, 251] width 48 height 4
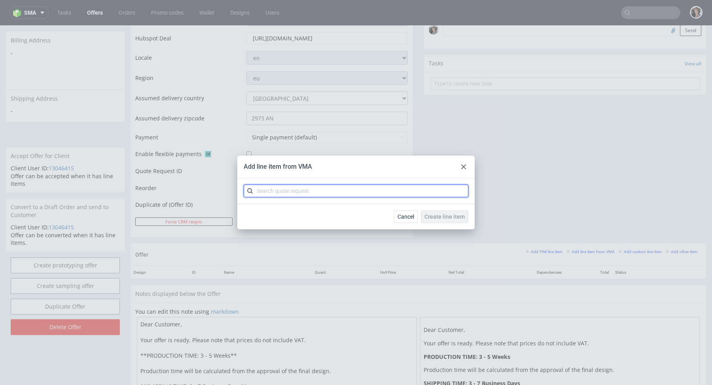
click at [420, 189] on input "text" at bounding box center [356, 190] width 225 height 13
paste input "CBQA"
type input "CBQA"
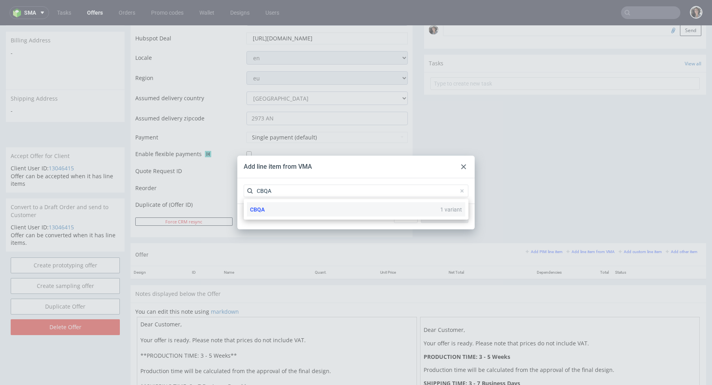
click at [265, 209] on div "CBQA 1 variant" at bounding box center [356, 209] width 218 height 14
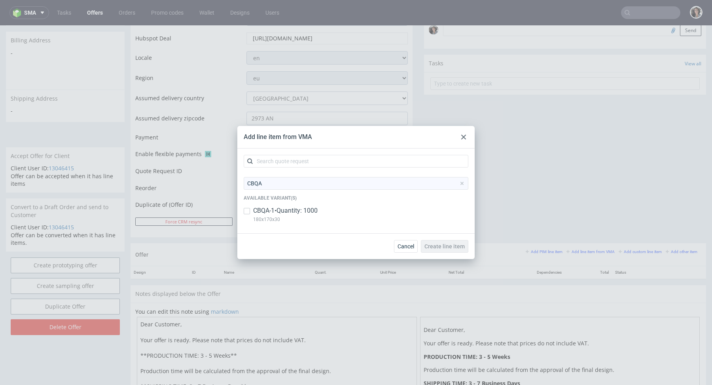
click at [265, 209] on p "CBQA-1 • Quantity: 1000" at bounding box center [285, 210] width 65 height 9
copy p "180x170x30"
drag, startPoint x: 284, startPoint y: 221, endPoint x: 251, endPoint y: 221, distance: 32.8
click at [251, 221] on div "CBQA-1 • Quantity: 1000 180x170x30" at bounding box center [356, 216] width 225 height 21
click at [250, 212] on div "CBQA-1 • Quantity: 1000 180x170x30" at bounding box center [356, 216] width 225 height 21
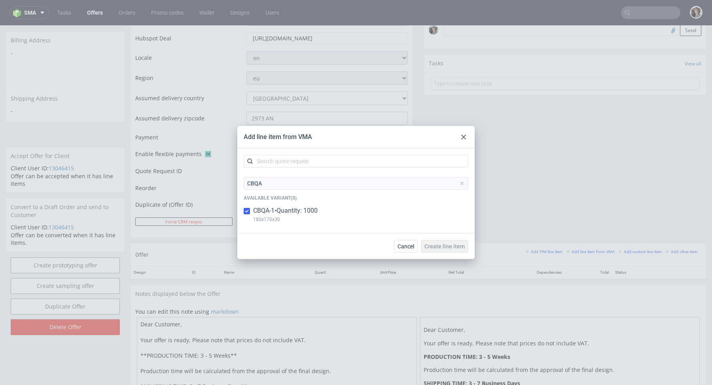
checkbox input "true"
click at [460, 245] on span "Create line item" at bounding box center [445, 246] width 40 height 6
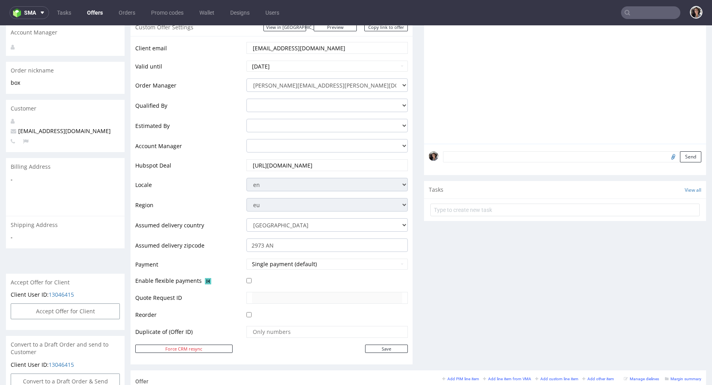
scroll to position [379, 0]
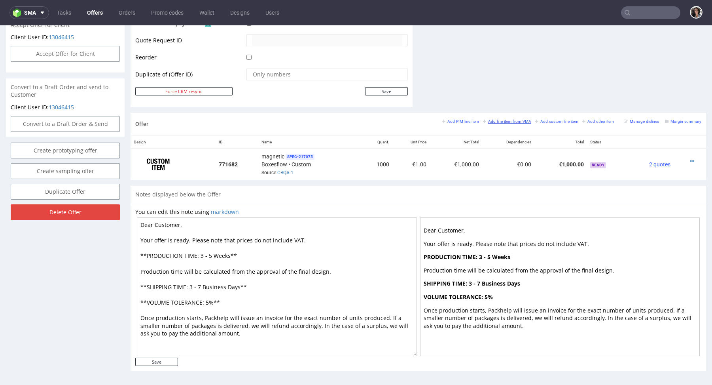
click at [514, 119] on small "Add line item from VMA" at bounding box center [507, 121] width 48 height 4
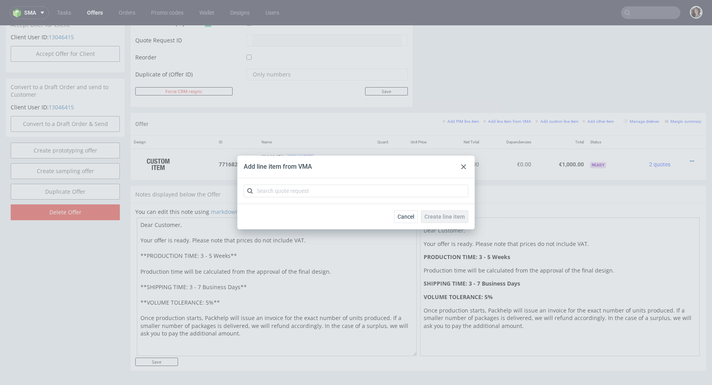
click at [464, 165] on icon at bounding box center [463, 166] width 5 height 5
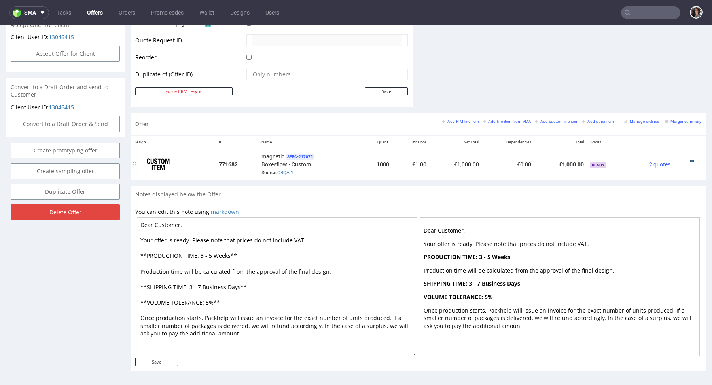
click at [690, 158] on icon at bounding box center [692, 161] width 4 height 6
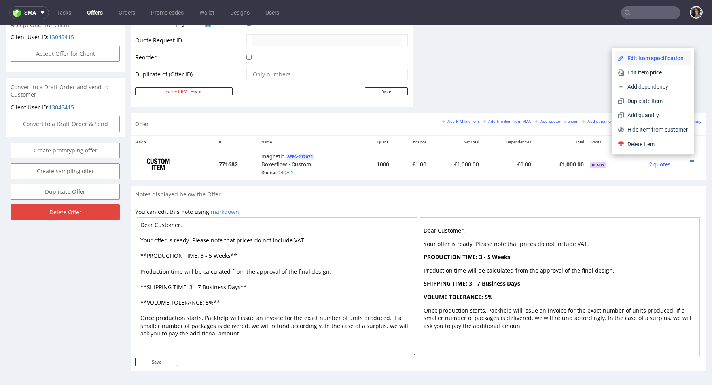
click at [635, 57] on span "Edit item specification" at bounding box center [656, 58] width 64 height 8
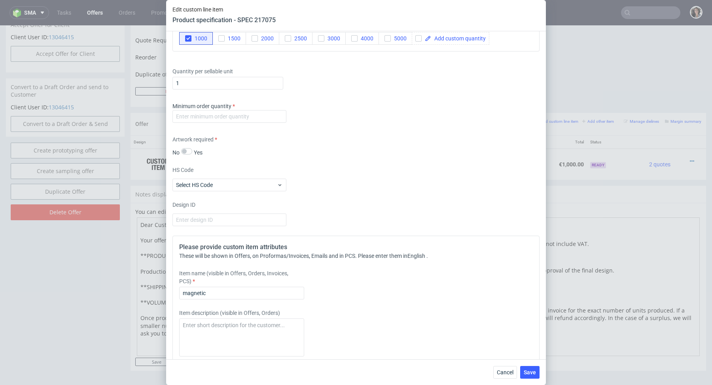
scroll to position [600, 0]
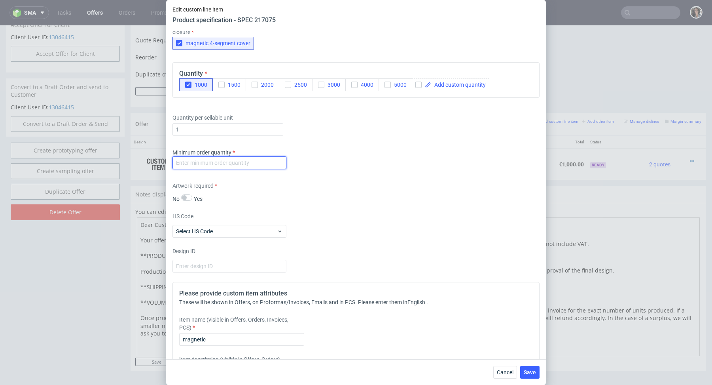
click at [216, 159] on input "number" at bounding box center [230, 162] width 114 height 13
type input "1"
click at [363, 225] on div "HS Code Select HS Code" at bounding box center [356, 224] width 367 height 25
click at [231, 330] on div "Item name (visible in Offers, Orders, Invoices, PCS) magnetic" at bounding box center [310, 330] width 263 height 30
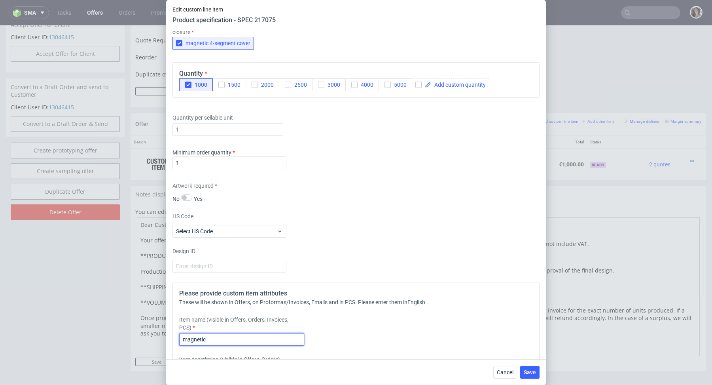
click at [231, 335] on input "magnetic" at bounding box center [241, 339] width 125 height 13
paste input "180x170x30"
click at [248, 333] on input "magnetic box 180x170x30 mm" at bounding box center [241, 339] width 125 height 13
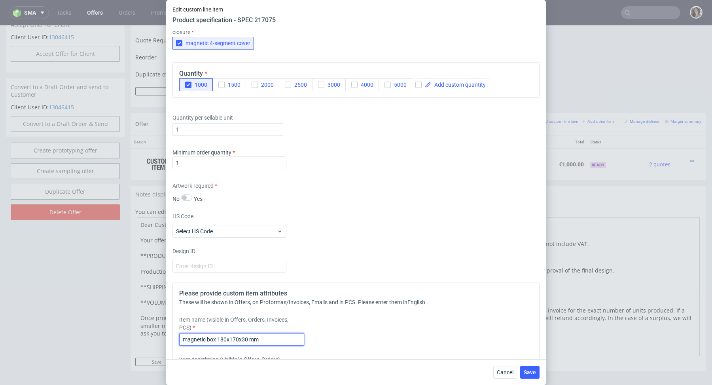
scroll to position [716, 0]
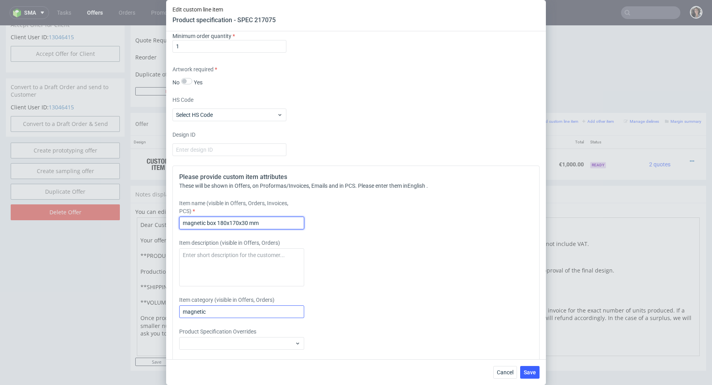
type input "magnetic box 180x170x30 mm"
click at [240, 309] on input "magnetic" at bounding box center [241, 311] width 125 height 13
paste input "box 180x170x30 mm"
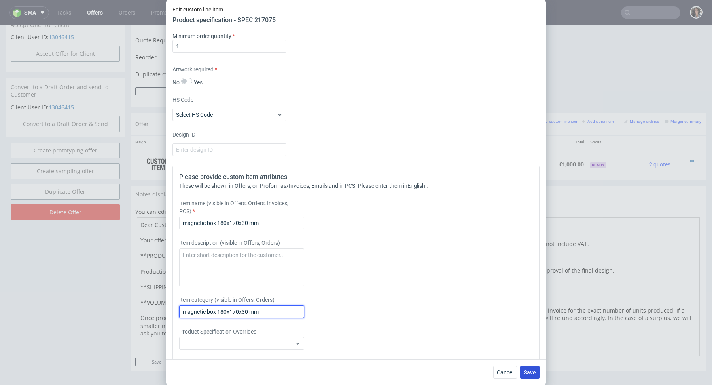
type input "magnetic box 180x170x30 mm"
click at [531, 374] on span "Save" at bounding box center [530, 372] width 12 height 6
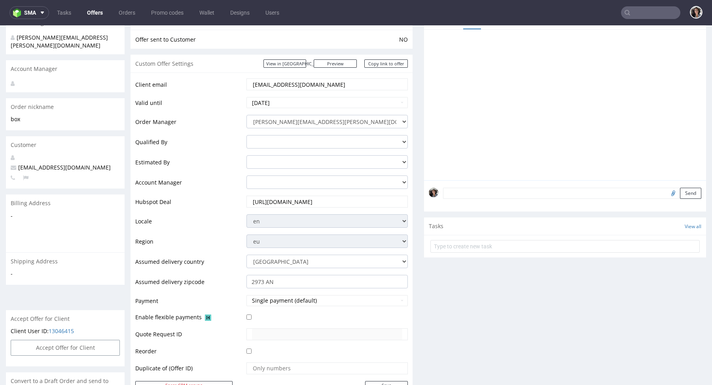
scroll to position [286, 0]
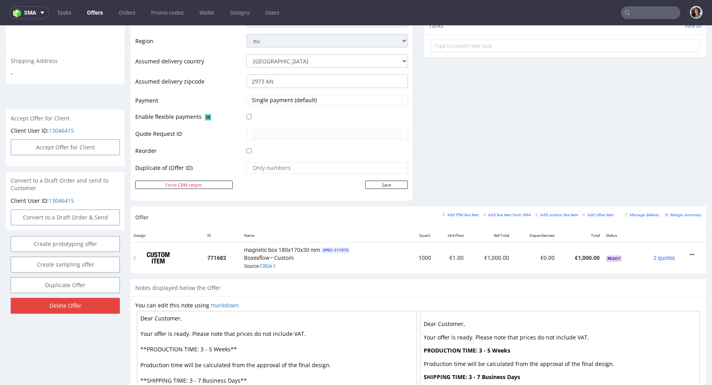
click at [690, 252] on icon at bounding box center [692, 255] width 4 height 6
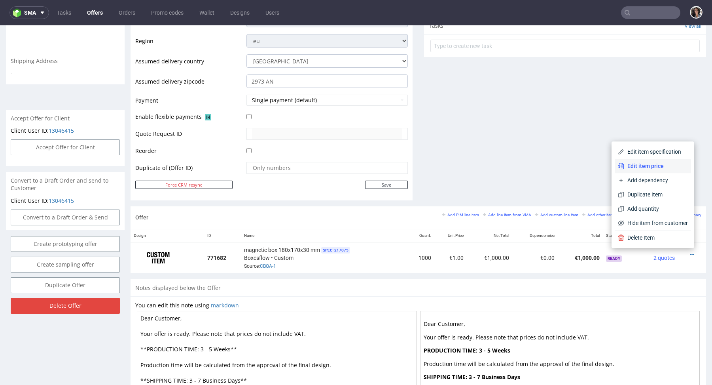
click at [641, 171] on li "Edit item price" at bounding box center [653, 166] width 76 height 14
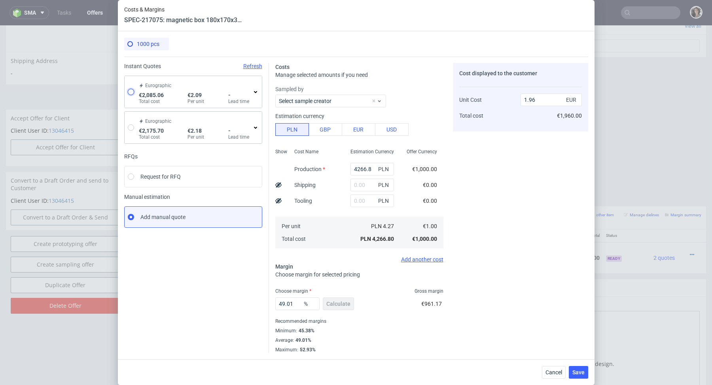
click at [131, 93] on input "radio" at bounding box center [131, 92] width 6 height 6
radio input "true"
radio input "false"
type input "1498.3799999999999"
type input "136.68"
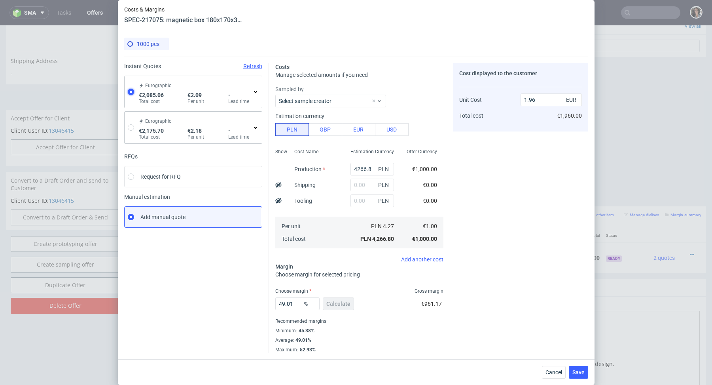
type input "450"
type input "2.09"
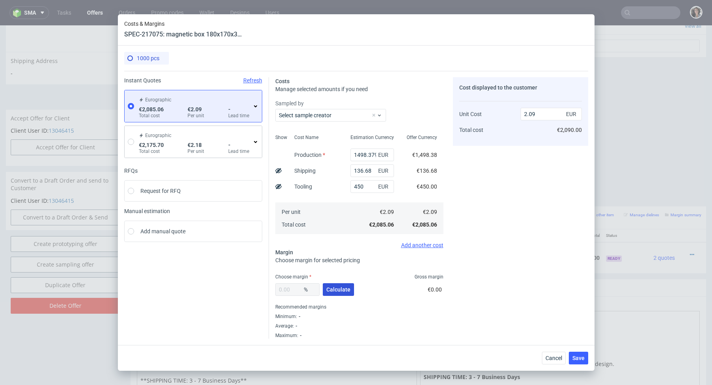
click at [343, 287] on span "Calculate" at bounding box center [338, 290] width 24 height 6
type input "34.45"
type input "3.18"
drag, startPoint x: 296, startPoint y: 288, endPoint x: 258, endPoint y: 288, distance: 38.0
click at [258, 288] on div "Instant Quotes Refresh Eurographic €2,085.06 Total cost €2.09 Per unit - Lead t…" at bounding box center [356, 205] width 464 height 268
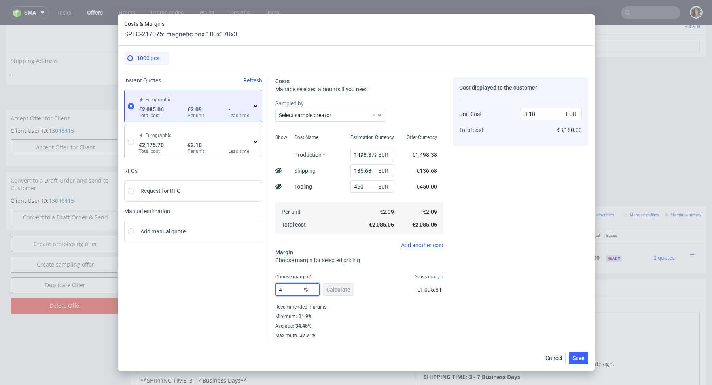
type input "40"
type input "3.48"
type input "40"
click at [581, 360] on span "Save" at bounding box center [579, 358] width 12 height 6
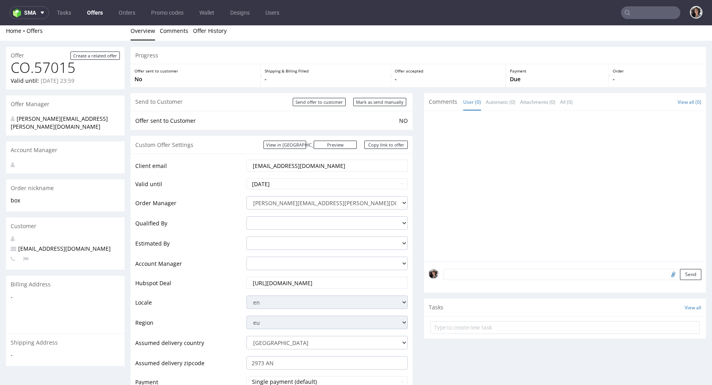
scroll to position [0, 0]
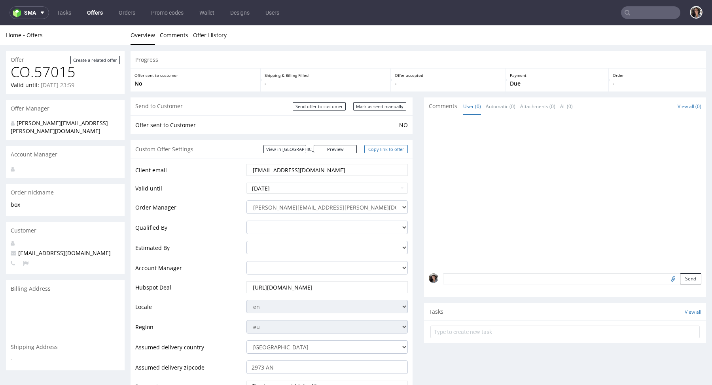
click at [391, 149] on link "Copy link to offer" at bounding box center [386, 149] width 44 height 8
click at [383, 106] on input "Mark as send manually" at bounding box center [379, 106] width 53 height 8
type input "In progress..."
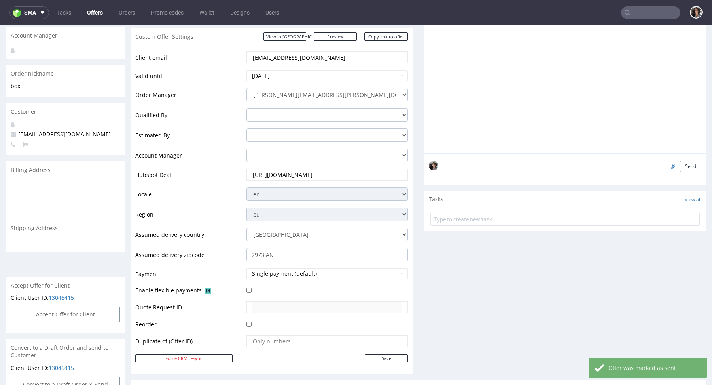
scroll to position [232, 0]
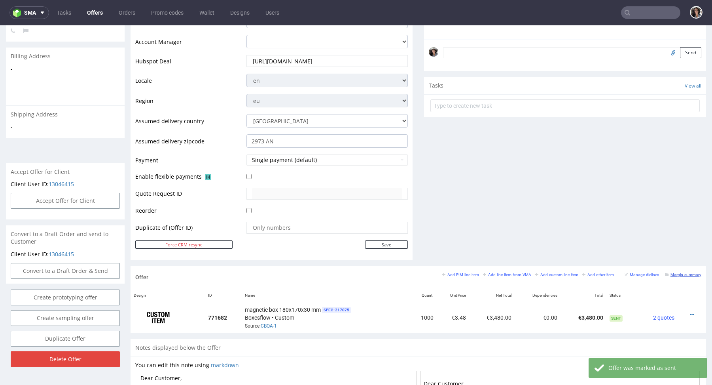
click at [675, 272] on small "Margin summary" at bounding box center [683, 274] width 36 height 4
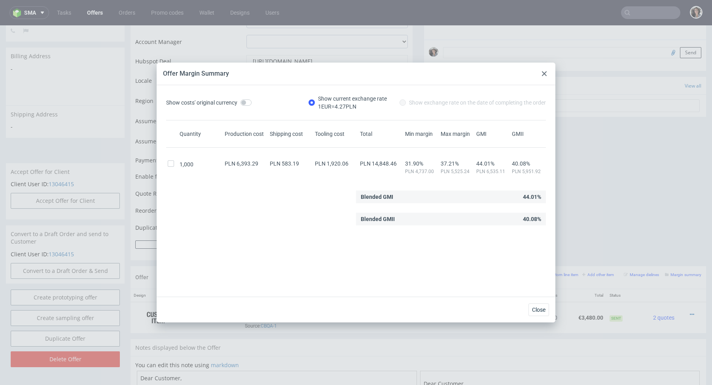
click at [545, 71] on div at bounding box center [544, 73] width 9 height 9
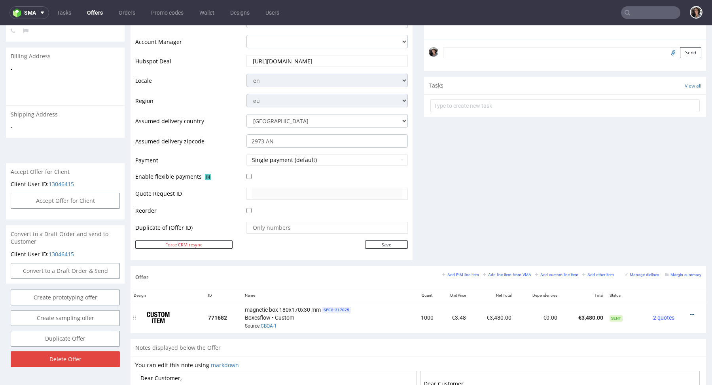
click at [690, 315] on icon at bounding box center [692, 314] width 4 height 6
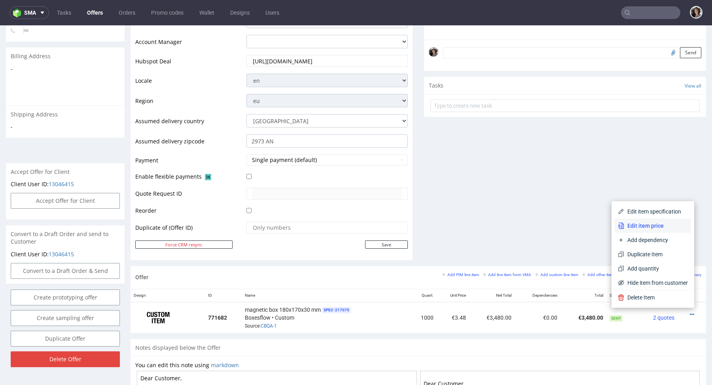
click at [635, 226] on span "Edit item price" at bounding box center [656, 226] width 64 height 8
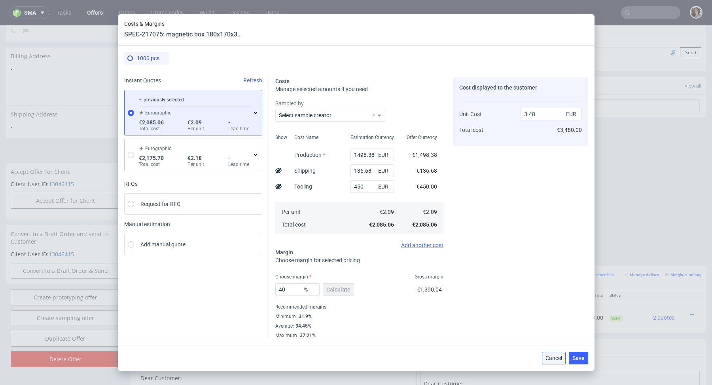
click at [554, 355] on span "Cancel" at bounding box center [554, 358] width 17 height 6
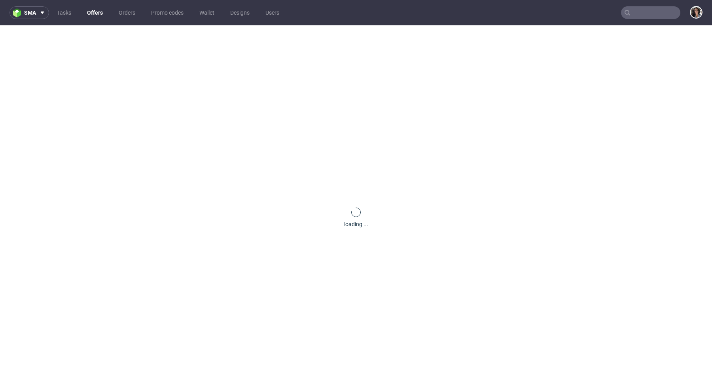
click at [649, 15] on input "text" at bounding box center [650, 12] width 59 height 13
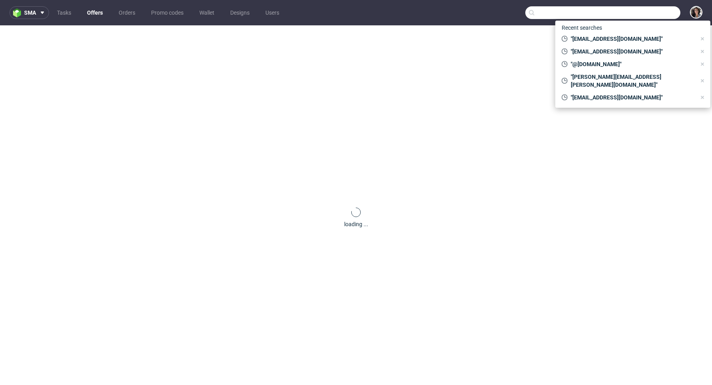
paste input "[EMAIL_ADDRESS][DOMAIN_NAME]"
type input "[EMAIL_ADDRESS][DOMAIN_NAME]"
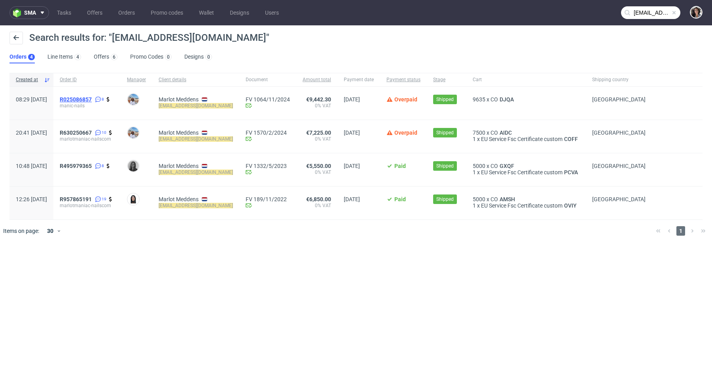
click at [92, 99] on span "R025086857" at bounding box center [76, 99] width 32 height 6
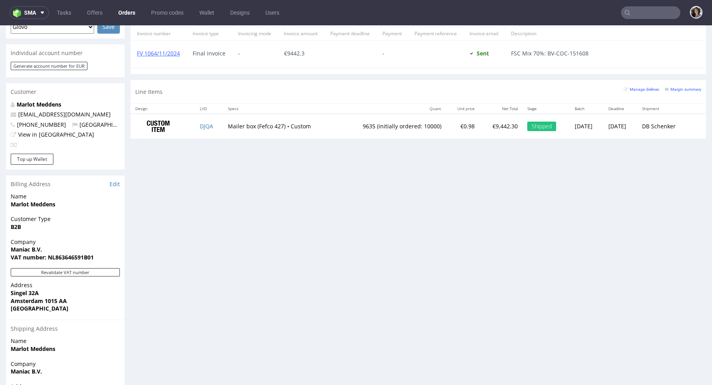
scroll to position [373, 0]
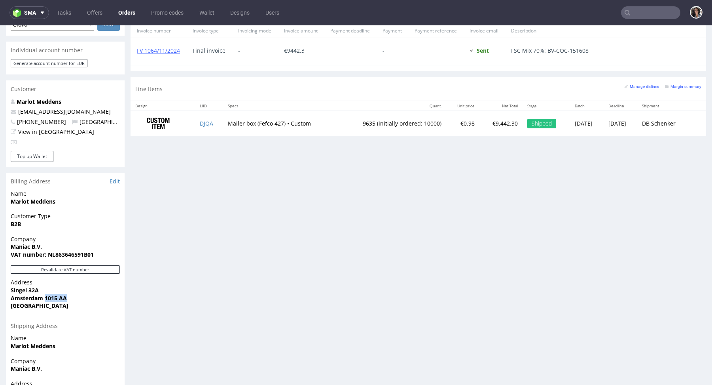
copy strong "1015 AA"
drag, startPoint x: 68, startPoint y: 282, endPoint x: 45, endPoint y: 281, distance: 23.7
click at [45, 294] on span "Amsterdam 1015 AA" at bounding box center [65, 298] width 109 height 8
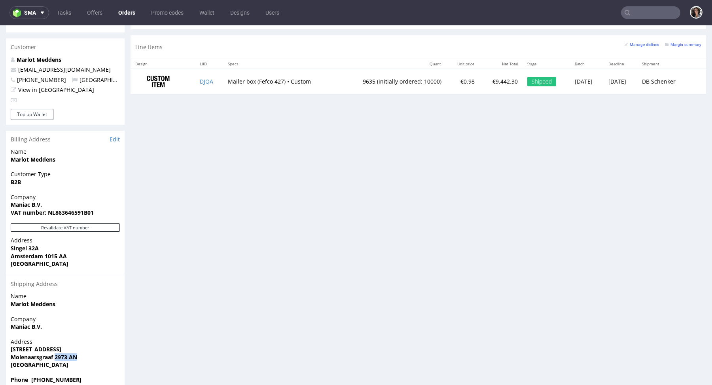
drag, startPoint x: 90, startPoint y: 341, endPoint x: 54, endPoint y: 340, distance: 35.6
click at [54, 353] on span "Molenaarsgraaf 2973 AN" at bounding box center [65, 357] width 109 height 8
copy strong "2973 AN"
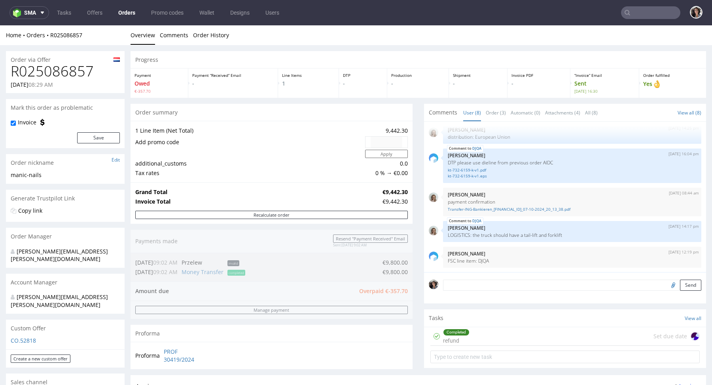
click at [651, 13] on input "text" at bounding box center [650, 12] width 59 height 13
paste input "info@ert300.com"
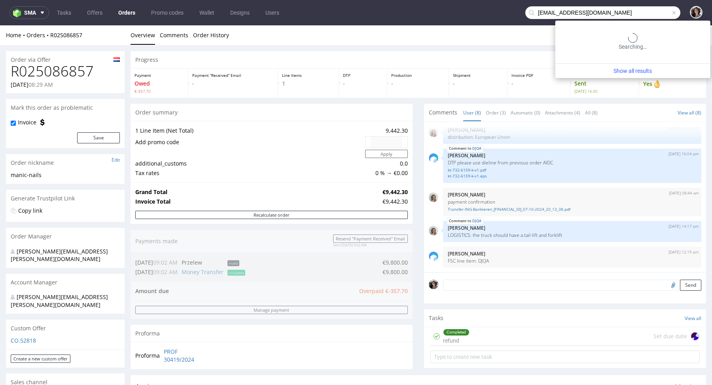
type input "info@ert300.com"
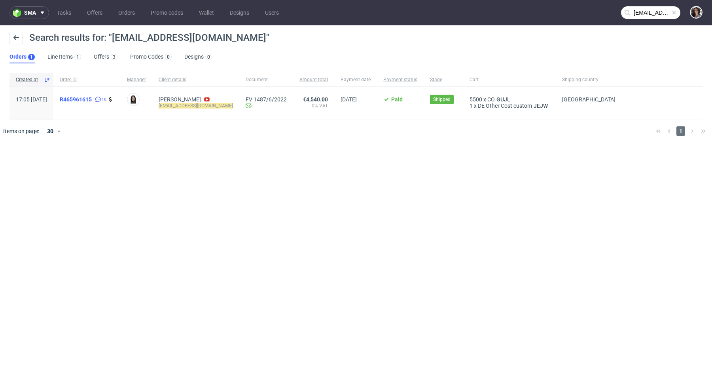
click at [92, 97] on span "R465961615" at bounding box center [76, 99] width 32 height 6
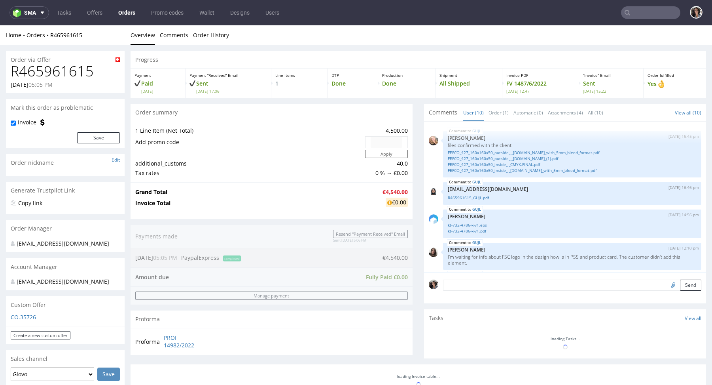
scroll to position [217, 0]
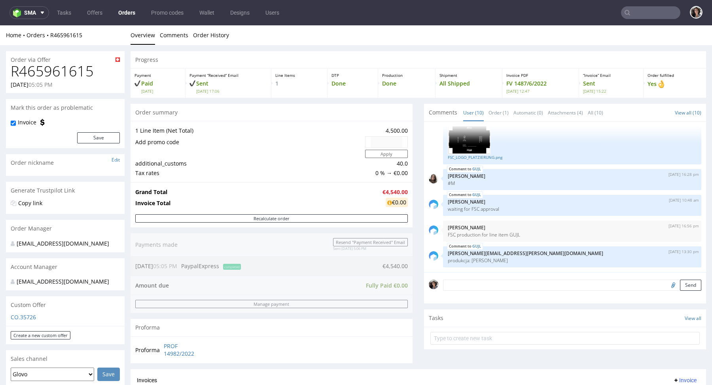
type input "info@ert300.com"
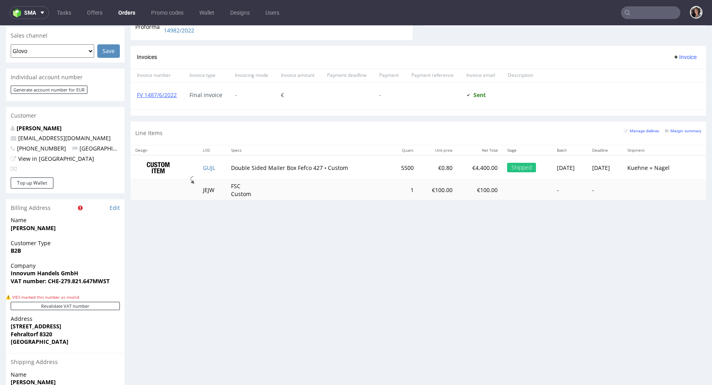
scroll to position [416, 0]
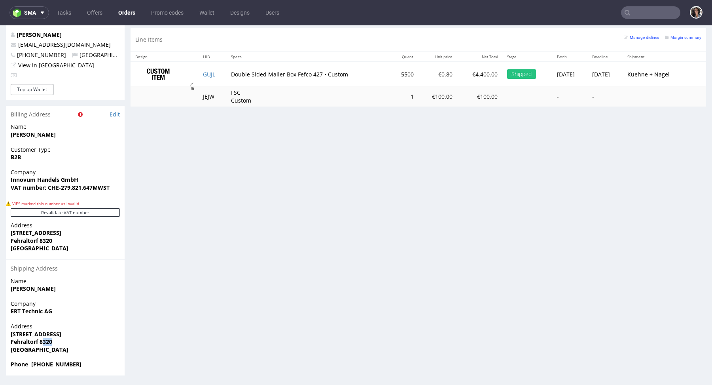
drag, startPoint x: 61, startPoint y: 340, endPoint x: 42, endPoint y: 340, distance: 18.2
click at [42, 340] on span "Fehraltorf 8320" at bounding box center [65, 342] width 109 height 8
copy strong "+41796175722"
drag, startPoint x: 80, startPoint y: 365, endPoint x: 29, endPoint y: 364, distance: 51.0
click at [29, 364] on span "Phone +41796175722" at bounding box center [65, 364] width 109 height 8
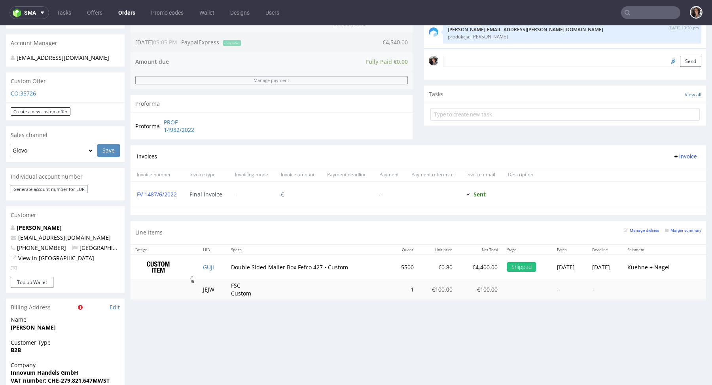
scroll to position [0, 0]
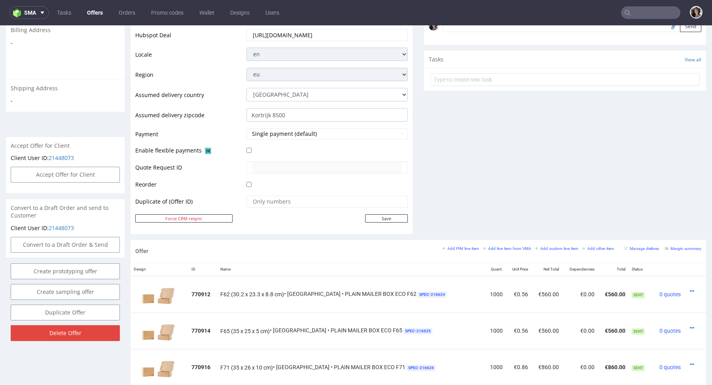
scroll to position [311, 0]
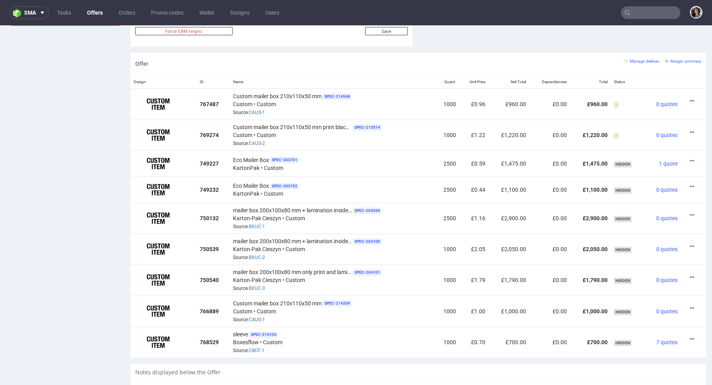
scroll to position [341, 0]
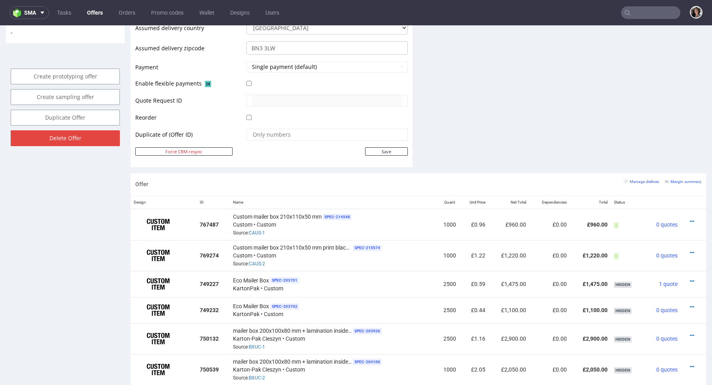
click at [507, 183] on div "Offer Manage dielines Margin summary" at bounding box center [419, 184] width 576 height 23
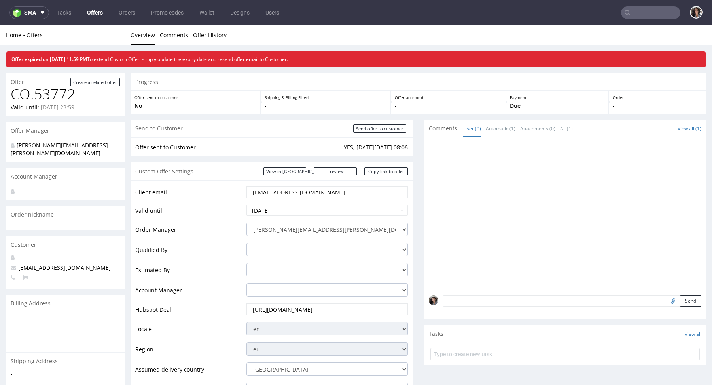
click at [328, 187] on input "[EMAIL_ADDRESS][DOMAIN_NAME]" at bounding box center [327, 191] width 150 height 11
click at [328, 187] on input "info@harrybatten.co.uk" at bounding box center [327, 191] width 150 height 11
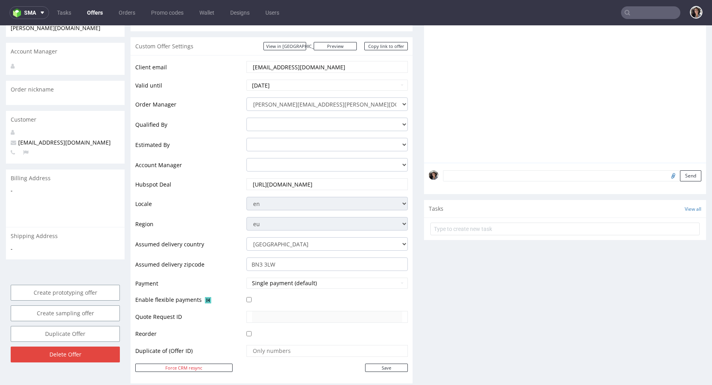
scroll to position [216, 0]
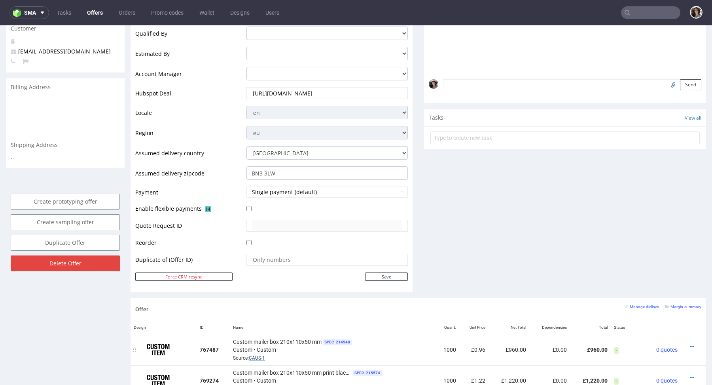
click at [257, 356] on link "CAUS-1" at bounding box center [257, 358] width 16 height 6
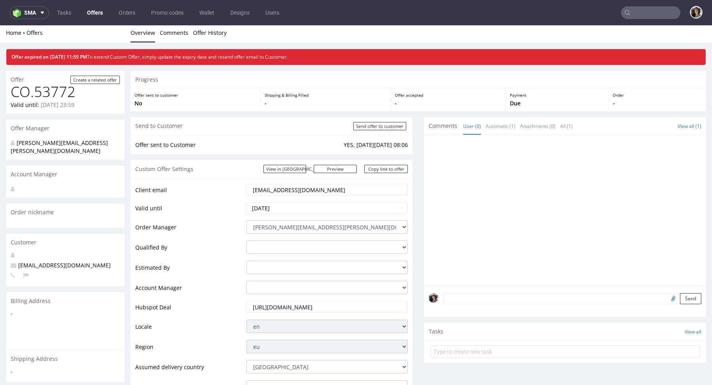
scroll to position [0, 0]
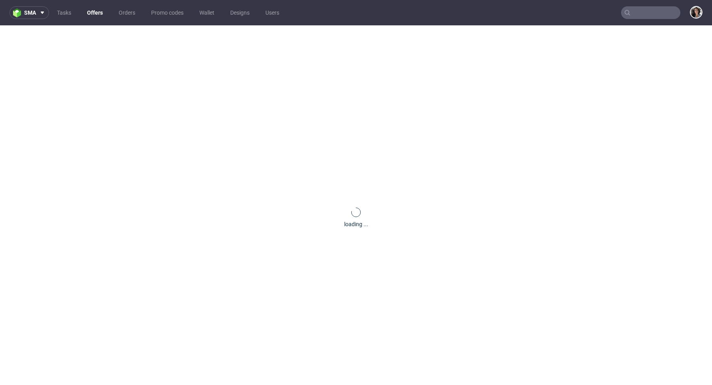
click at [635, 8] on input "text" at bounding box center [650, 12] width 59 height 13
type input "v"
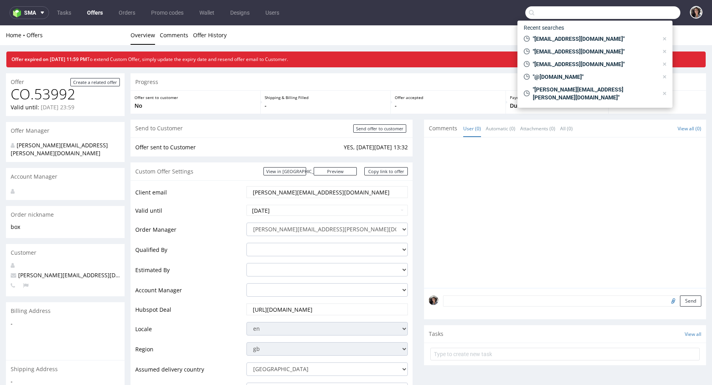
paste input "[EMAIL_ADDRESS][DOMAIN_NAME]"
type input "[EMAIL_ADDRESS][DOMAIN_NAME]"
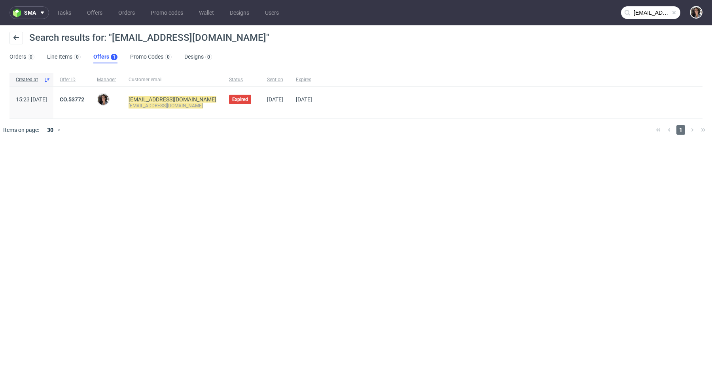
click at [84, 102] on span "CO.53772" at bounding box center [72, 102] width 25 height 13
click at [84, 101] on link "CO.53772" at bounding box center [72, 99] width 25 height 6
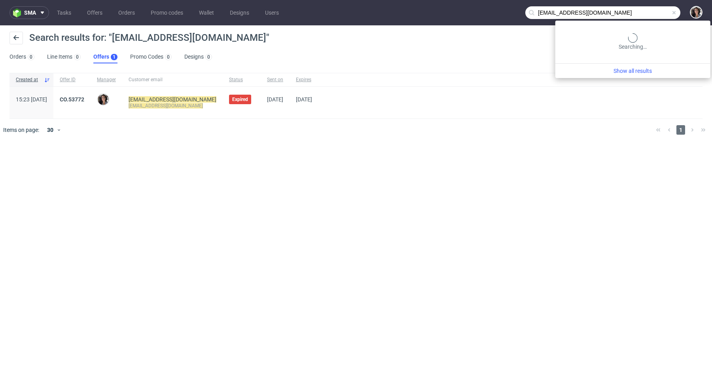
click at [642, 9] on input "[EMAIL_ADDRESS][DOMAIN_NAME]" at bounding box center [603, 12] width 155 height 13
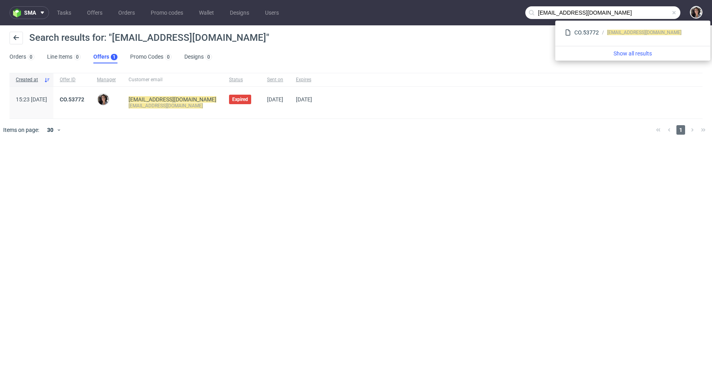
drag, startPoint x: 546, startPoint y: 11, endPoint x: 522, endPoint y: 11, distance: 24.5
click at [522, 11] on nav "sma Tasks Offers Orders Promo codes Wallet Designs Users [EMAIL_ADDRESS][DOMAIN…" at bounding box center [356, 12] width 712 height 25
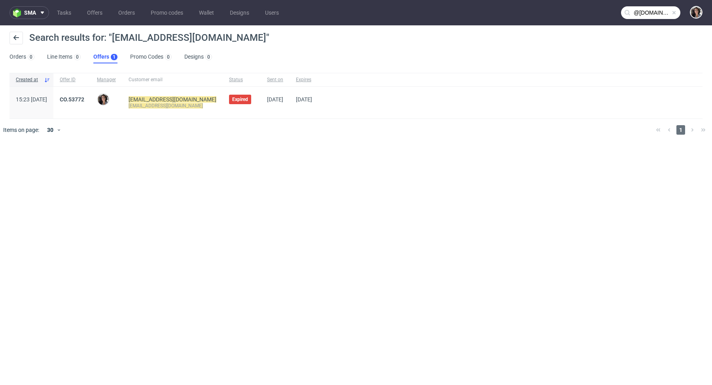
type input "@[DOMAIN_NAME]"
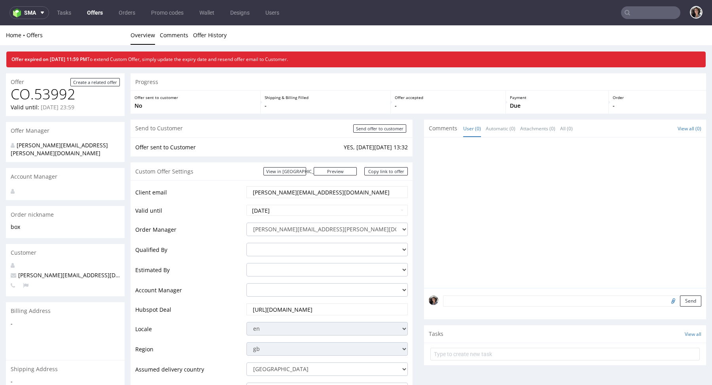
click at [95, 5] on nav "sma Tasks Offers Orders Promo codes Wallet Designs Users" at bounding box center [356, 12] width 712 height 25
click at [94, 22] on nav "sma Tasks Offers Orders Promo codes Wallet Designs Users" at bounding box center [356, 12] width 712 height 25
click at [94, 19] on nav "sma Tasks Offers Orders Promo codes Wallet Designs Users" at bounding box center [356, 12] width 712 height 25
click at [94, 16] on link "Offers" at bounding box center [94, 12] width 25 height 13
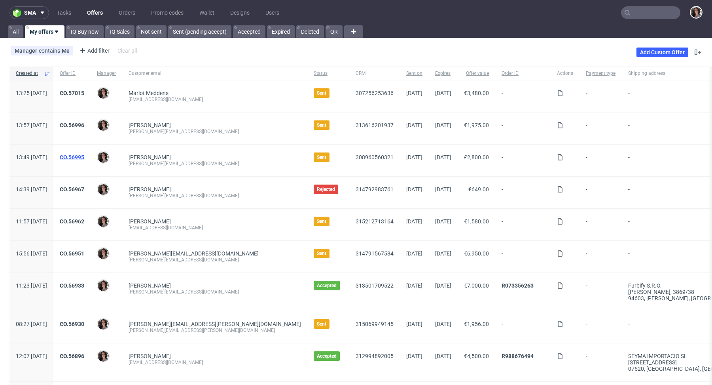
click at [84, 156] on link "CO.56995" at bounding box center [72, 157] width 25 height 6
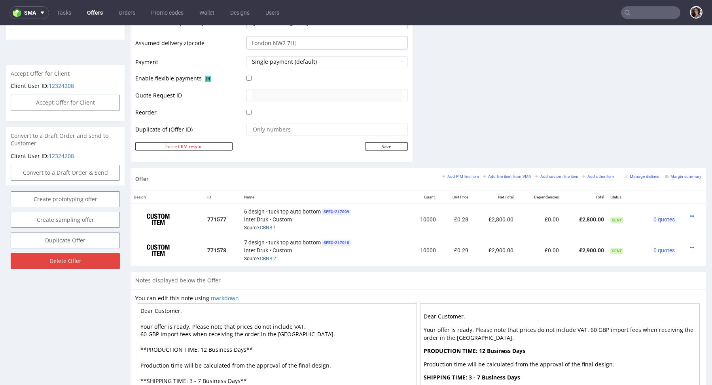
scroll to position [371, 0]
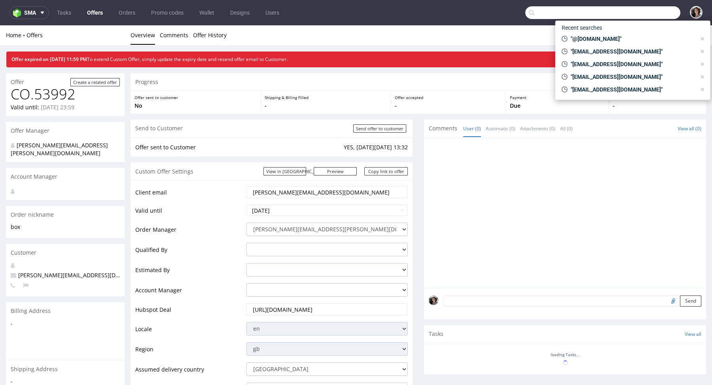
click at [642, 13] on input "text" at bounding box center [603, 12] width 155 height 13
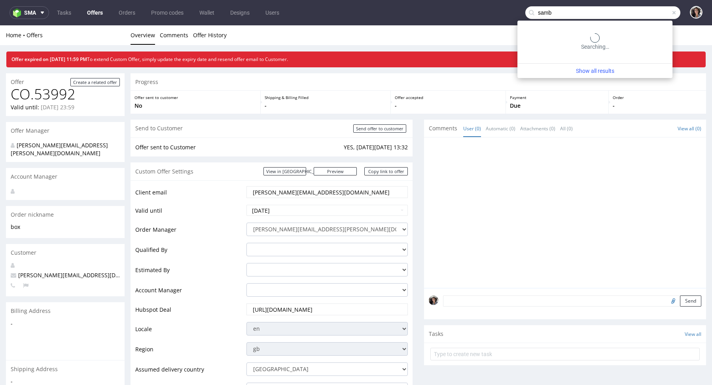
type input "samb"
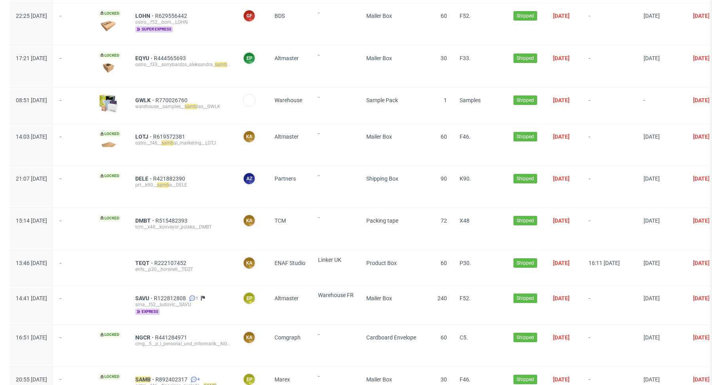
scroll to position [183, 0]
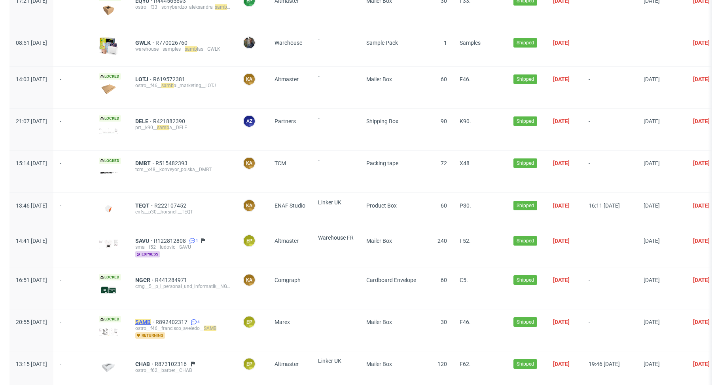
click at [151, 319] on mark "SAMB" at bounding box center [142, 322] width 15 height 6
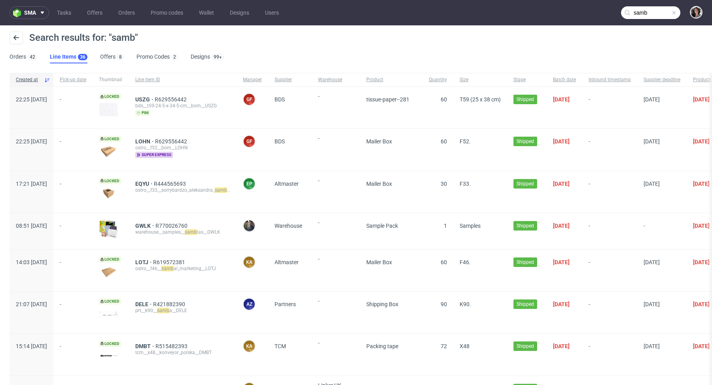
click at [639, 9] on input "samb" at bounding box center [650, 12] width 59 height 13
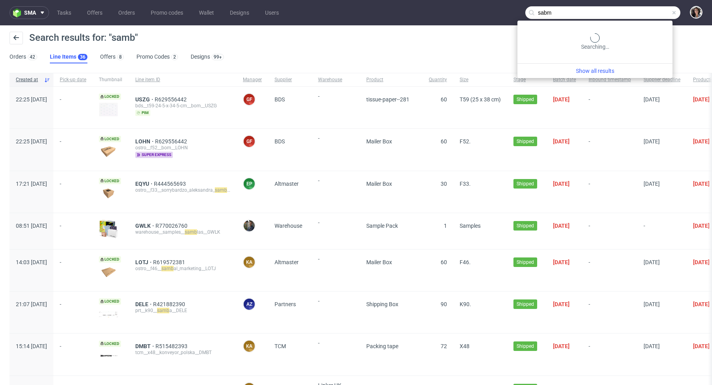
type input "sabm"
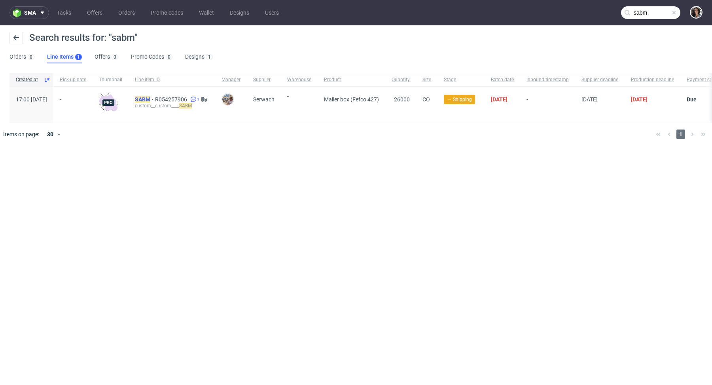
click at [150, 98] on mark "SABM" at bounding box center [142, 99] width 15 height 6
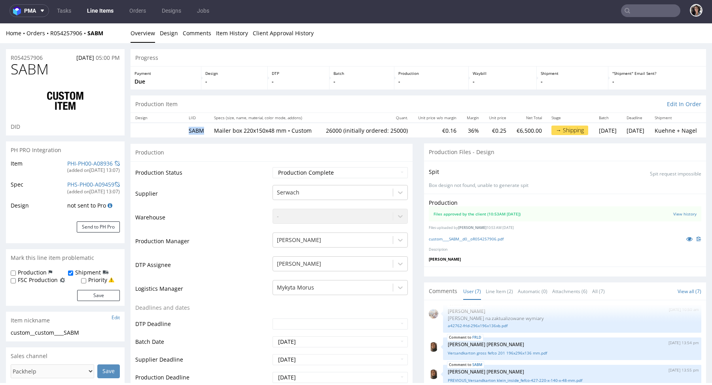
drag, startPoint x: 204, startPoint y: 134, endPoint x: 188, endPoint y: 134, distance: 16.2
click at [188, 134] on td "SABM" at bounding box center [196, 130] width 25 height 15
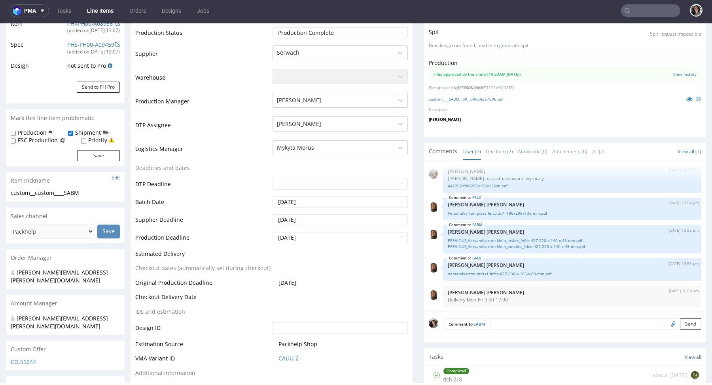
scroll to position [249, 0]
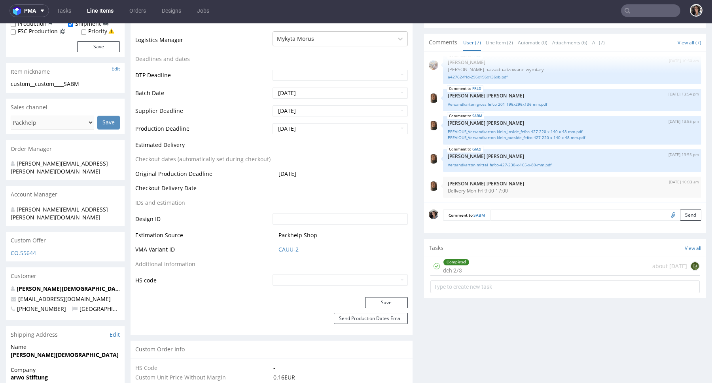
click at [40, 249] on div "CO.55644" at bounding box center [65, 255] width 119 height 13
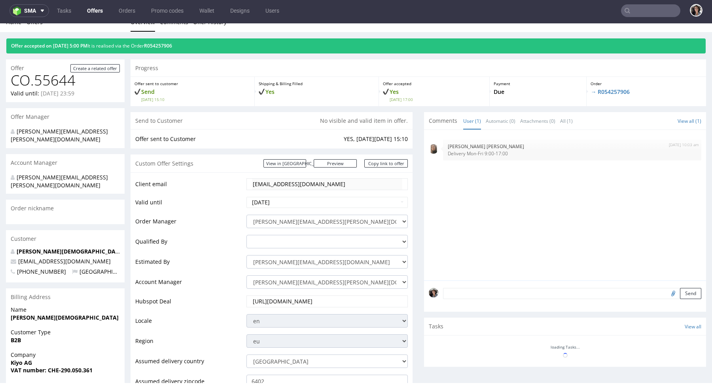
scroll to position [355, 0]
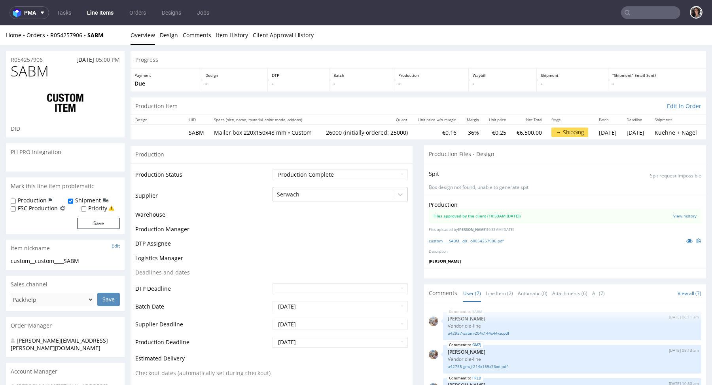
scroll to position [72, 0]
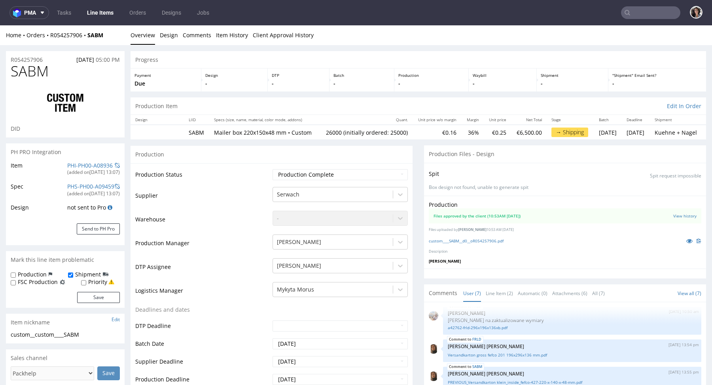
type input "26000"
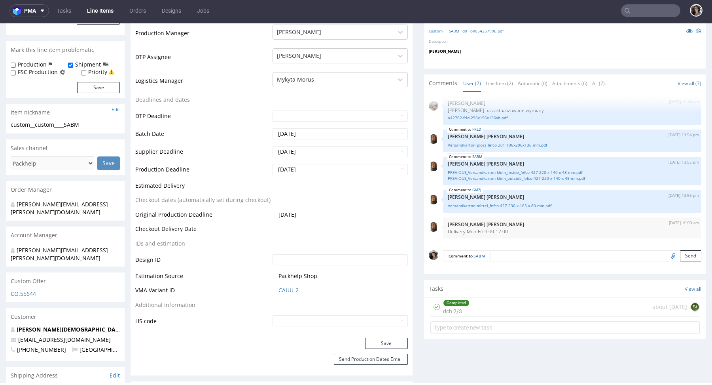
scroll to position [264, 0]
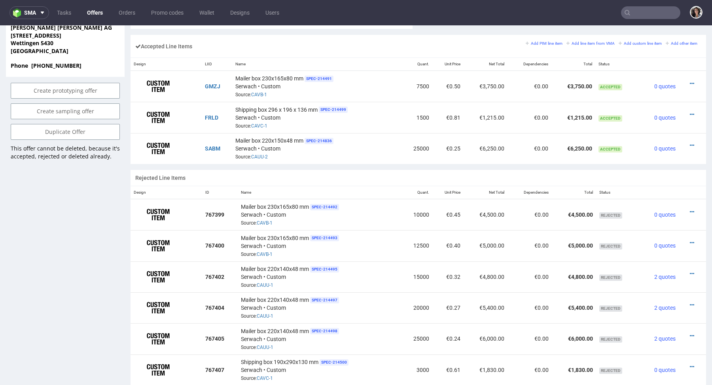
scroll to position [382, 0]
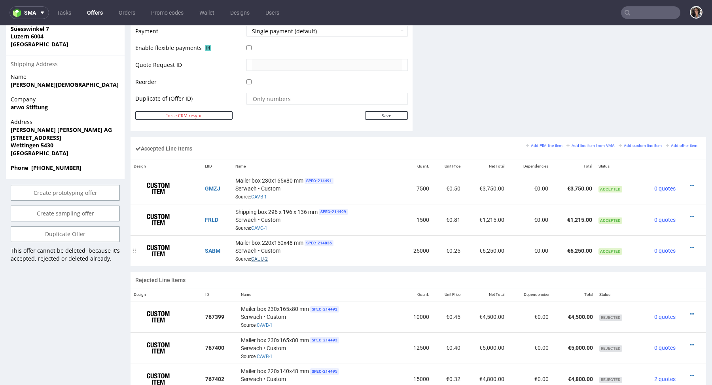
click at [262, 258] on link "CAUU-2" at bounding box center [259, 259] width 17 height 6
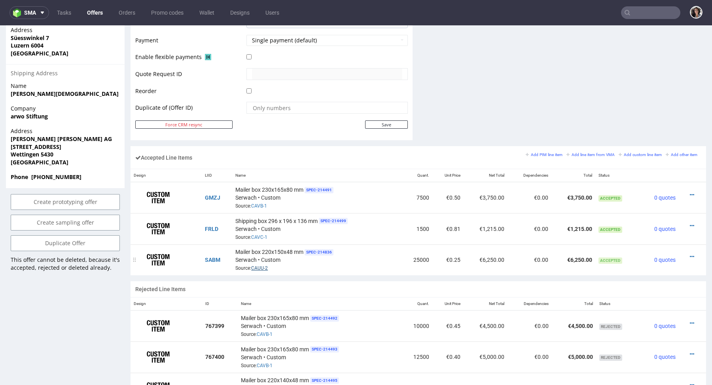
scroll to position [397, 0]
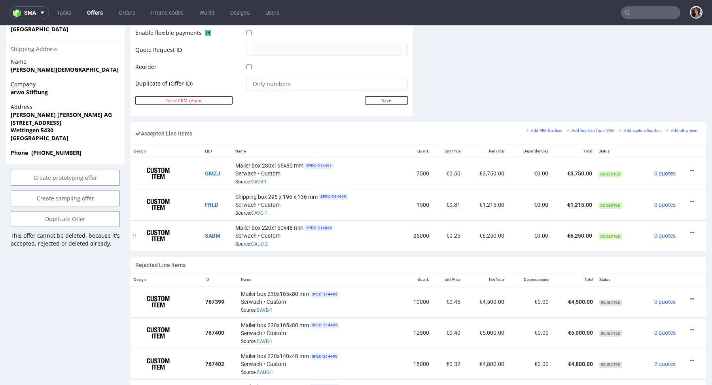
click at [687, 230] on div at bounding box center [690, 232] width 16 height 8
click at [690, 230] on icon at bounding box center [692, 233] width 4 height 6
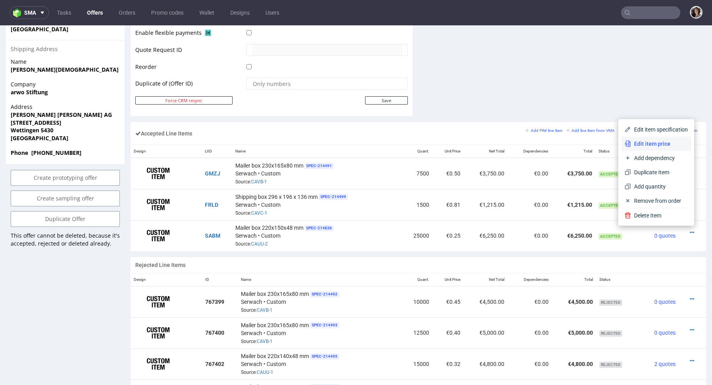
click at [643, 146] on span "Edit item price" at bounding box center [659, 144] width 57 height 8
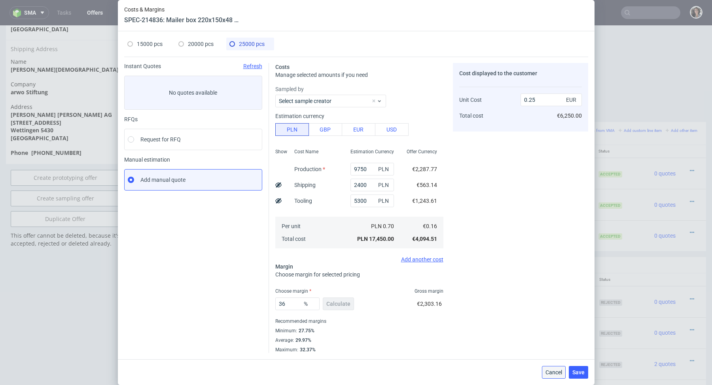
click at [553, 370] on span "Cancel" at bounding box center [554, 372] width 17 height 6
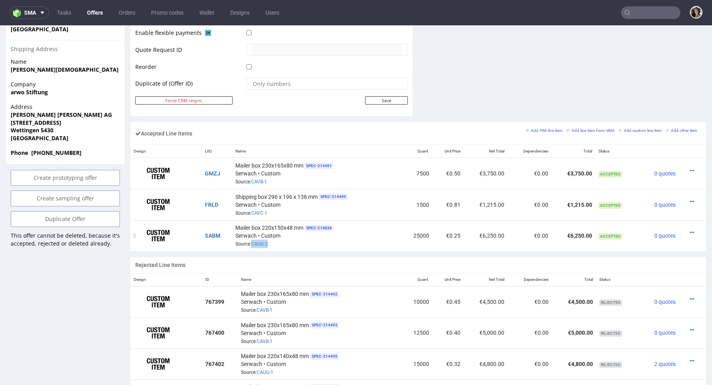
drag, startPoint x: 275, startPoint y: 240, endPoint x: 250, endPoint y: 241, distance: 24.9
click at [250, 241] on div "Mailer box 220x150x48 mm SPEC- 214836 Serwach • Custom Source: CAUU-2" at bounding box center [316, 235] width 163 height 25
copy link "CAUU-2"
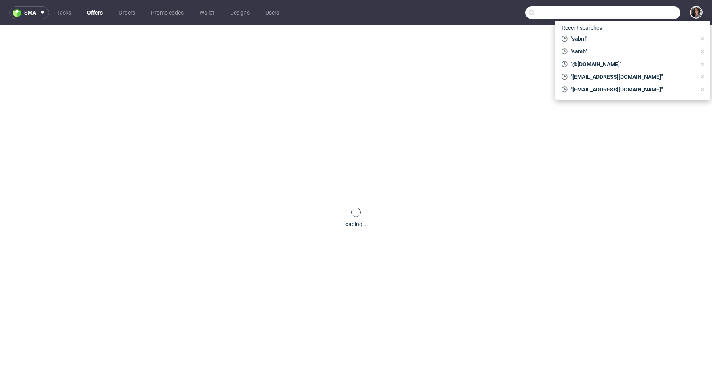
click at [643, 11] on input "text" at bounding box center [603, 12] width 155 height 13
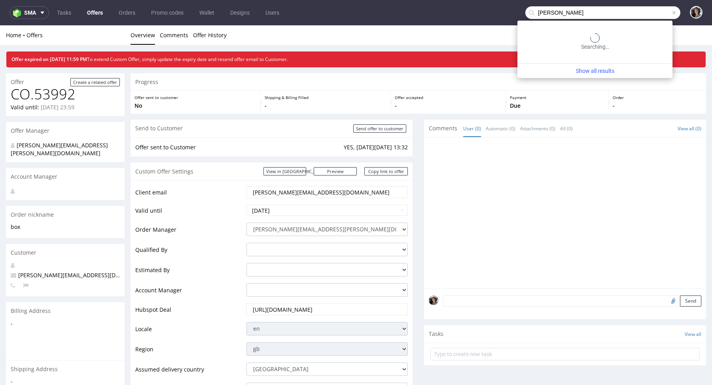
type input "cindy"
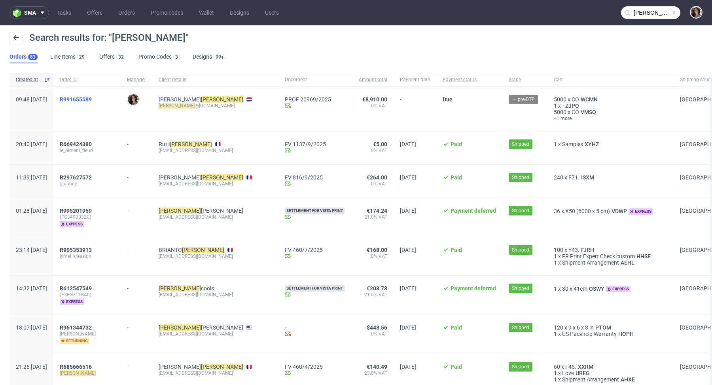
click at [92, 98] on span "R991655589" at bounding box center [76, 99] width 32 height 6
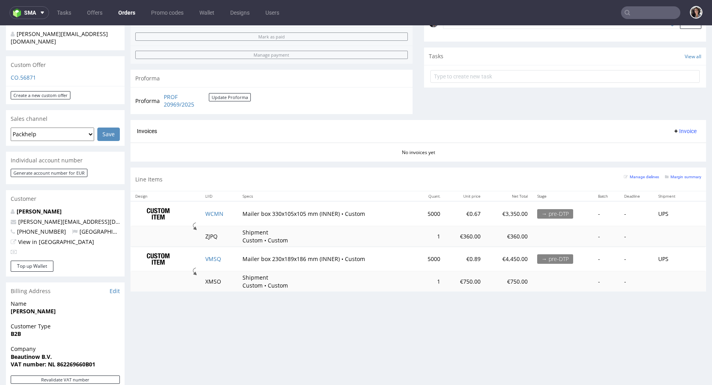
scroll to position [211, 0]
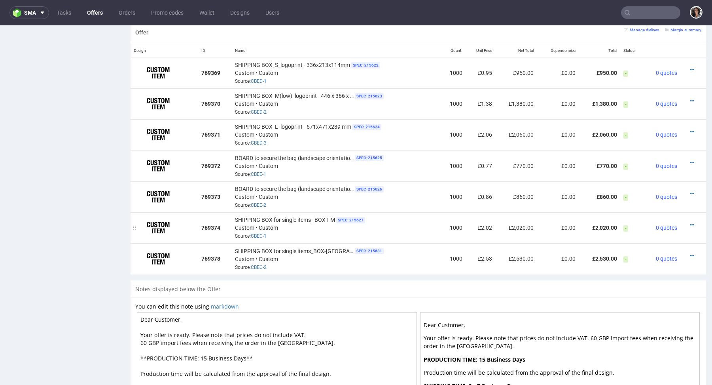
scroll to position [479, 0]
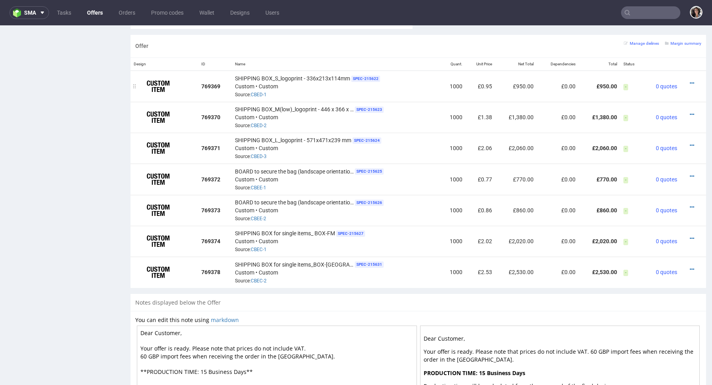
click at [258, 89] on div "SHIPPING BOX_S_logoprint - 336x213x114mm SPEC- 215622 Custom • Custom Source: C…" at bounding box center [336, 86] width 203 height 25
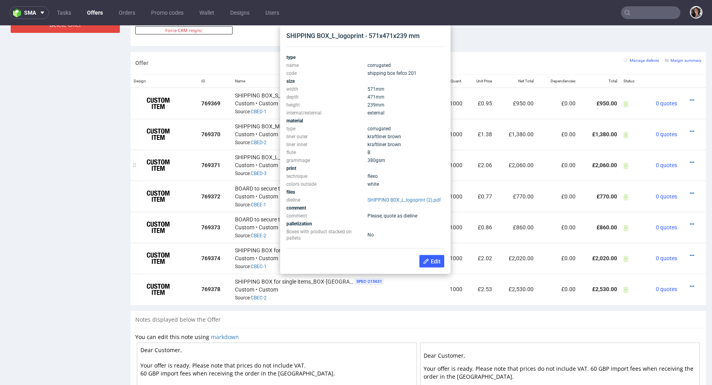
scroll to position [459, 0]
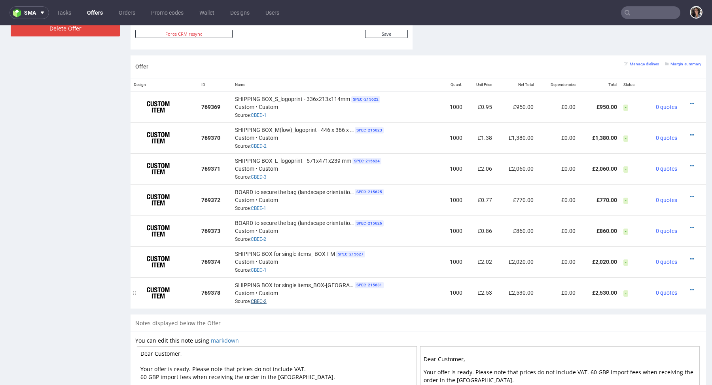
click at [260, 298] on link "CBEC-2" at bounding box center [259, 301] width 16 height 6
click at [262, 238] on link "CBEE-2" at bounding box center [258, 239] width 15 height 6
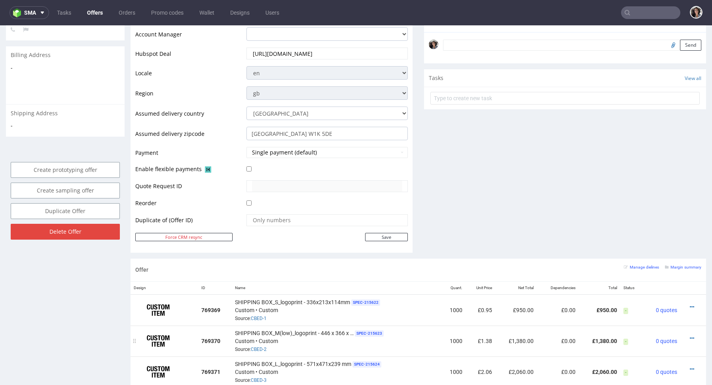
scroll to position [226, 0]
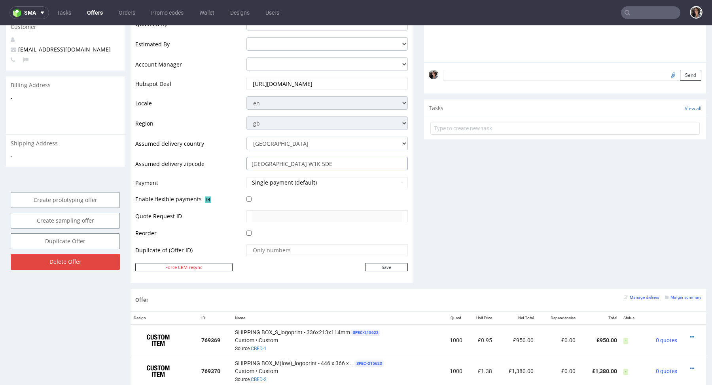
drag, startPoint x: 304, startPoint y: 163, endPoint x: 271, endPoint y: 162, distance: 32.5
click at [271, 162] on input "[GEOGRAPHIC_DATA] W1K 5DE" at bounding box center [327, 163] width 161 height 13
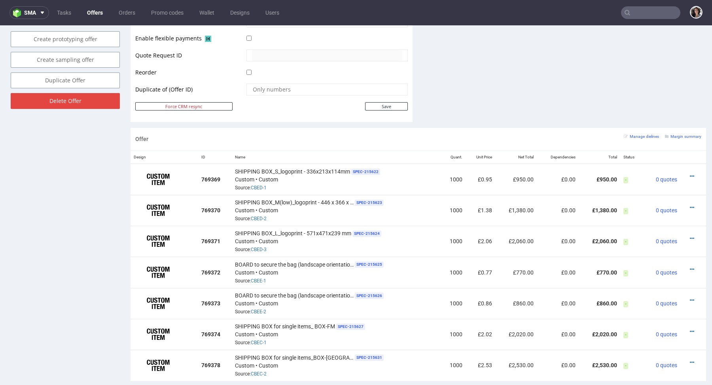
scroll to position [402, 0]
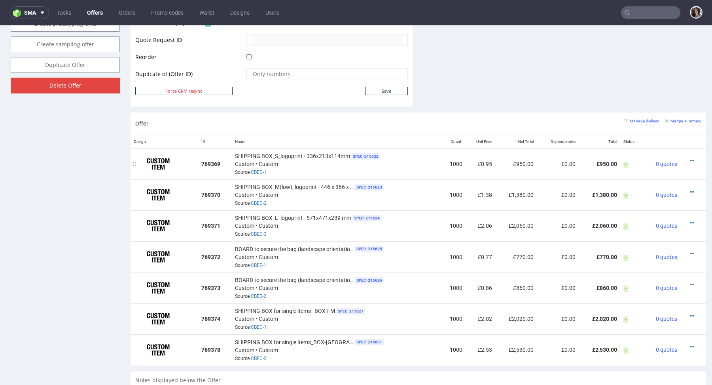
click at [233, 152] on td "SHIPPING BOX_S_logoprint - 336x213x114mm SPEC- 215622 Custom • Custom Source: C…" at bounding box center [336, 163] width 209 height 31
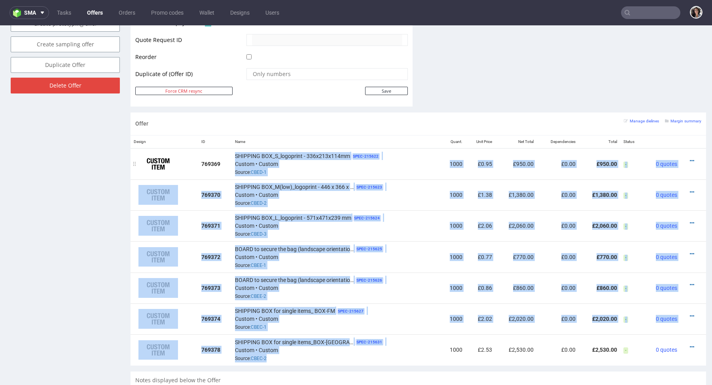
drag, startPoint x: 333, startPoint y: 357, endPoint x: 232, endPoint y: 146, distance: 233.8
click at [232, 146] on table "Design ID Name Quant. Unit Price Net Total Dependencies Total Status 769369 SHI…" at bounding box center [419, 250] width 576 height 230
copy table "SHIPPING BOX_S_logoprint - 336x213x114mm SPEC- 215622 Custom • Custom Source: C…"
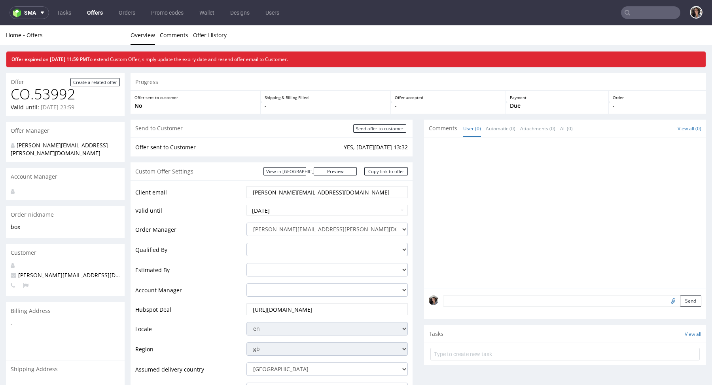
click at [640, 11] on input "text" at bounding box center [650, 12] width 59 height 13
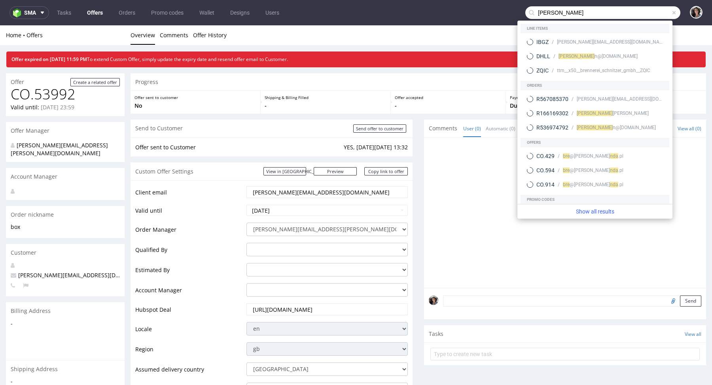
type input "brenda"
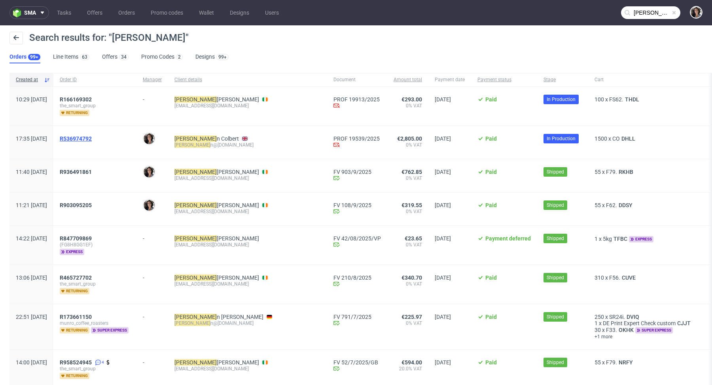
click at [92, 138] on span "R536974792" at bounding box center [76, 138] width 32 height 6
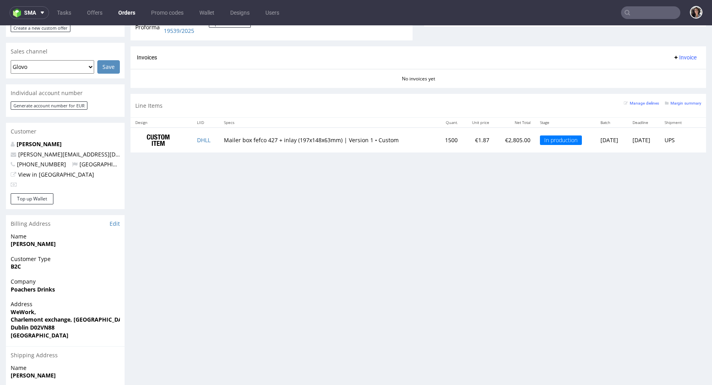
scroll to position [402, 0]
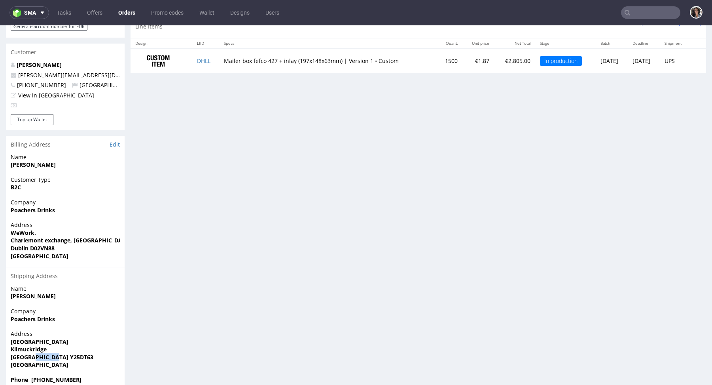
drag, startPoint x: 64, startPoint y: 343, endPoint x: 27, endPoint y: 340, distance: 36.5
click at [27, 353] on span "Dublin Y25DT63" at bounding box center [65, 357] width 109 height 8
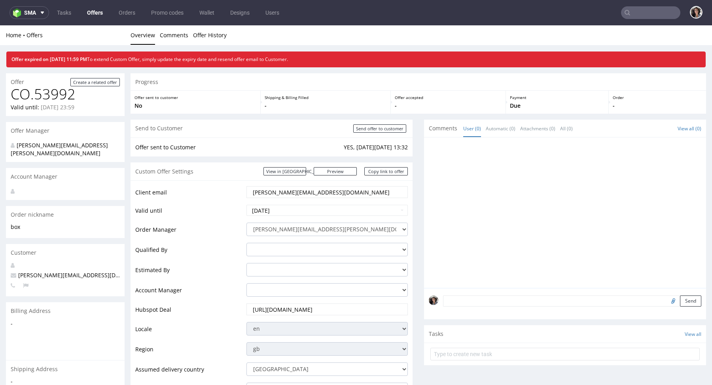
click at [93, 14] on link "Offers" at bounding box center [94, 12] width 25 height 13
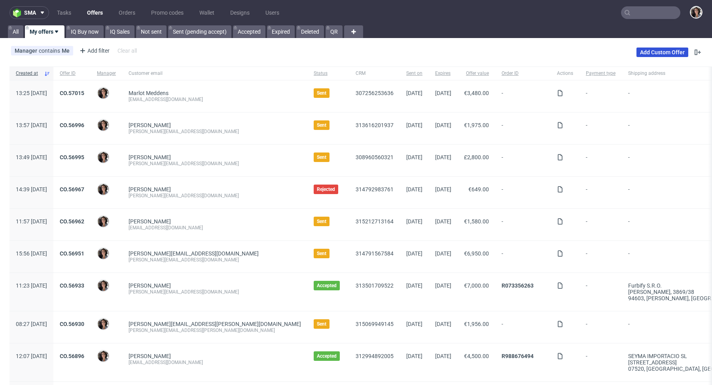
click at [652, 48] on link "Add Custom Offer" at bounding box center [663, 51] width 52 height 9
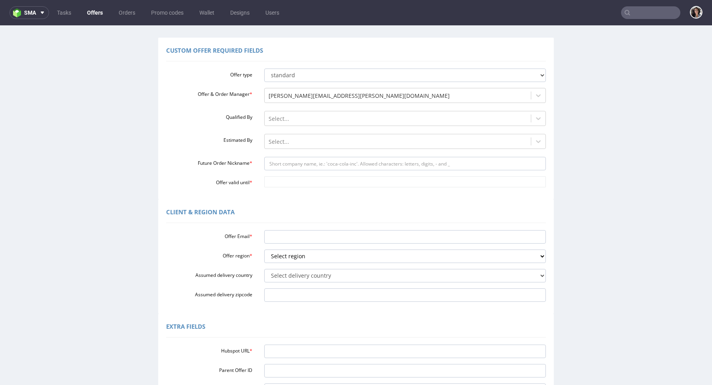
scroll to position [56, 0]
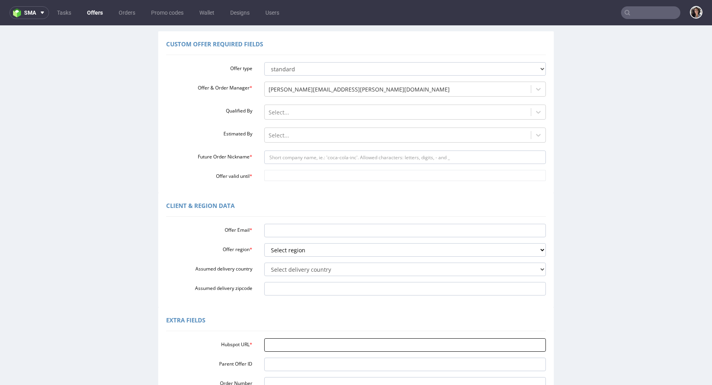
click at [285, 344] on input "Hubspot URL *" at bounding box center [405, 344] width 282 height 13
paste input "[URL][DOMAIN_NAME]"
type input "[URL][DOMAIN_NAME]"
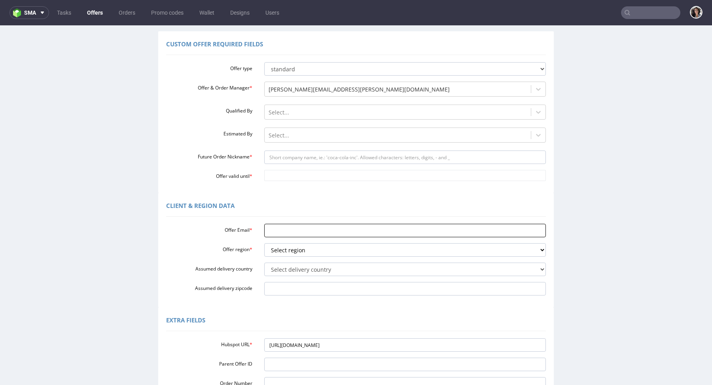
click at [292, 228] on input "Offer Email *" at bounding box center [405, 230] width 282 height 13
paste input "[PERSON_NAME][EMAIL_ADDRESS][DOMAIN_NAME]"
type input "[PERSON_NAME][EMAIL_ADDRESS][DOMAIN_NAME]"
click at [283, 251] on select "Select region eu gb de pl fr it es" at bounding box center [405, 249] width 282 height 13
select select "eu"
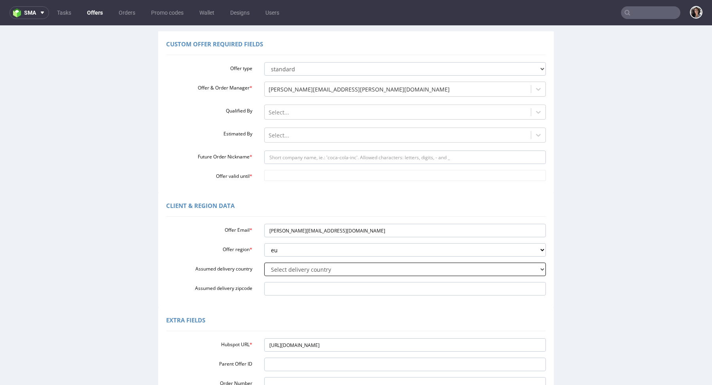
click at [288, 269] on select "Select delivery country [GEOGRAPHIC_DATA] [GEOGRAPHIC_DATA] [GEOGRAPHIC_DATA] […" at bounding box center [405, 268] width 282 height 13
select select "102"
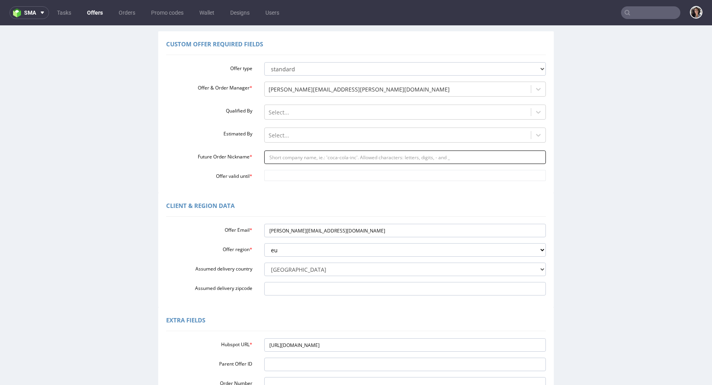
click at [280, 159] on input "Future Order Nickname *" at bounding box center [405, 156] width 282 height 13
type input "b"
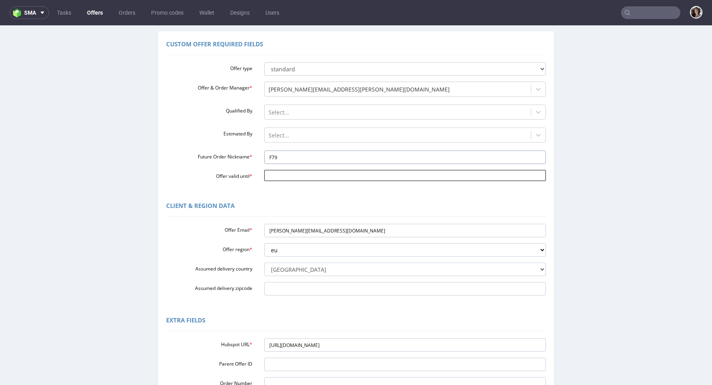
type input "F79"
click at [282, 179] on input "Offer valid until *" at bounding box center [405, 175] width 282 height 11
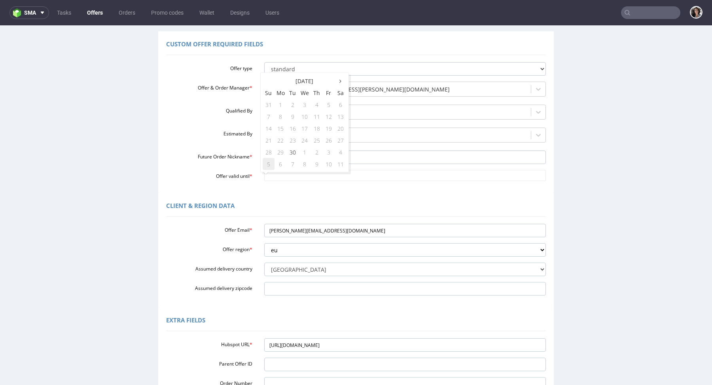
click at [268, 162] on td "5" at bounding box center [269, 164] width 12 height 12
type input "[DATE]"
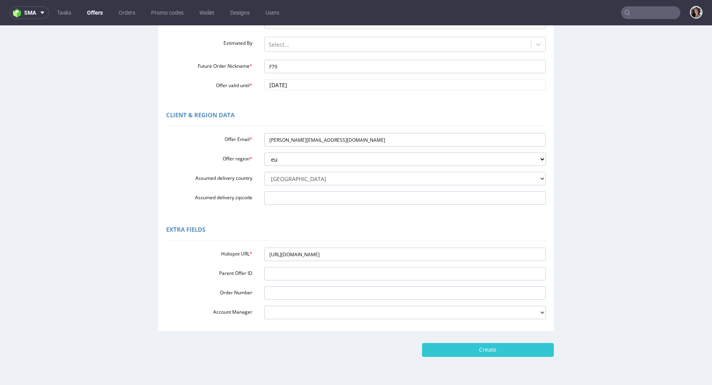
scroll to position [169, 0]
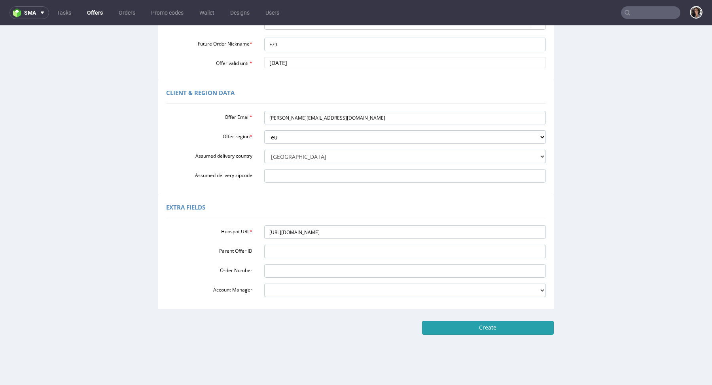
click at [480, 325] on input "Create" at bounding box center [488, 327] width 132 height 13
type input "Please wait..."
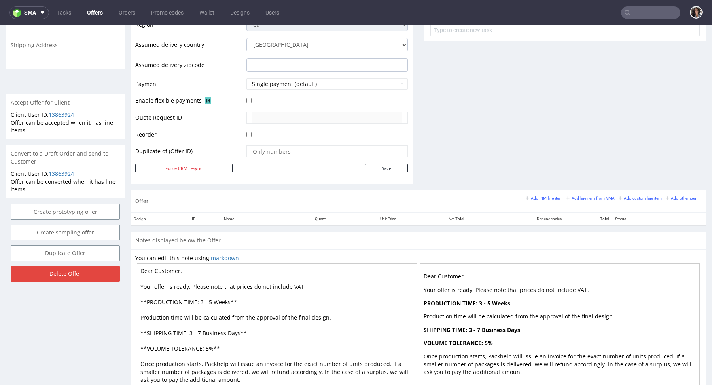
scroll to position [343, 0]
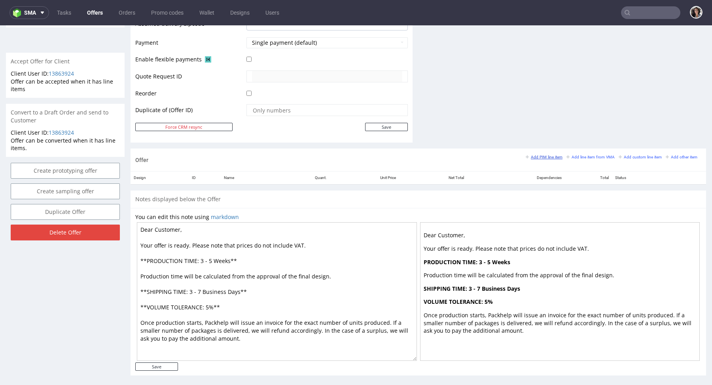
click at [547, 155] on small "Add PIM line item" at bounding box center [544, 157] width 37 height 4
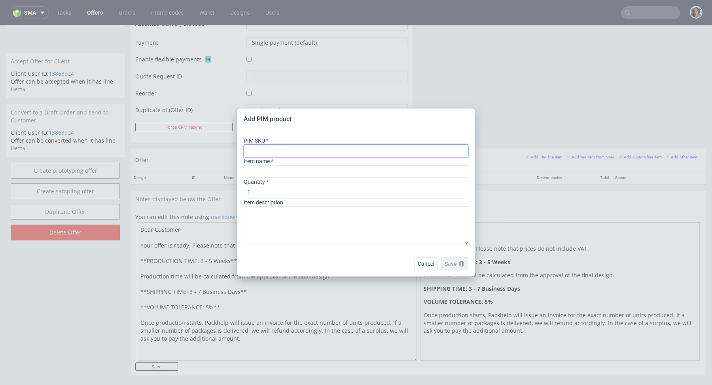
click at [275, 149] on input "text" at bounding box center [356, 150] width 225 height 13
paste input "box--mailer-box--79--cardboard-coated-white-inside--print-color-hd--foil-matte"
type input "box--mailer-box--79--cardboard-coated-white-inside--print-color-hd--foil-matte"
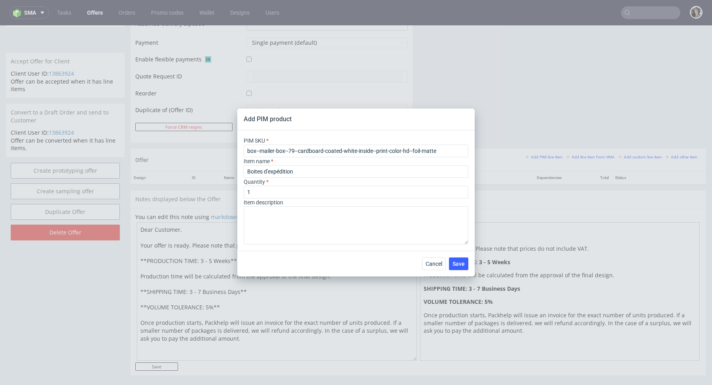
click at [267, 166] on div "Boites d'expédition" at bounding box center [356, 171] width 225 height 13
click at [267, 169] on input "Boites d'expédition" at bounding box center [356, 171] width 225 height 13
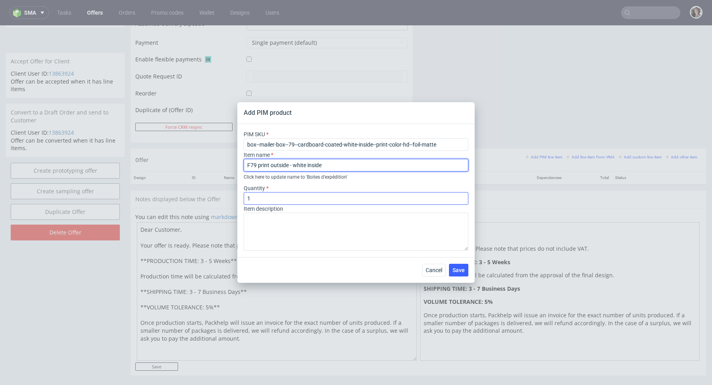
type input "F79 print outside - white inside"
drag, startPoint x: 254, startPoint y: 201, endPoint x: 240, endPoint y: 201, distance: 13.9
click at [240, 201] on div "PIM SKU box--mailer-box--79--cardboard-coated-white-inside--print-color-hd--foi…" at bounding box center [355, 190] width 237 height 133
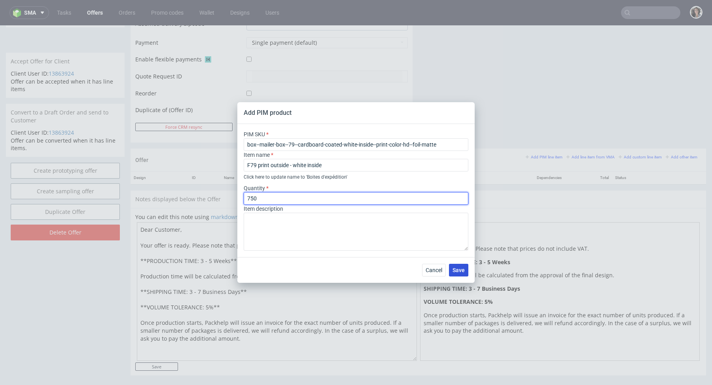
type input "750"
click at [454, 267] on span "Save" at bounding box center [459, 270] width 12 height 6
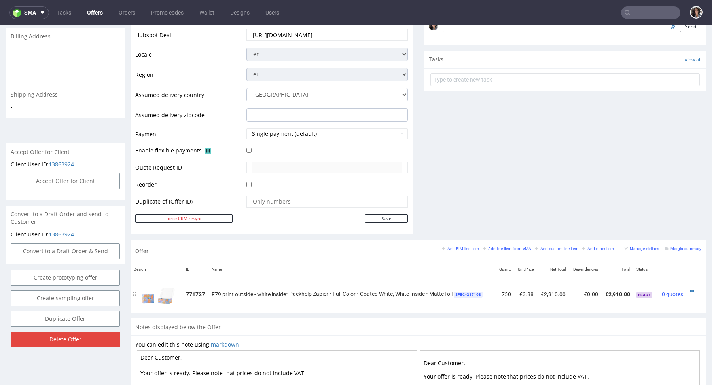
scroll to position [286, 0]
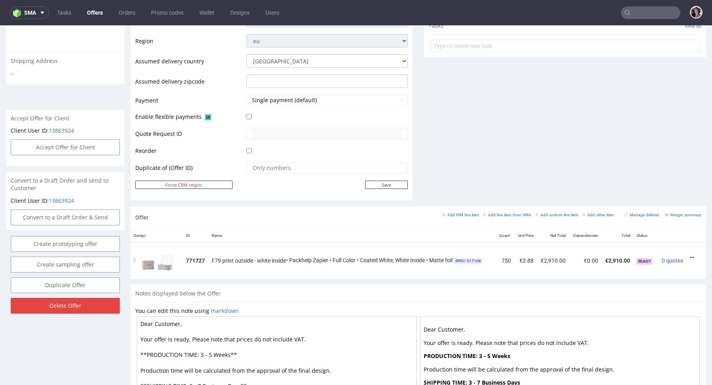
click at [690, 257] on div at bounding box center [694, 257] width 9 height 8
click at [690, 254] on icon at bounding box center [692, 257] width 4 height 6
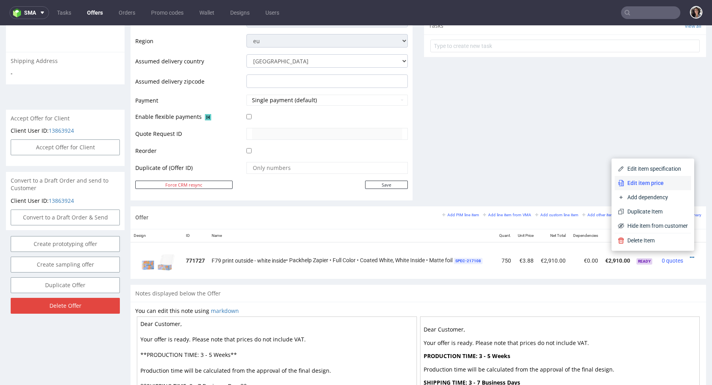
click at [654, 186] on span "Edit item price" at bounding box center [656, 183] width 64 height 8
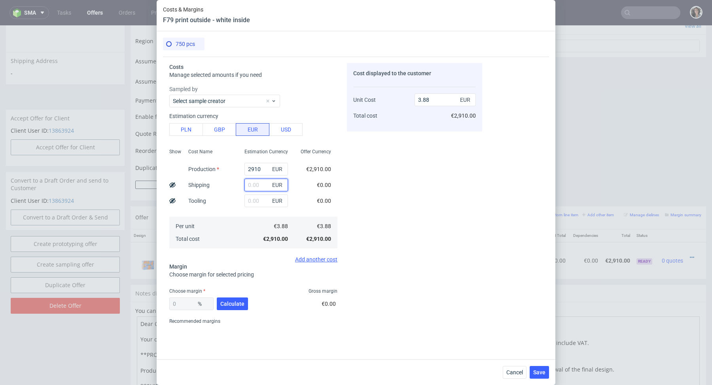
click at [255, 188] on input "text" at bounding box center [267, 184] width 44 height 13
click at [185, 131] on button "PLN" at bounding box center [186, 129] width 34 height 13
type input "0.91"
click at [261, 188] on input "text" at bounding box center [267, 184] width 44 height 13
type input "850"
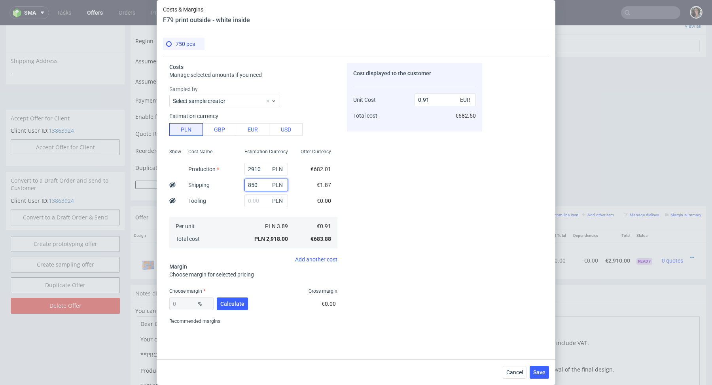
type input "1.18"
type input "850"
click at [258, 167] on input "2910" at bounding box center [267, 169] width 44 height 13
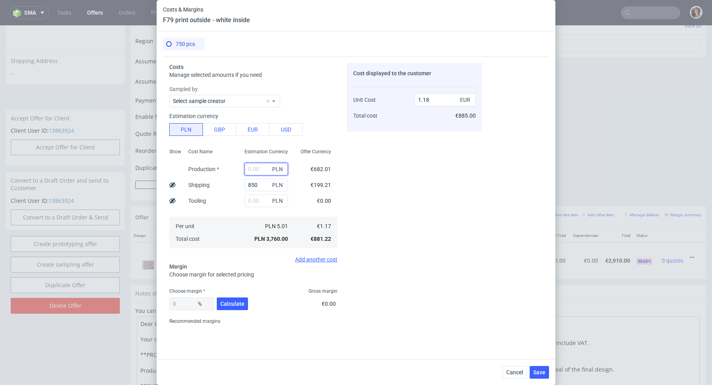
type input "0.27"
paste input "6 952,5"
click at [252, 168] on input "6 952,5" at bounding box center [267, 169] width 44 height 13
type input "6952.5"
type input "2.44"
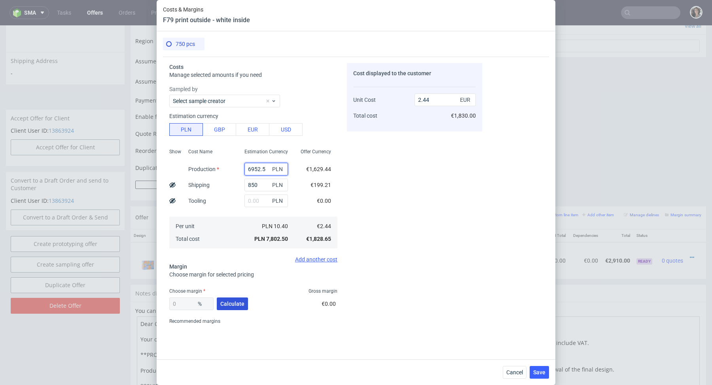
type input "6952.5"
click at [238, 302] on span "Calculate" at bounding box center [232, 304] width 24 height 6
type input "35.33"
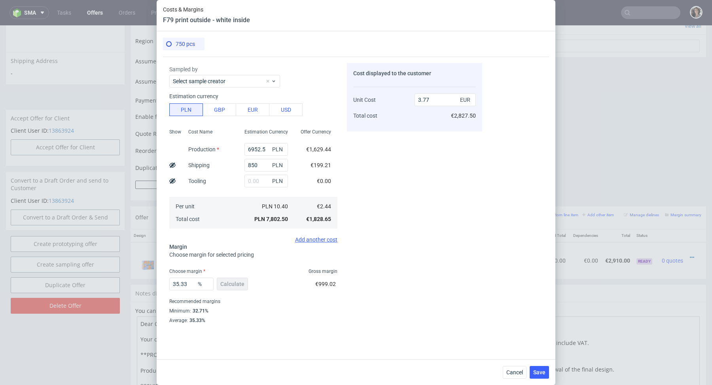
scroll to position [21, 0]
drag, startPoint x: 446, startPoint y: 97, endPoint x: 408, endPoint y: 97, distance: 38.0
click at [408, 97] on div "Unit Cost Total cost 3.77 EUR €2,827.50" at bounding box center [414, 104] width 123 height 42
click at [424, 99] on input "3.77" at bounding box center [445, 99] width 61 height 13
drag, startPoint x: 423, startPoint y: 100, endPoint x: 431, endPoint y: 100, distance: 7.5
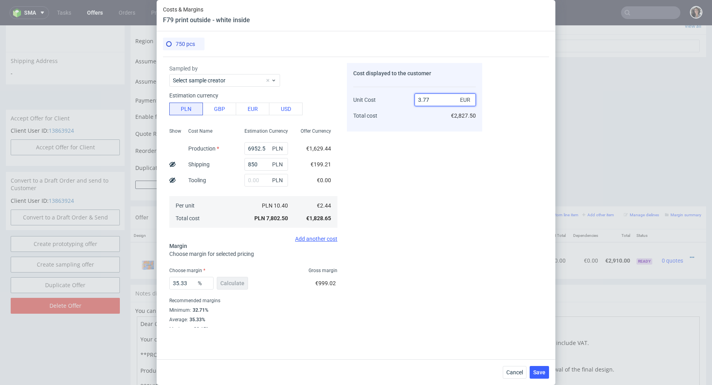
click at [431, 100] on input "3.77" at bounding box center [445, 99] width 61 height 13
type input "3.5"
type input "30.28571428571429"
type input "3.54"
type input "31.07344632768362"
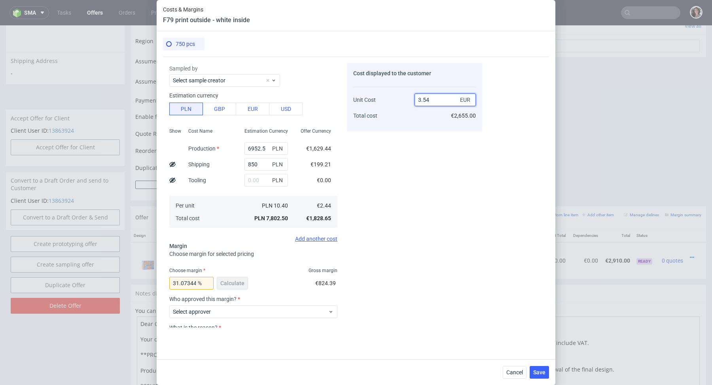
scroll to position [82, 0]
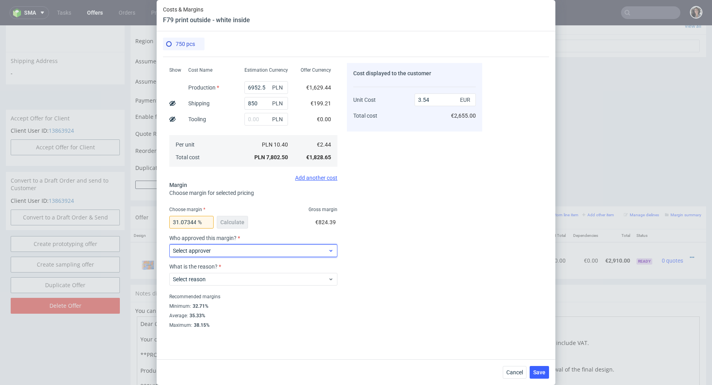
click at [245, 250] on span "Select approver" at bounding box center [250, 251] width 155 height 8
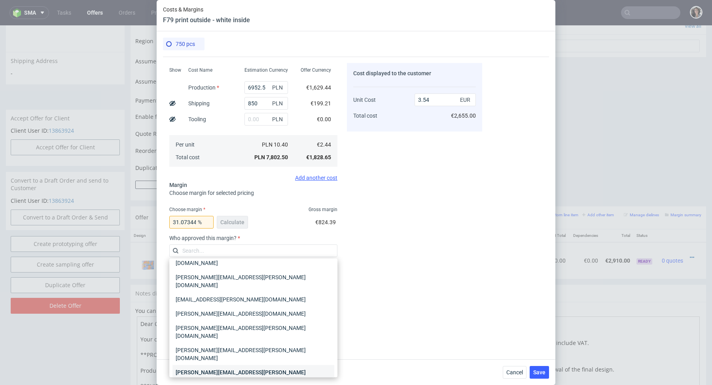
scroll to position [0, 0]
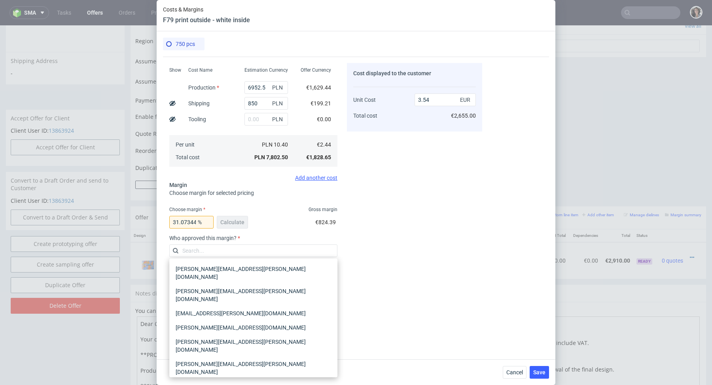
click at [199, 379] on div "[PERSON_NAME][EMAIL_ADDRESS][PERSON_NAME][DOMAIN_NAME]" at bounding box center [254, 390] width 162 height 22
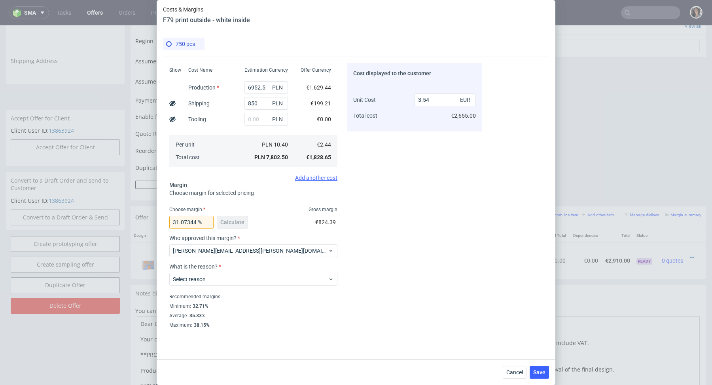
click at [251, 221] on div "31.07344632768362 % Calculate €824.39" at bounding box center [253, 224] width 168 height 22
click at [429, 99] on input "3.54" at bounding box center [445, 99] width 61 height 13
type input "3.53"
type input "30.878186968838527"
type input "3.53"
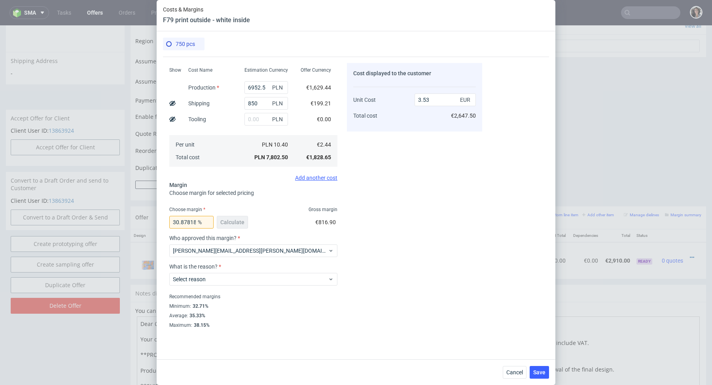
click at [430, 110] on div "3.53 EUR €2,647.50" at bounding box center [445, 104] width 61 height 42
click at [238, 284] on div "Select reason" at bounding box center [253, 279] width 168 height 13
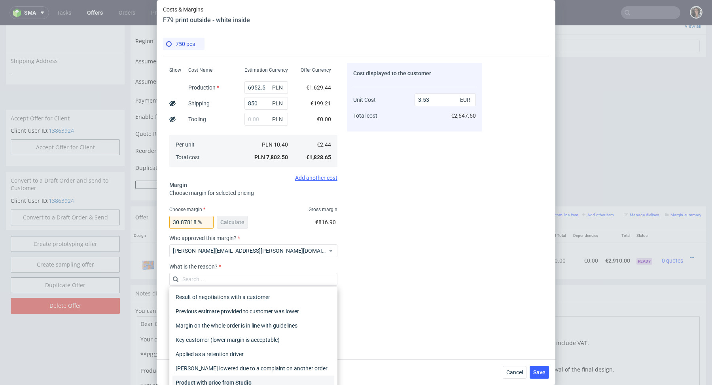
click at [228, 383] on div "Product with price from Studio" at bounding box center [254, 382] width 162 height 14
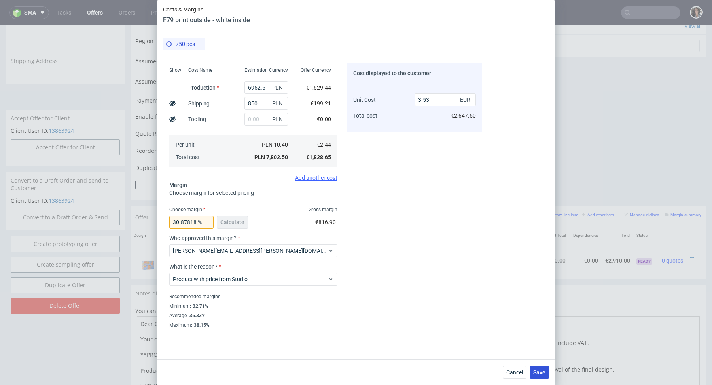
click at [543, 374] on span "Save" at bounding box center [539, 372] width 12 height 6
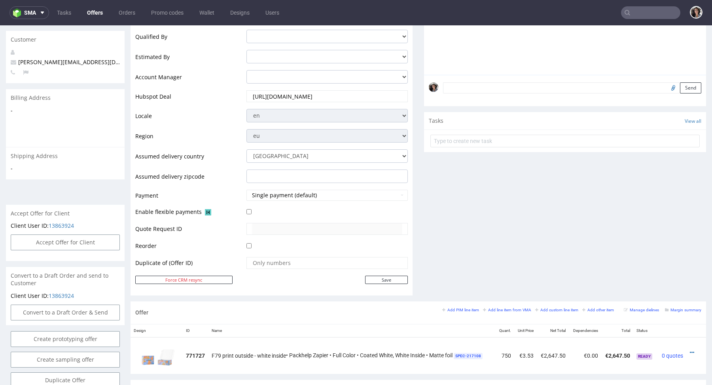
scroll to position [217, 0]
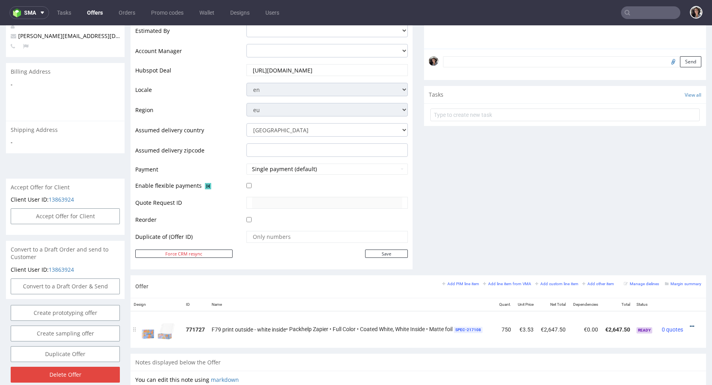
click at [690, 323] on link at bounding box center [692, 326] width 4 height 6
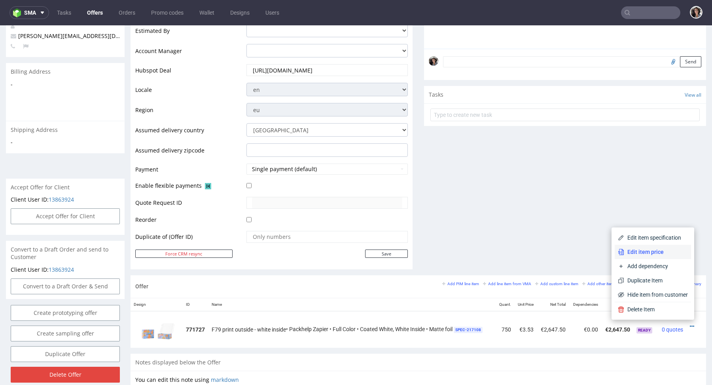
click at [626, 249] on span "Edit item price" at bounding box center [656, 252] width 64 height 8
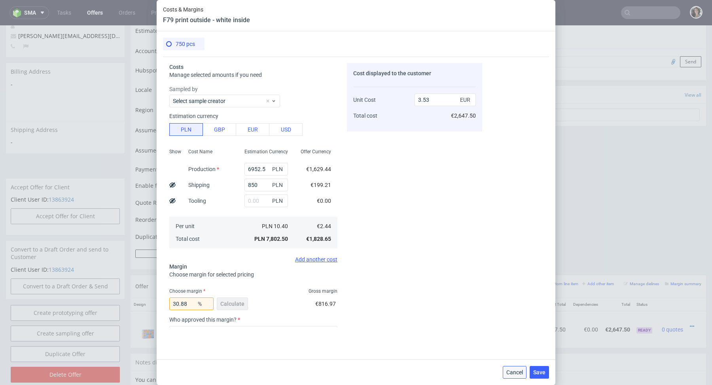
click at [517, 370] on span "Cancel" at bounding box center [515, 372] width 17 height 6
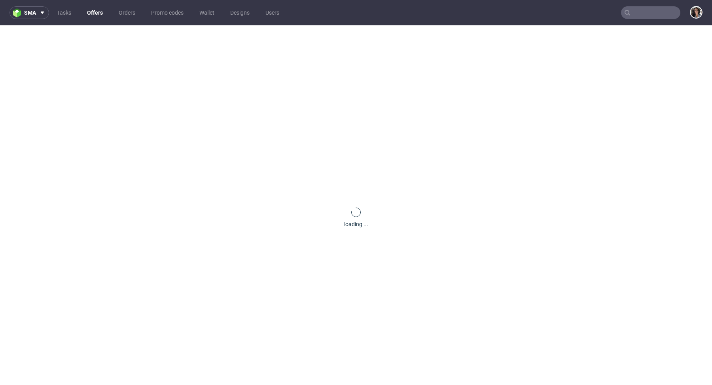
click at [657, 9] on input "text" at bounding box center [650, 12] width 59 height 13
paste input "[EMAIL_ADDRESS][DOMAIN_NAME]"
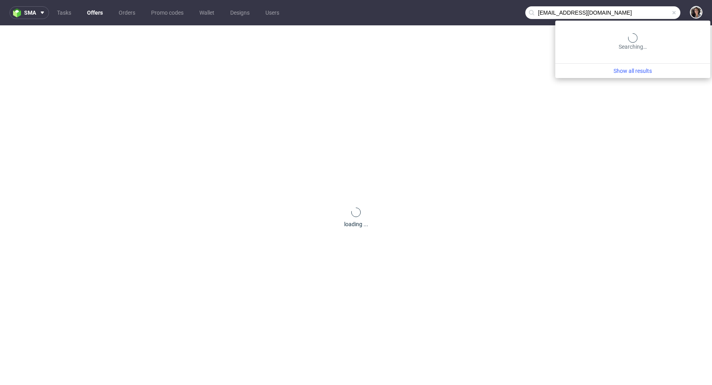
type input "[EMAIL_ADDRESS][DOMAIN_NAME]"
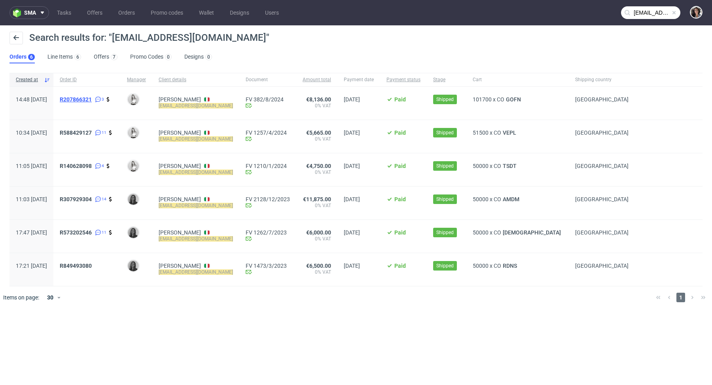
click at [92, 97] on span "R207866321" at bounding box center [76, 99] width 32 height 6
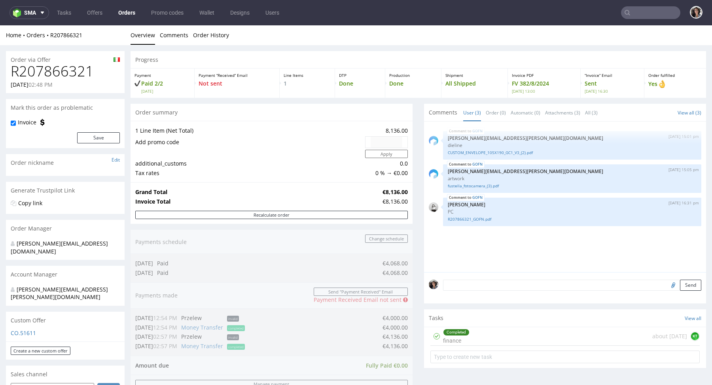
scroll to position [415, 0]
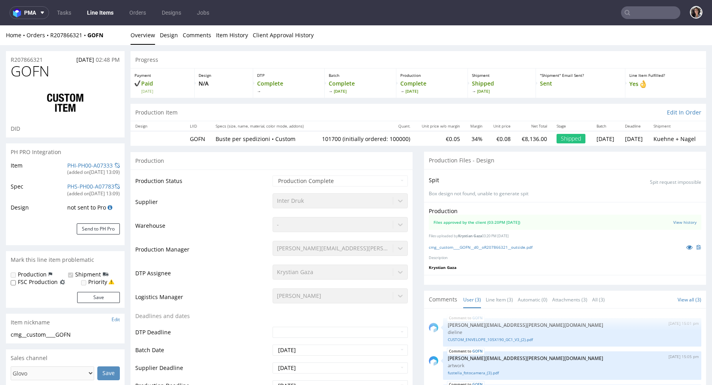
select select "in_progress"
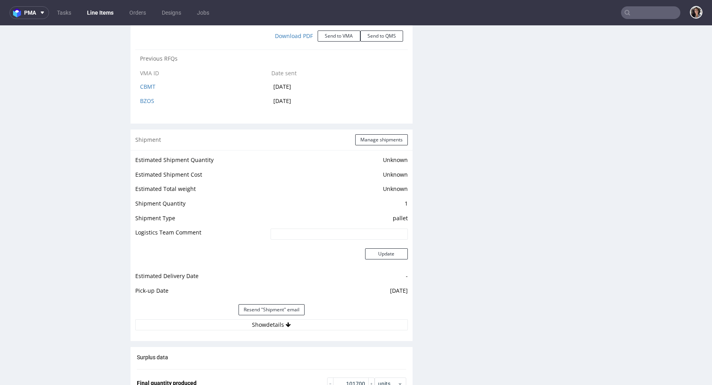
scroll to position [1035, 0]
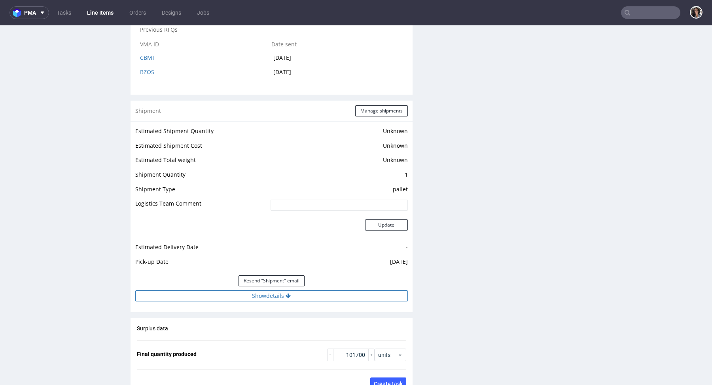
click at [266, 294] on button "Show details" at bounding box center [271, 295] width 273 height 11
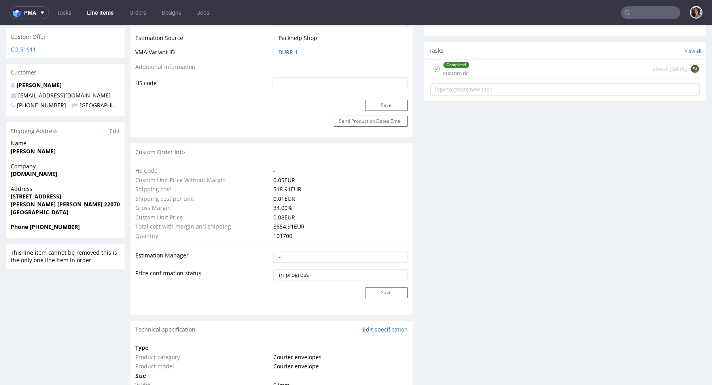
scroll to position [353, 0]
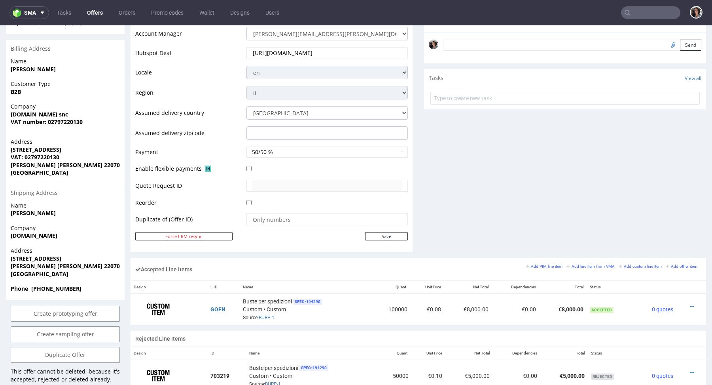
scroll to position [503, 0]
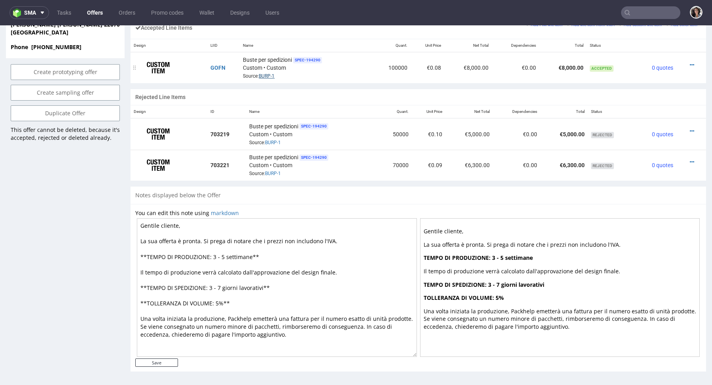
click at [264, 74] on link "BURP-1" at bounding box center [267, 76] width 16 height 6
